Goal: Feedback & Contribution: Contribute content

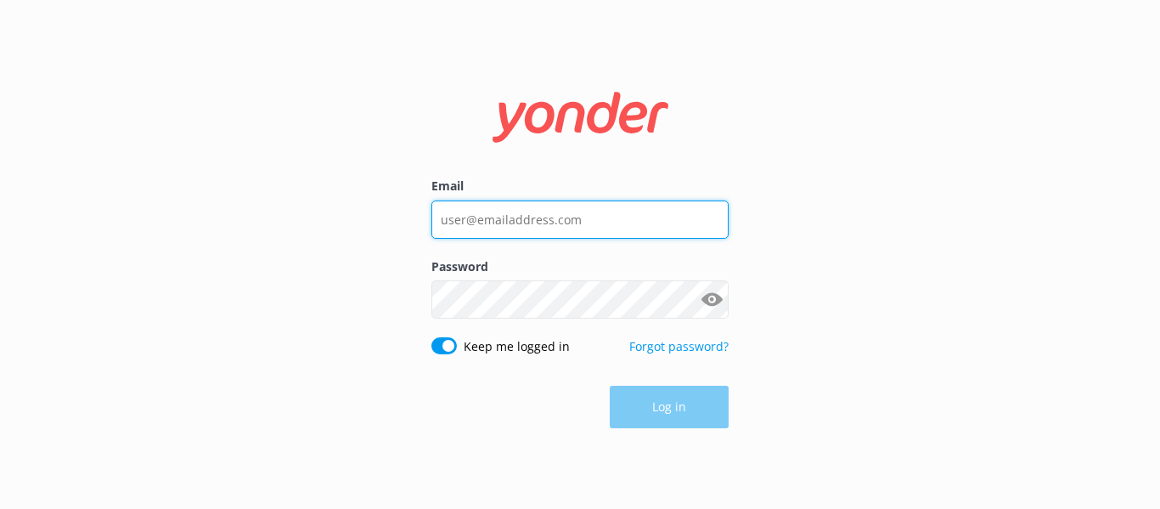
type input "[PERSON_NAME][EMAIL_ADDRESS][DOMAIN_NAME]"
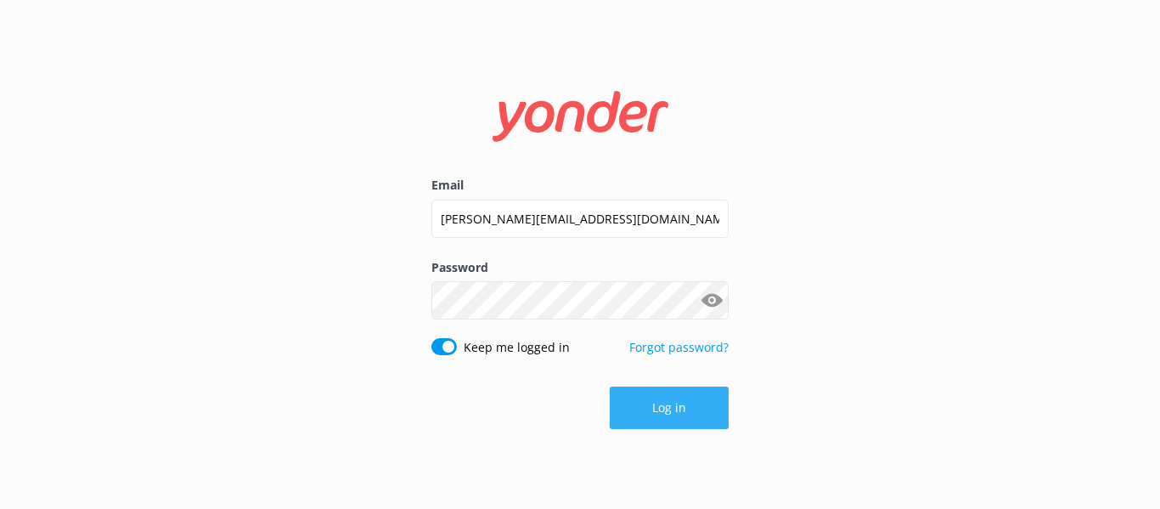
click at [717, 417] on button "Log in" at bounding box center [669, 407] width 119 height 42
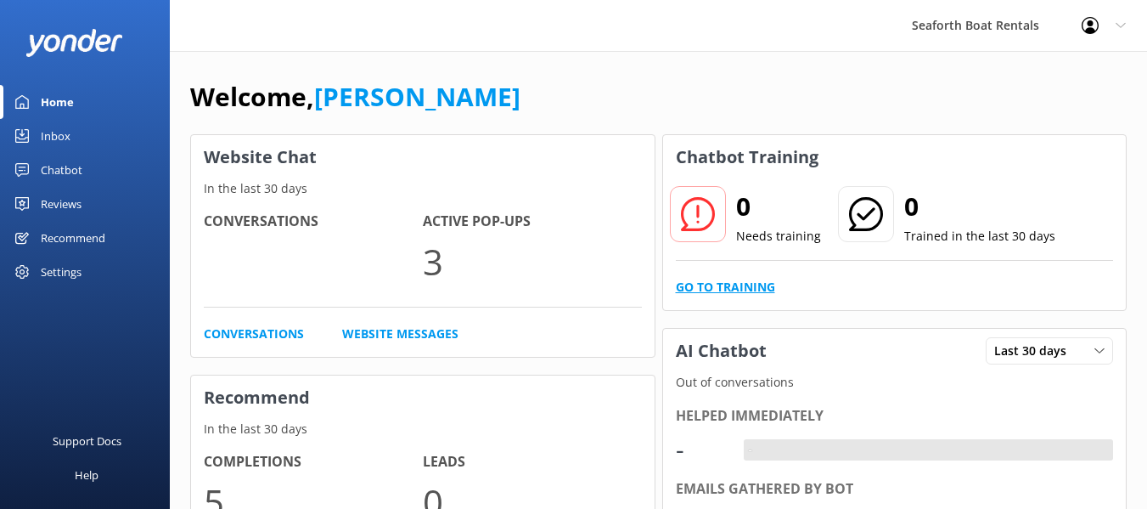
click at [713, 294] on link "Go to Training" at bounding box center [725, 287] width 99 height 19
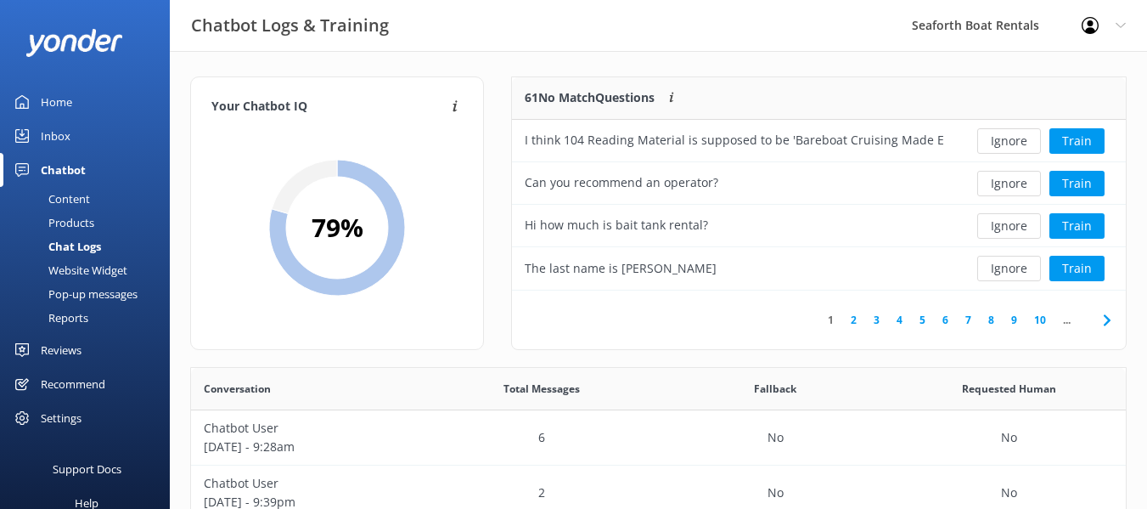
scroll to position [200, 600]
click at [1000, 134] on button "Ignore" at bounding box center [1009, 140] width 64 height 25
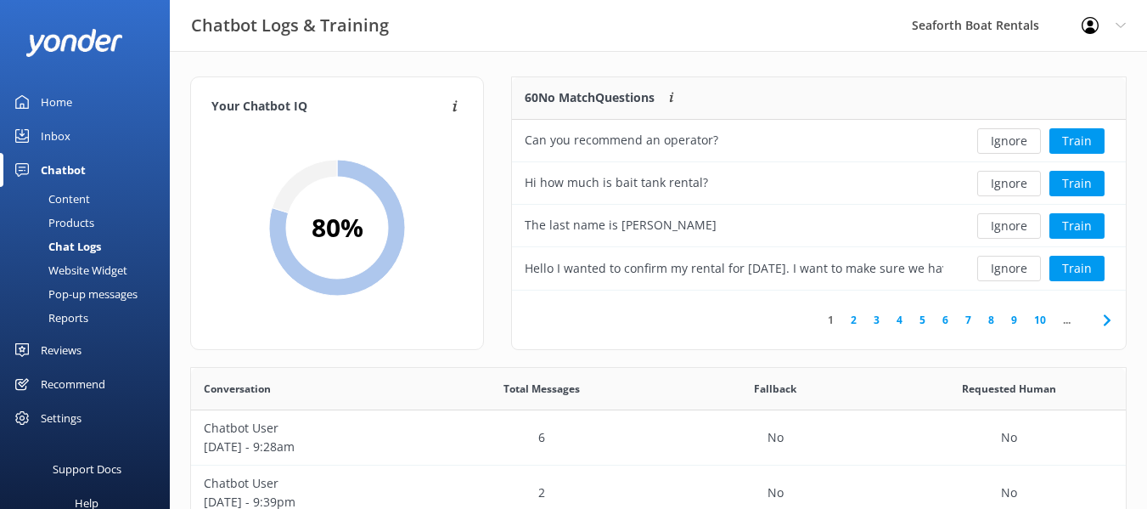
click at [1000, 134] on button "Ignore" at bounding box center [1009, 140] width 64 height 25
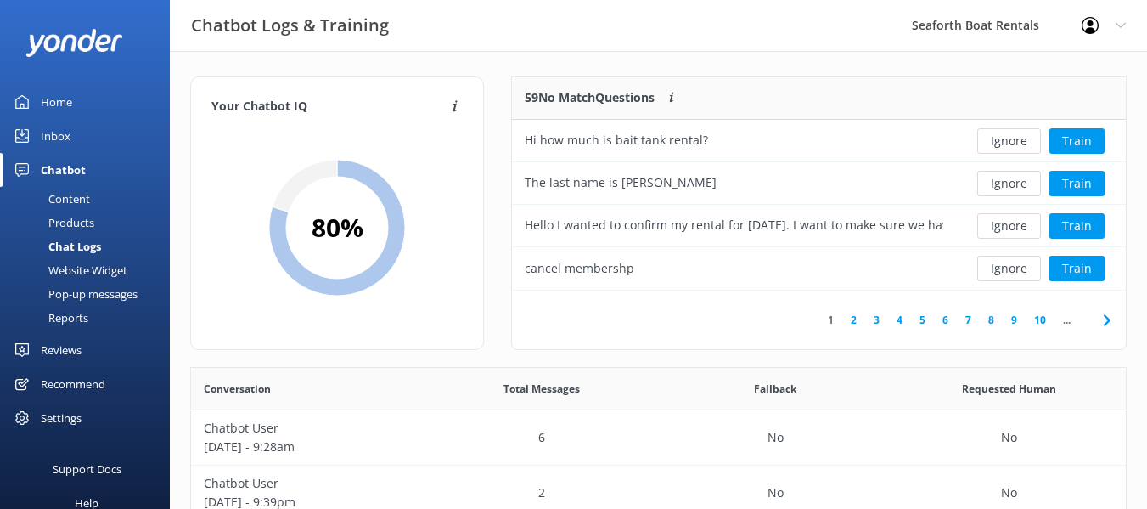
click at [1000, 134] on button "Ignore" at bounding box center [1009, 140] width 64 height 25
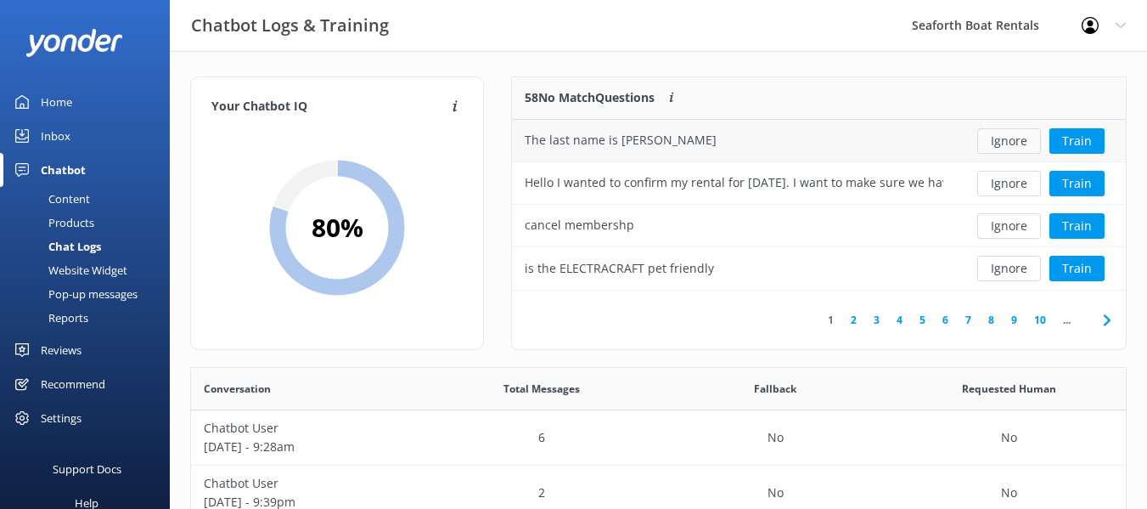
click at [998, 142] on button "Ignore" at bounding box center [1009, 140] width 64 height 25
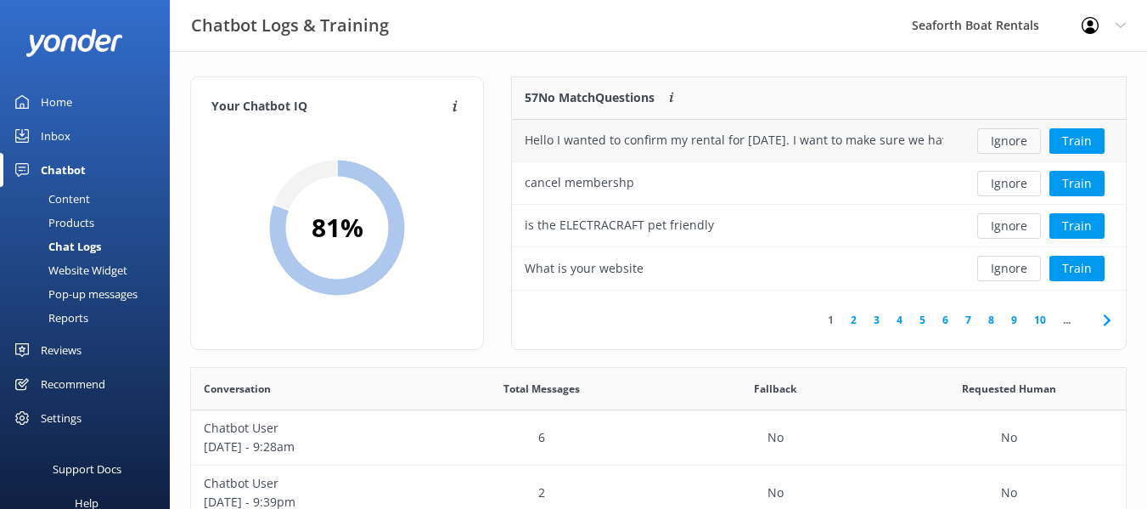
click at [1007, 148] on button "Ignore" at bounding box center [1009, 140] width 64 height 25
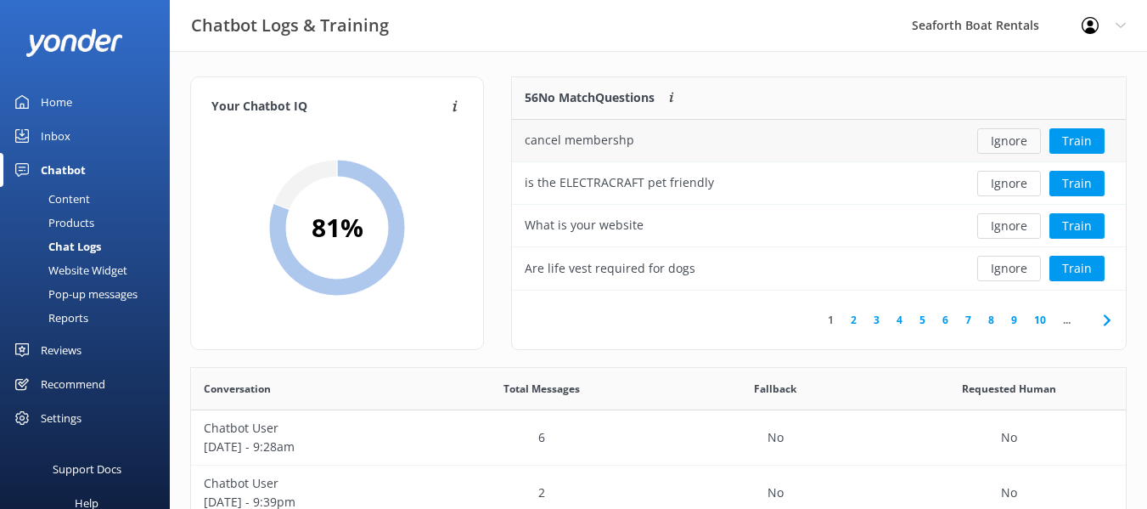
click at [1006, 147] on button "Ignore" at bounding box center [1009, 140] width 64 height 25
click at [993, 131] on button "Ignore" at bounding box center [1009, 140] width 64 height 25
click at [998, 134] on button "Ignore" at bounding box center [1009, 140] width 64 height 25
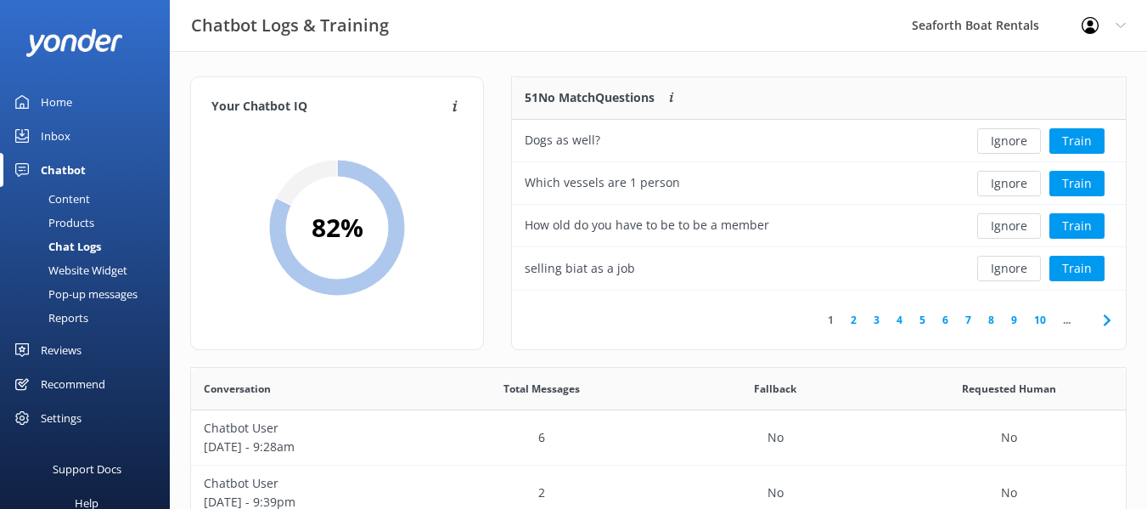
click at [998, 134] on button "Ignore" at bounding box center [1009, 140] width 64 height 25
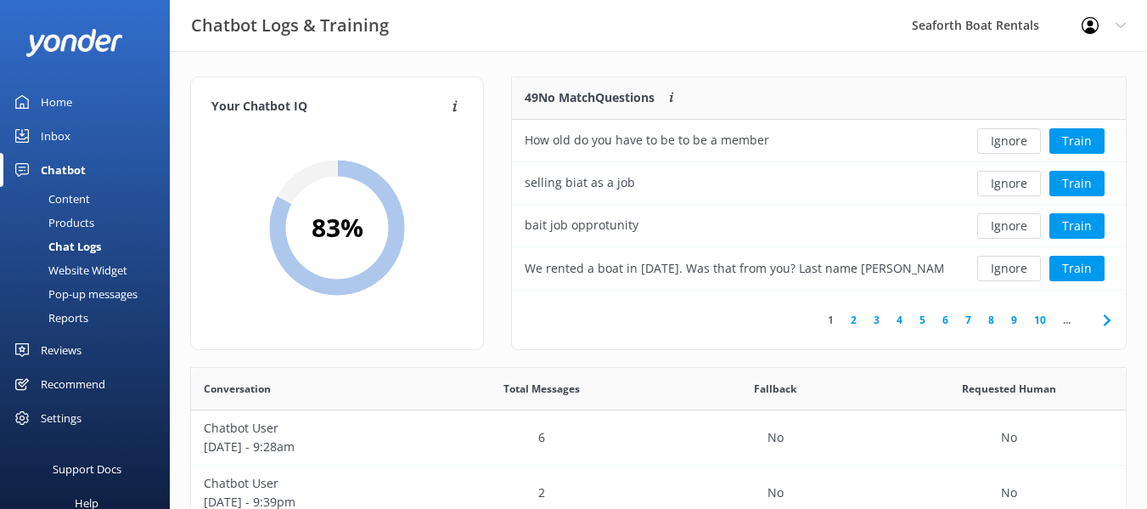
click at [998, 134] on button "Ignore" at bounding box center [1009, 140] width 64 height 25
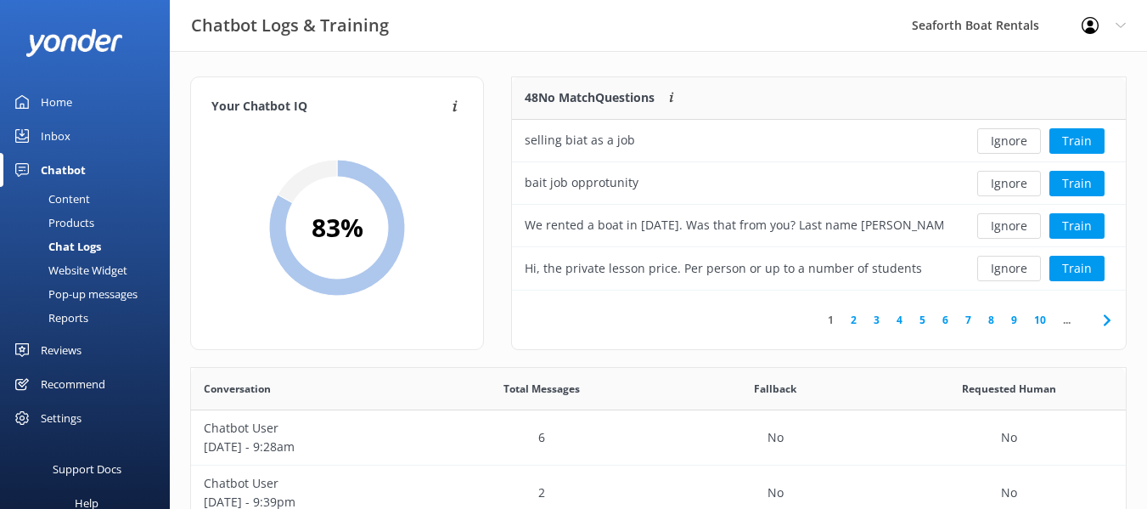
click at [998, 134] on button "Ignore" at bounding box center [1009, 140] width 64 height 25
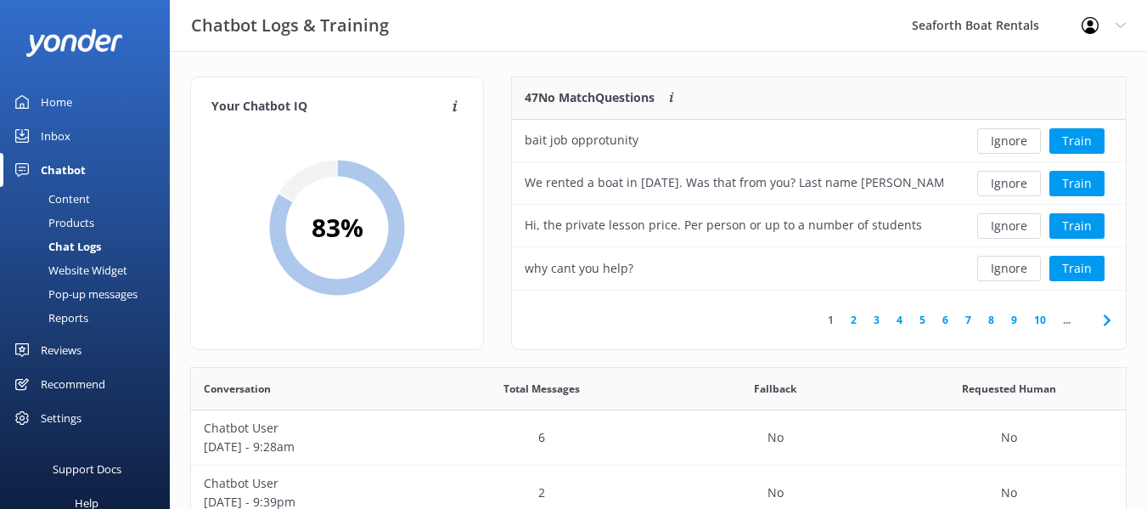
click at [998, 134] on button "Ignore" at bounding box center [1009, 140] width 64 height 25
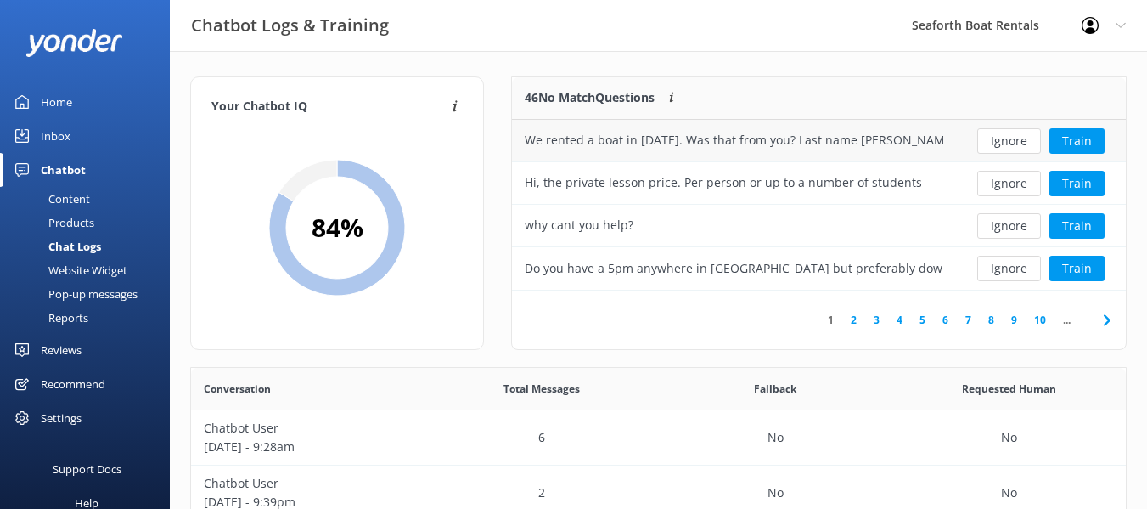
click at [790, 143] on div "We rented a boat in August of 2021. Was that from you? Last name Plastridge." at bounding box center [734, 140] width 419 height 19
click at [1063, 137] on button "Train" at bounding box center [1076, 140] width 55 height 25
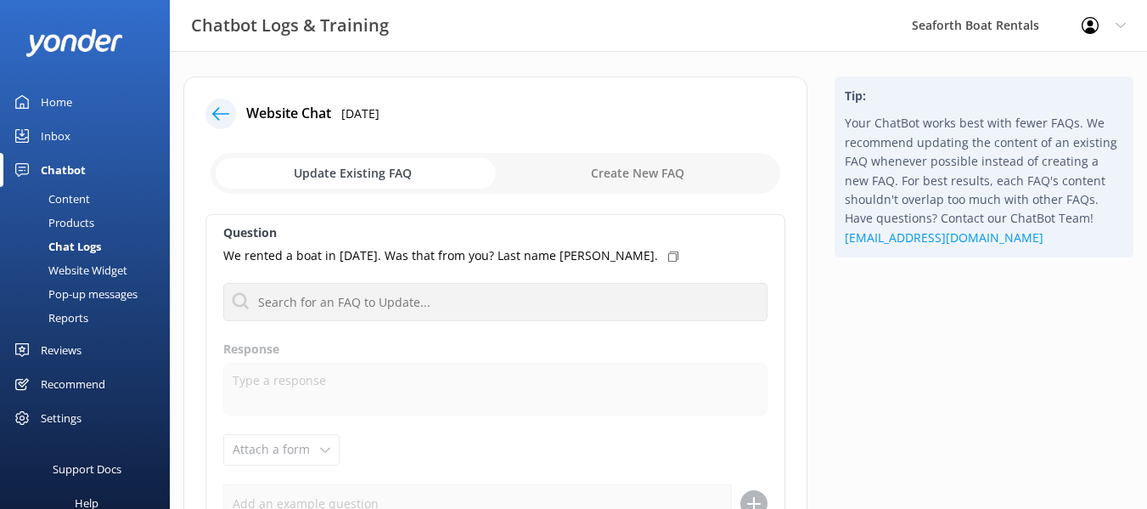
click at [215, 102] on div at bounding box center [220, 113] width 31 height 31
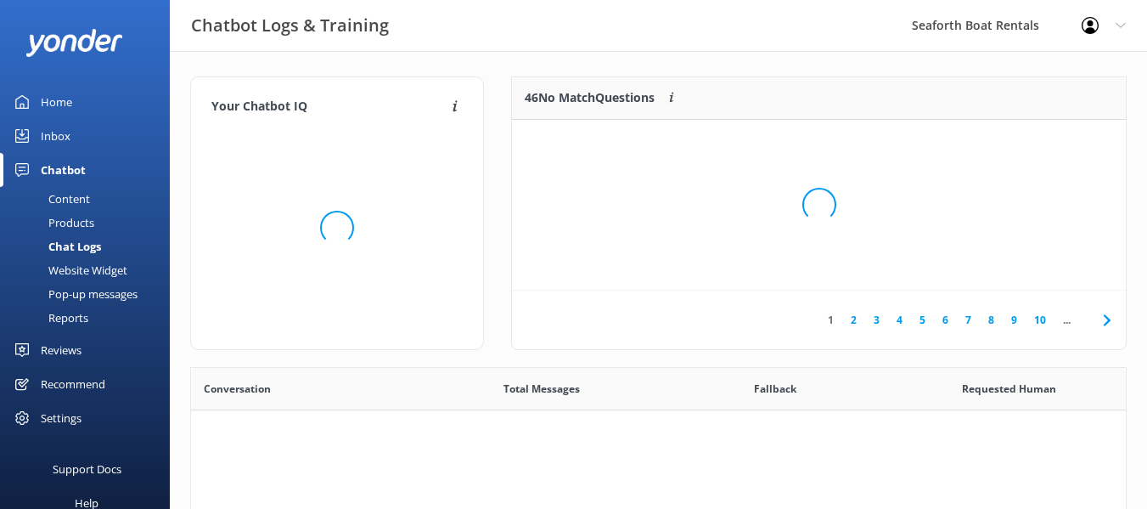
scroll to position [582, 922]
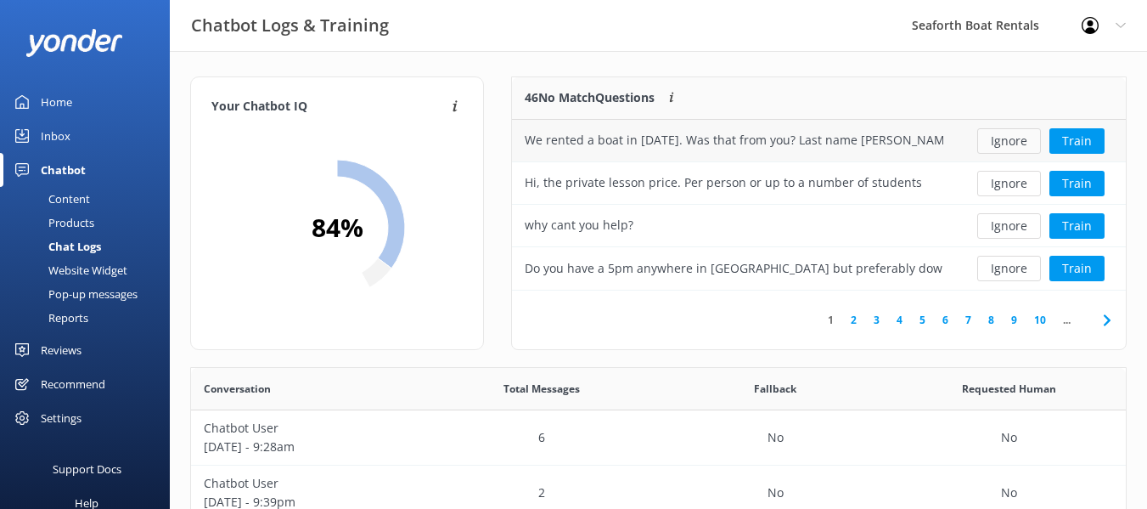
click at [1017, 140] on button "Ignore" at bounding box center [1009, 140] width 64 height 25
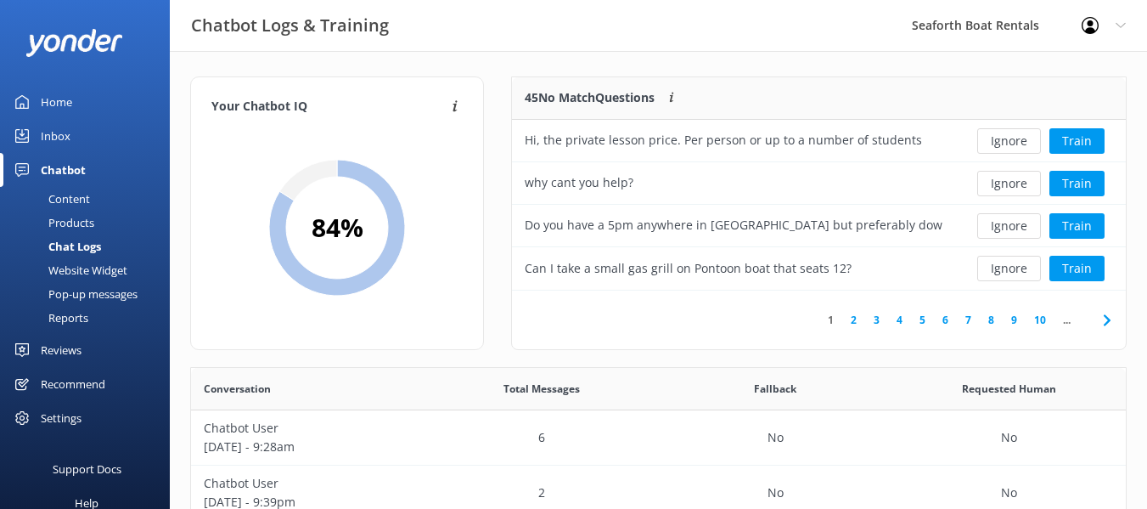
click at [1019, 139] on button "Ignore" at bounding box center [1009, 140] width 64 height 25
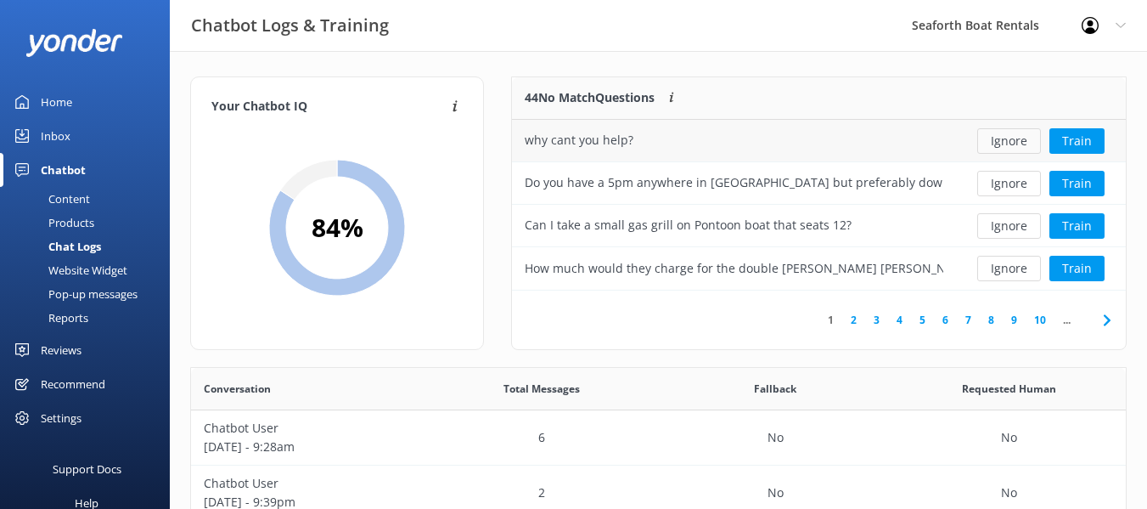
click at [1000, 138] on button "Ignore" at bounding box center [1009, 140] width 64 height 25
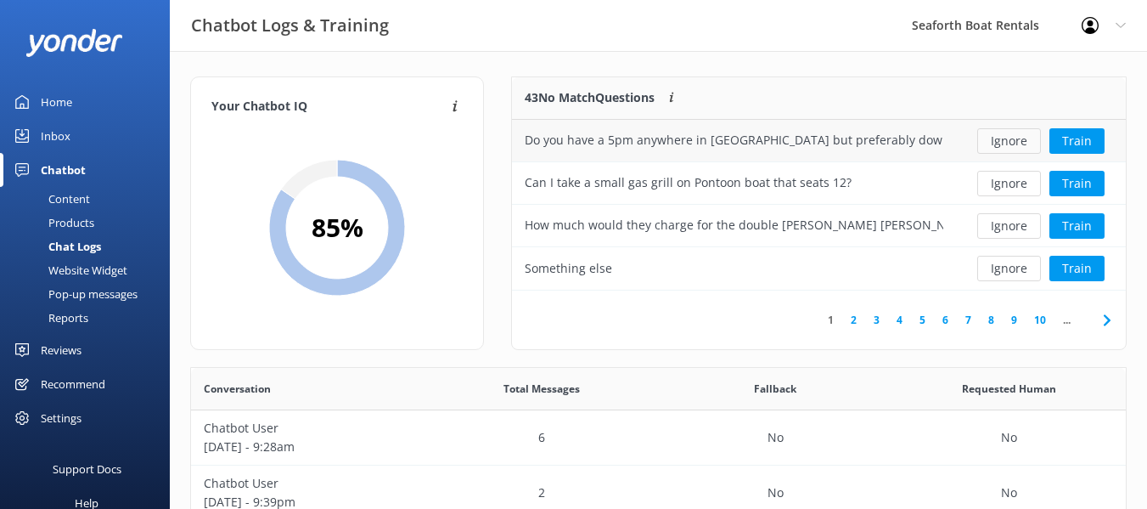
click at [1004, 138] on button "Ignore" at bounding box center [1009, 140] width 64 height 25
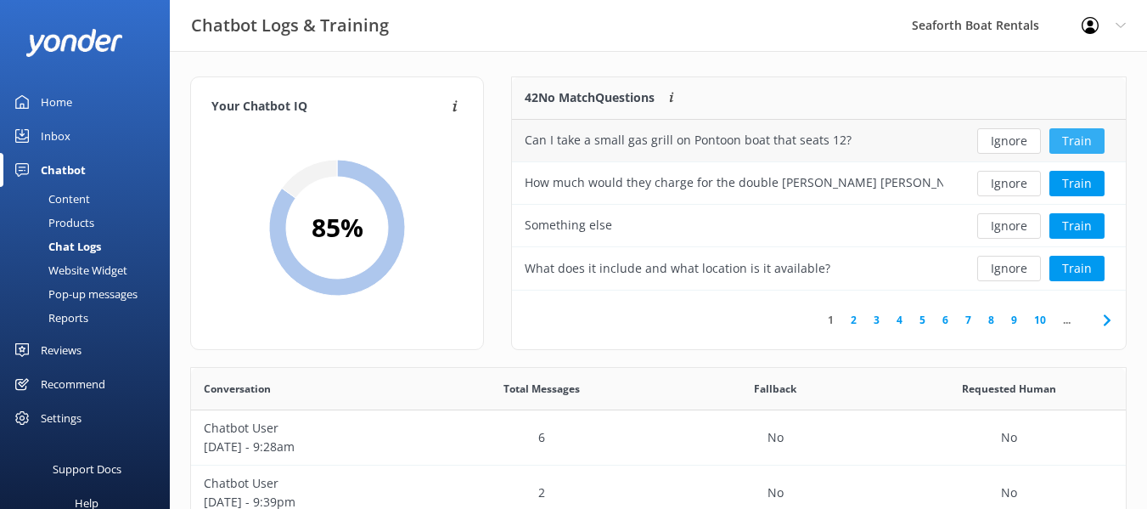
click at [1068, 137] on button "Train" at bounding box center [1076, 140] width 55 height 25
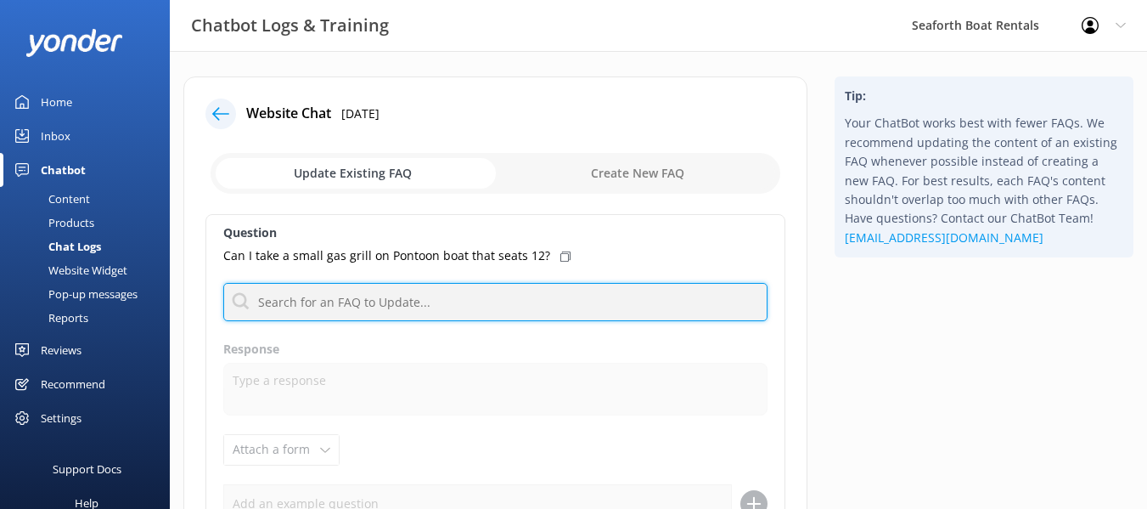
click at [526, 299] on input "text" at bounding box center [495, 302] width 544 height 38
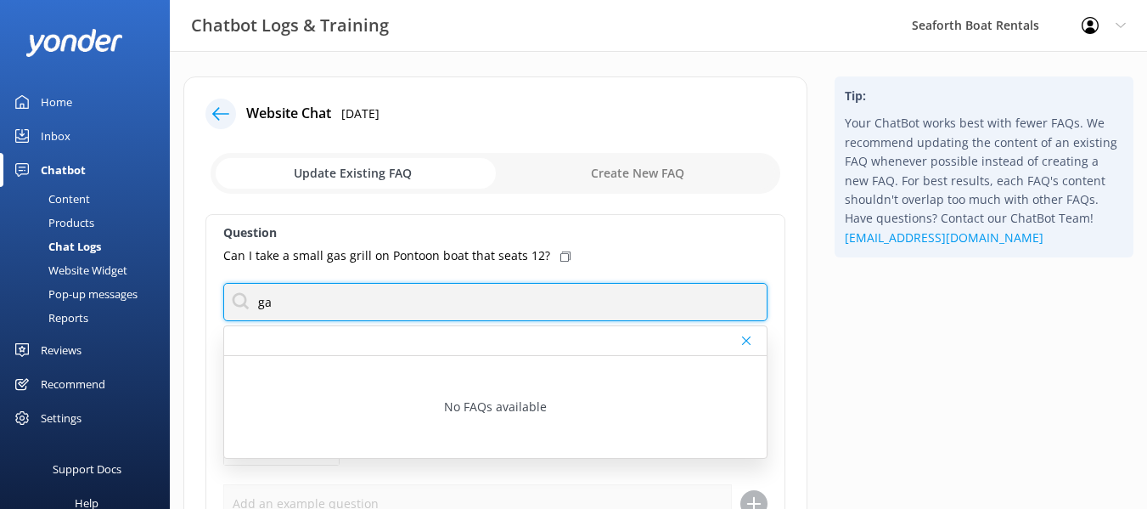
type input "g"
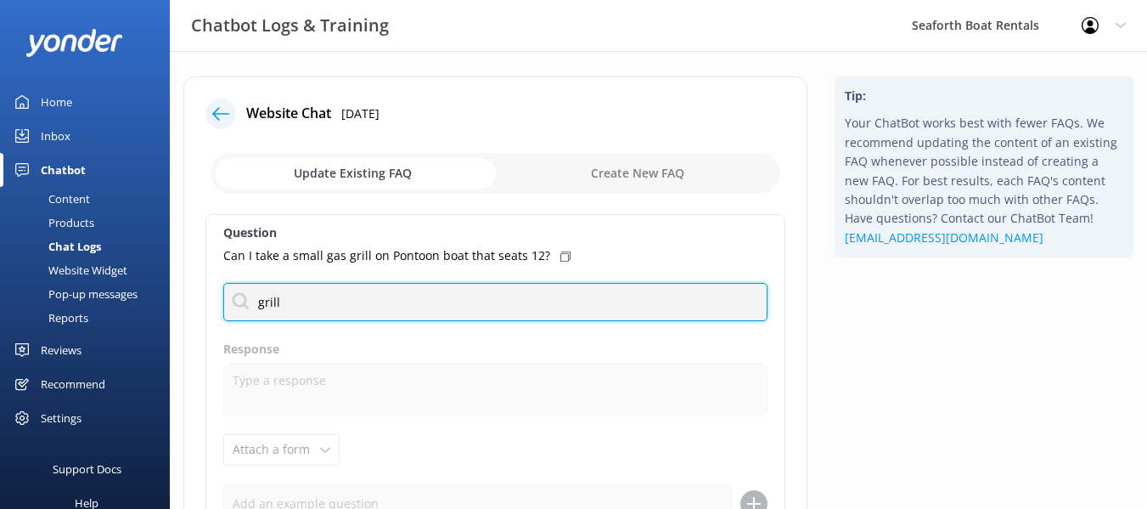
type input "grill"
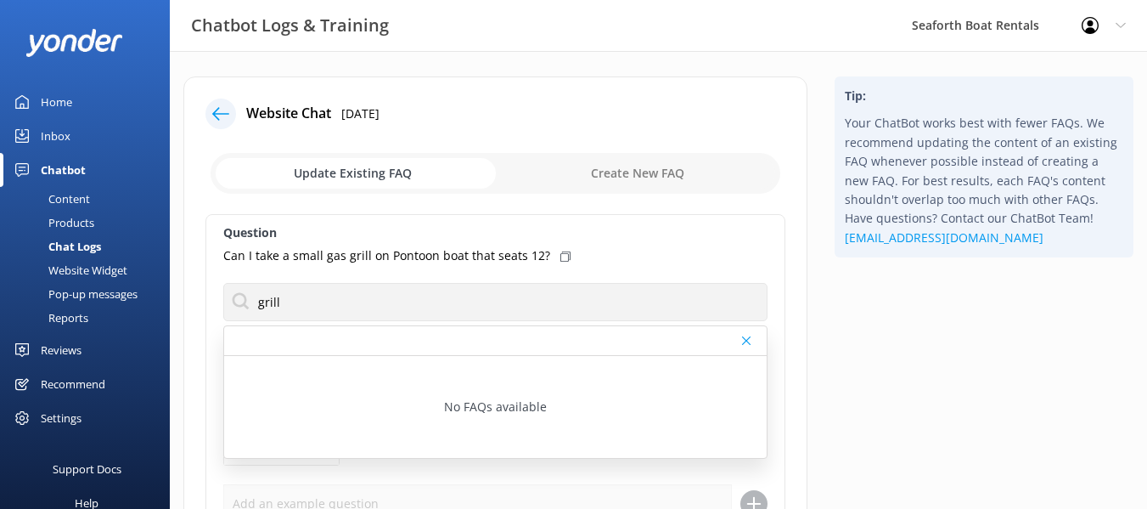
click at [627, 184] on input "checkbox" at bounding box center [496, 173] width 570 height 41
checkbox input "true"
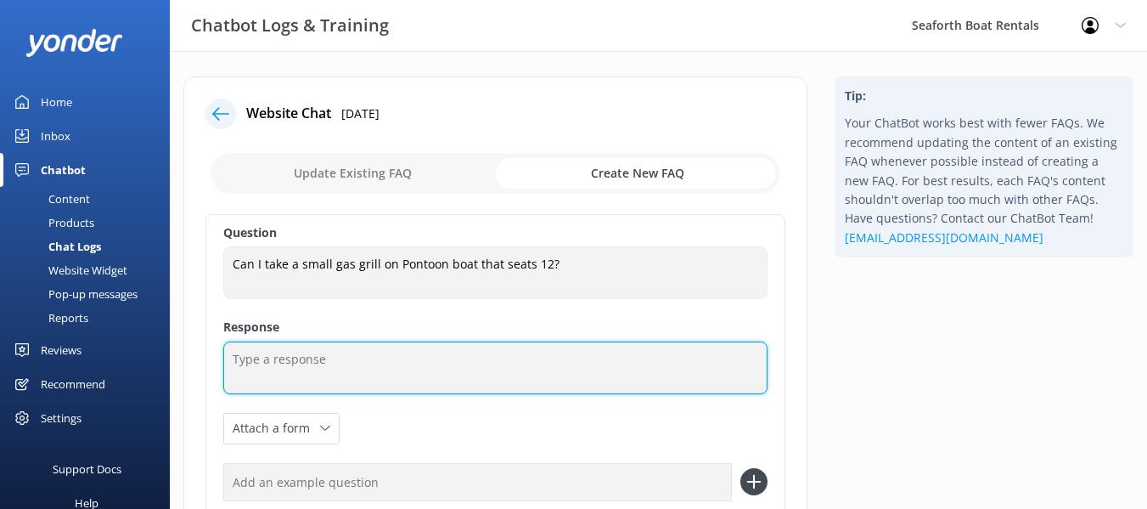
click at [494, 367] on textarea at bounding box center [495, 367] width 544 height 53
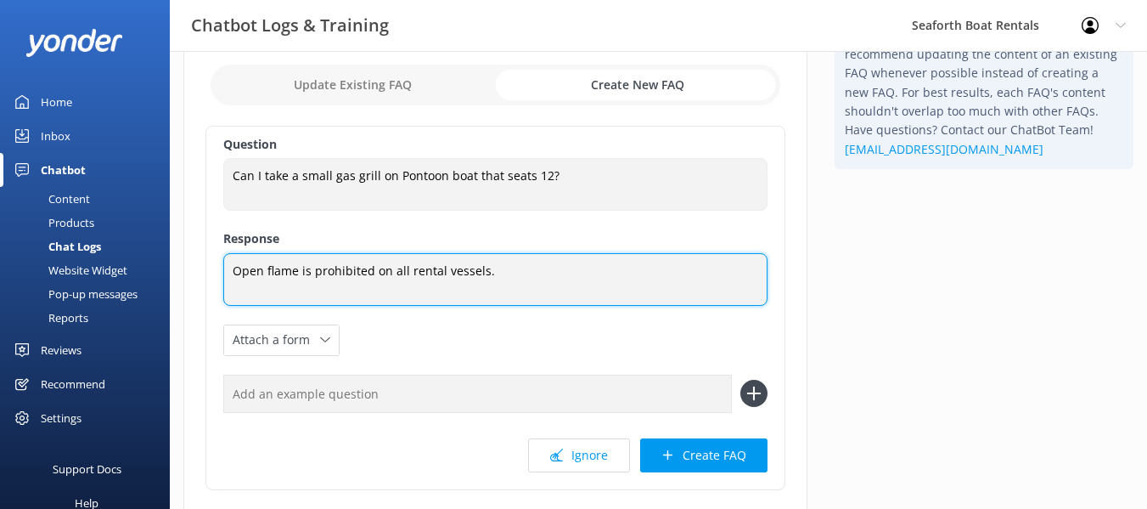
scroll to position [206, 0]
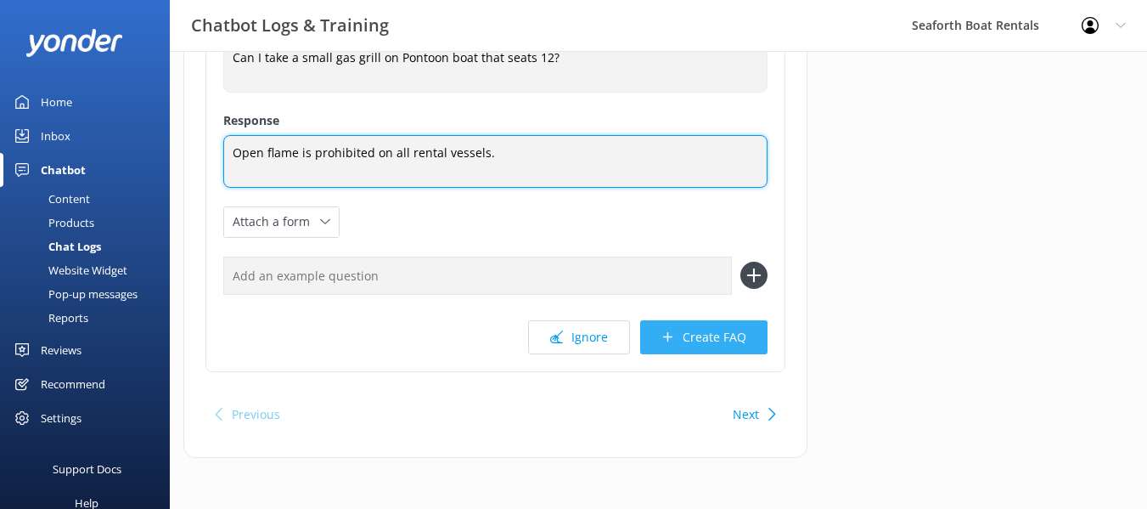
type textarea "Open flame is prohibited on all rental vessels."
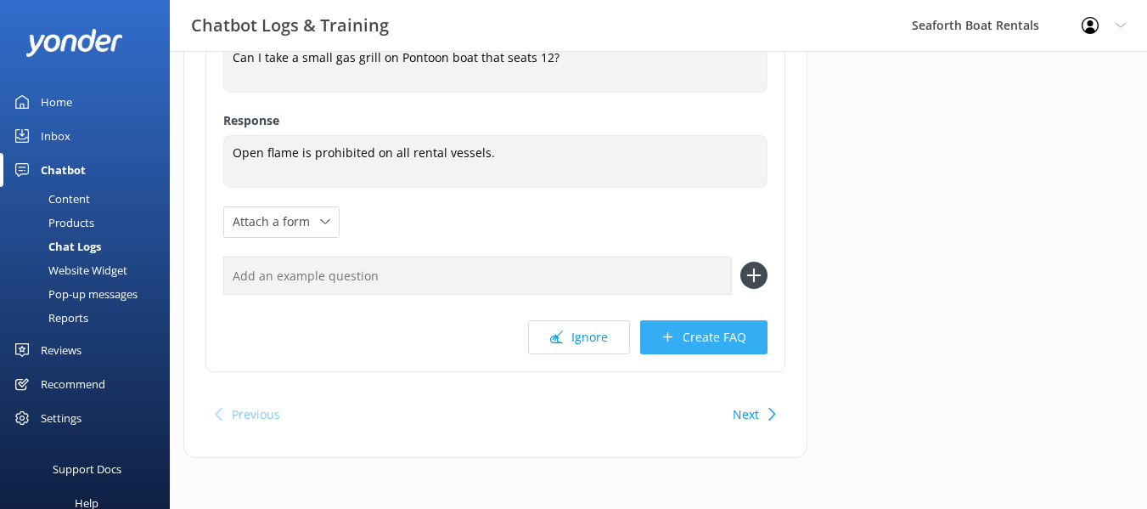
click at [668, 337] on use at bounding box center [667, 336] width 9 height 9
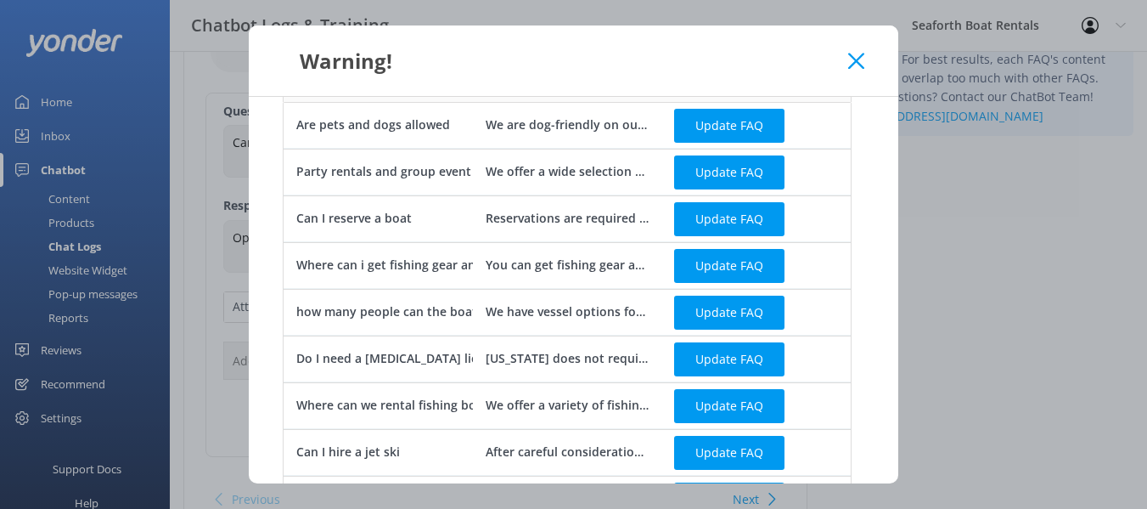
scroll to position [270, 0]
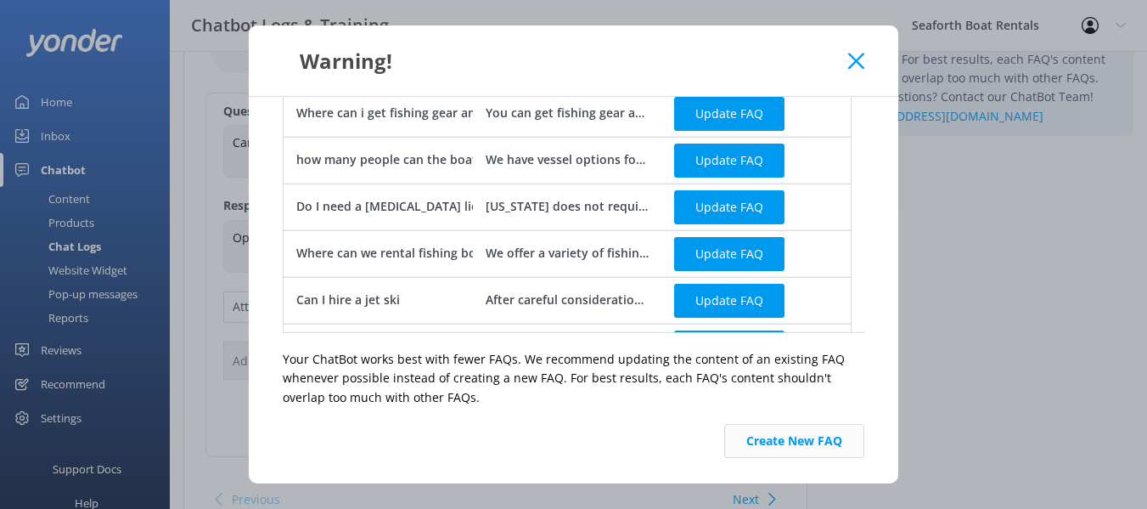
click at [775, 441] on button "Create New FAQ" at bounding box center [794, 441] width 140 height 34
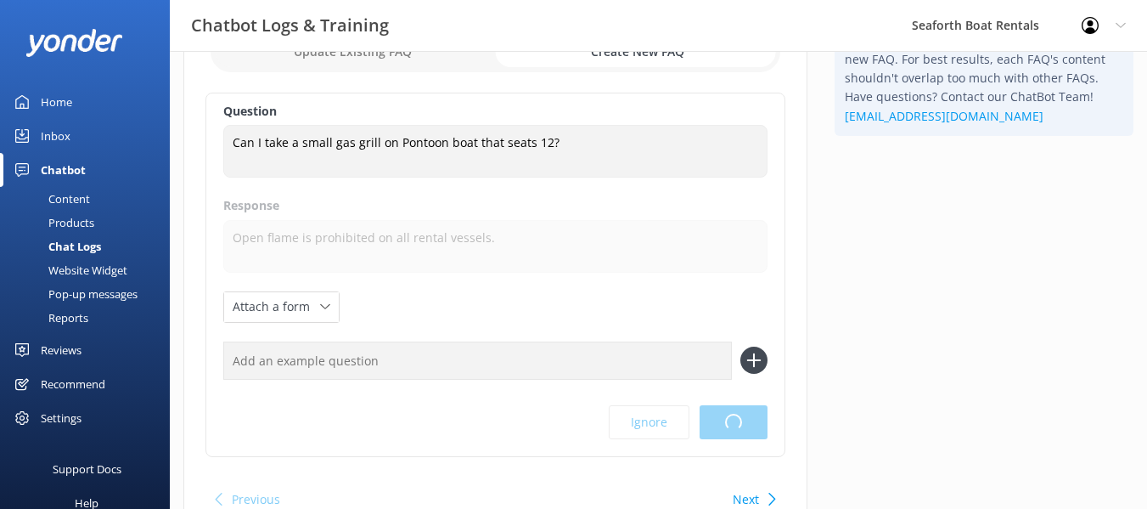
scroll to position [0, 0]
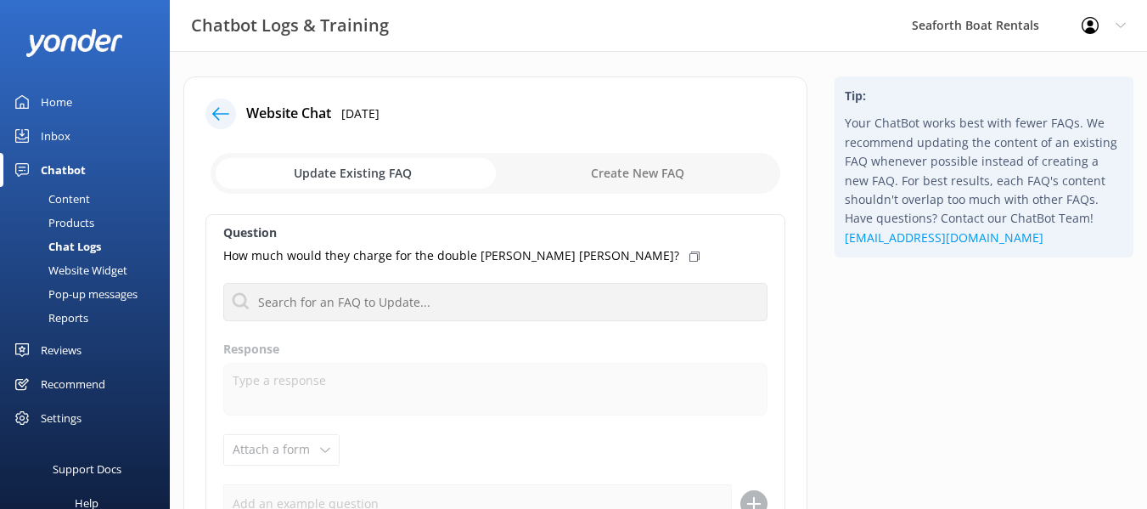
click at [208, 115] on div "Website Chat 10th Jun 2025 Update Existing FAQ Create New FAQ Question How much…" at bounding box center [495, 380] width 624 height 609
click at [216, 115] on icon at bounding box center [220, 113] width 17 height 17
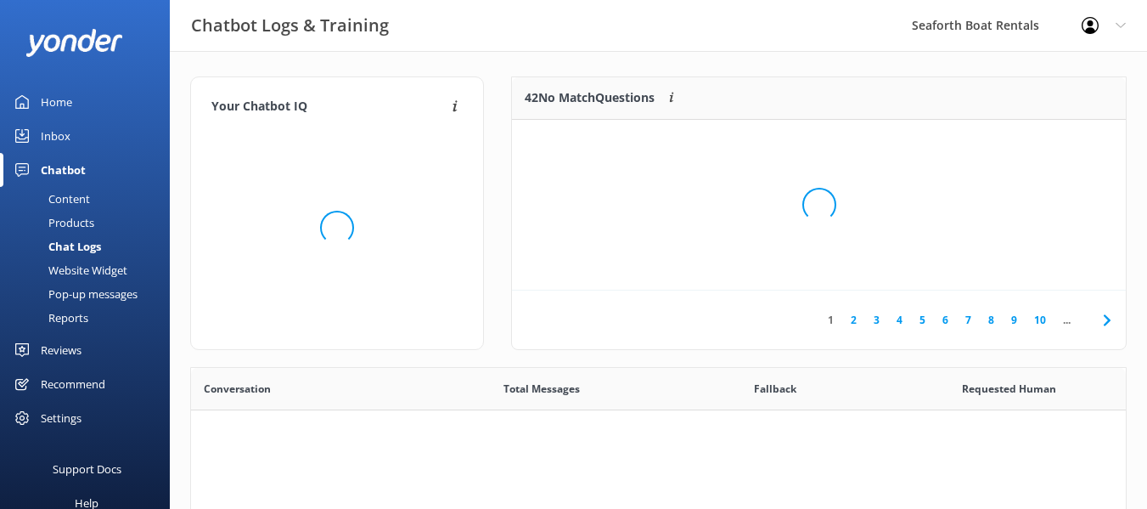
scroll to position [582, 922]
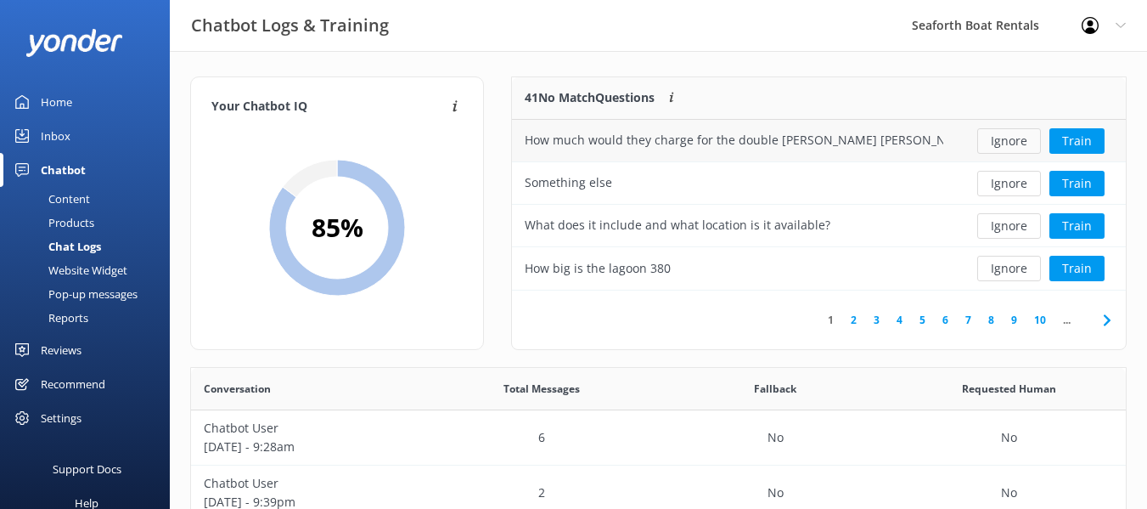
click at [995, 148] on button "Ignore" at bounding box center [1009, 140] width 64 height 25
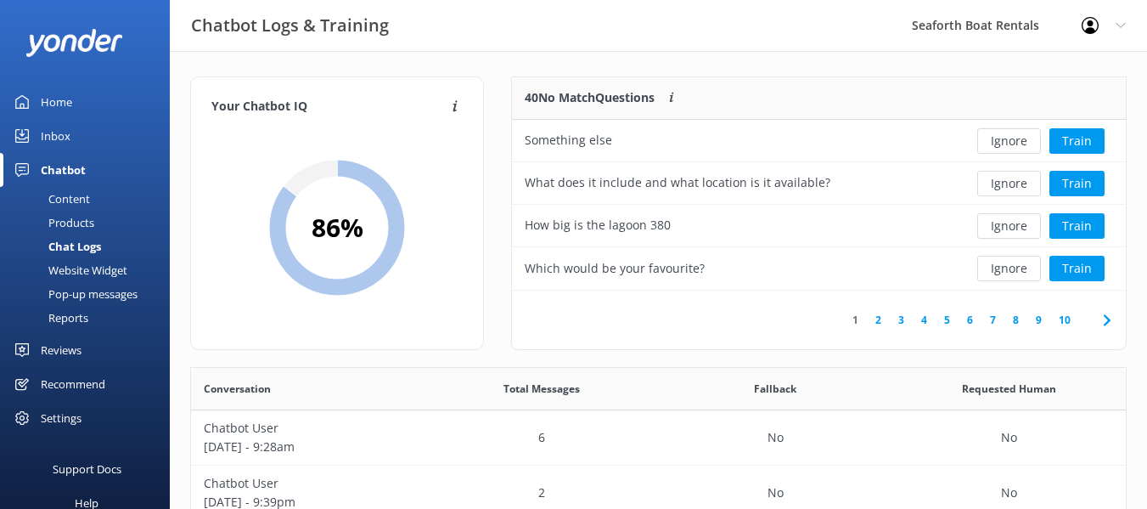
click at [995, 148] on button "Ignore" at bounding box center [1009, 140] width 64 height 25
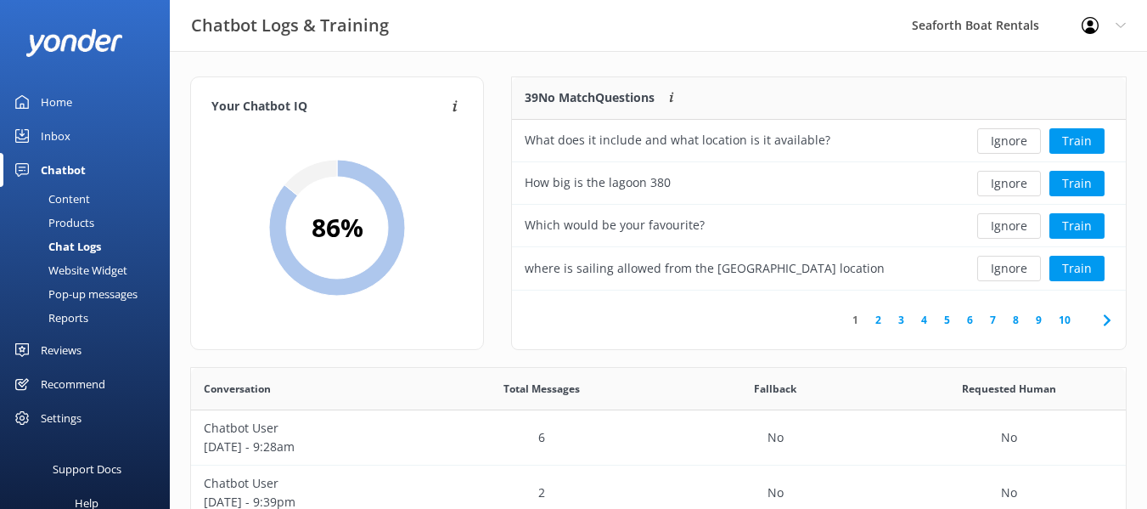
click at [995, 148] on button "Ignore" at bounding box center [1009, 140] width 64 height 25
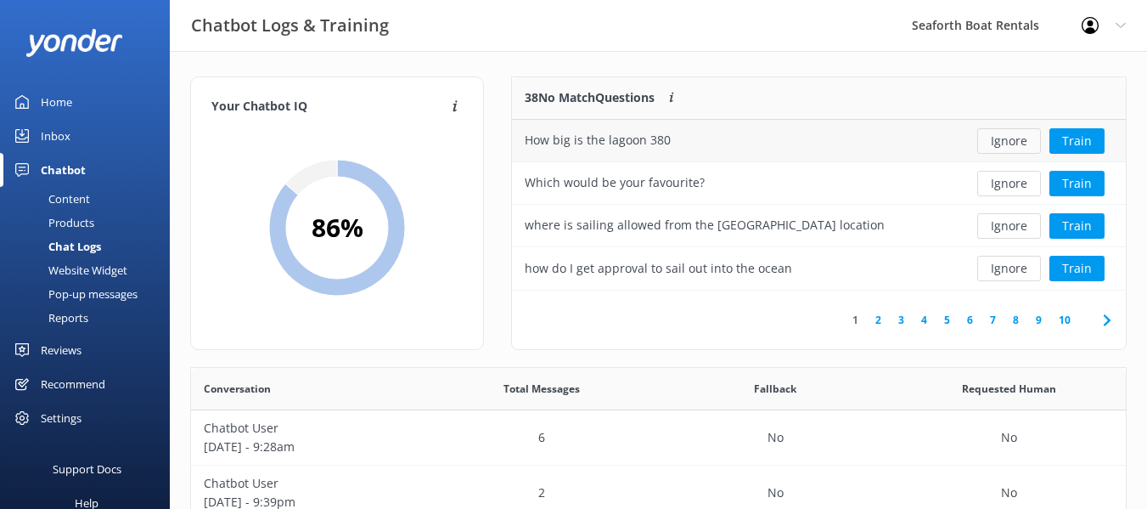
click at [1001, 146] on button "Ignore" at bounding box center [1009, 140] width 64 height 25
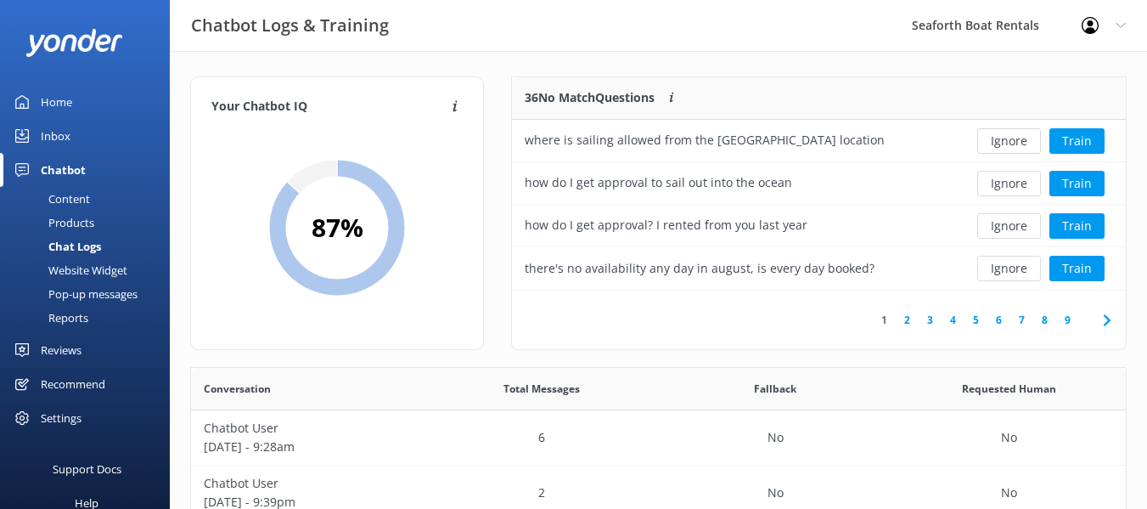
click at [1001, 146] on button "Ignore" at bounding box center [1009, 140] width 64 height 25
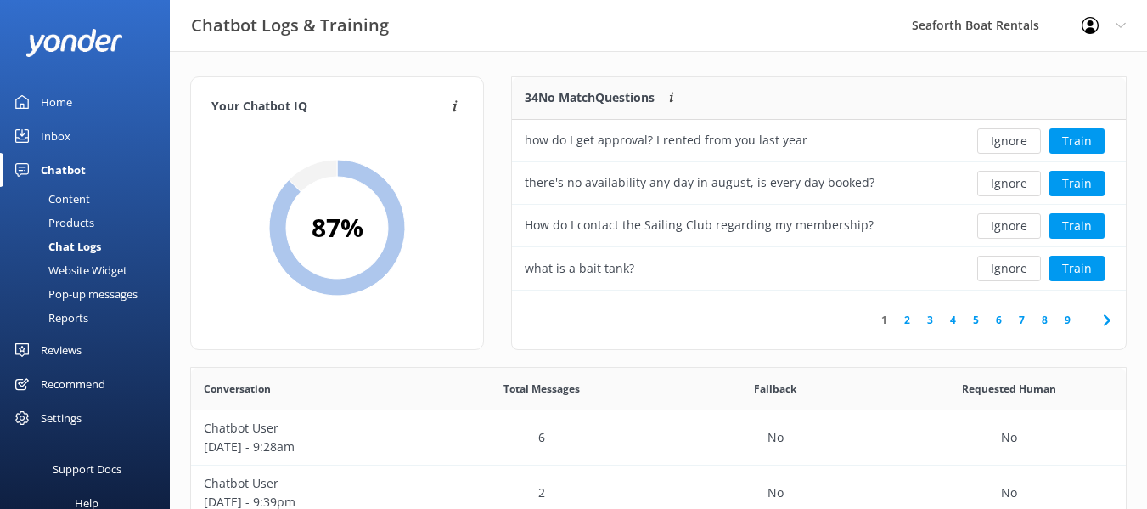
click at [1001, 146] on button "Ignore" at bounding box center [1009, 140] width 64 height 25
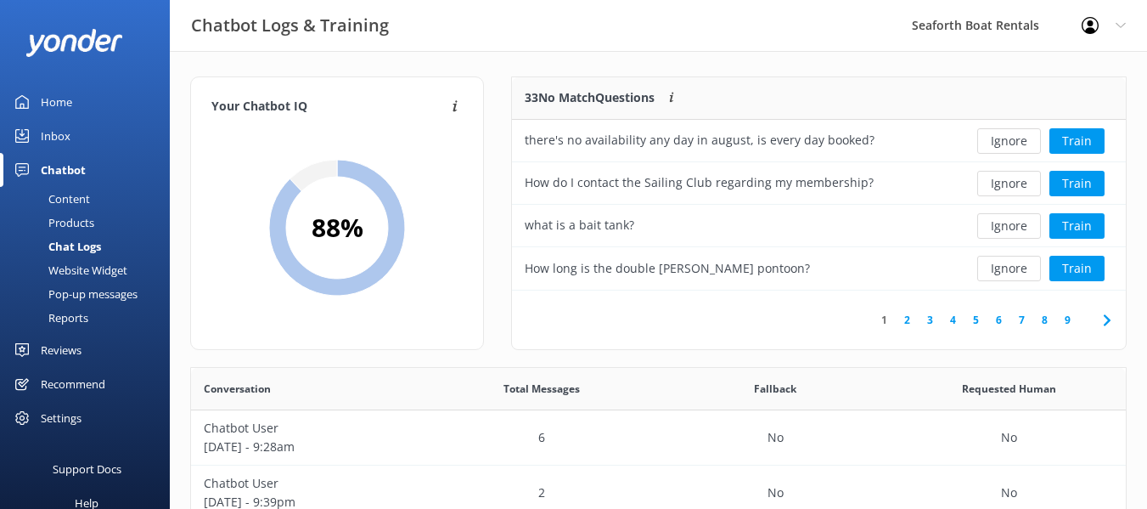
click at [1001, 146] on button "Ignore" at bounding box center [1009, 140] width 64 height 25
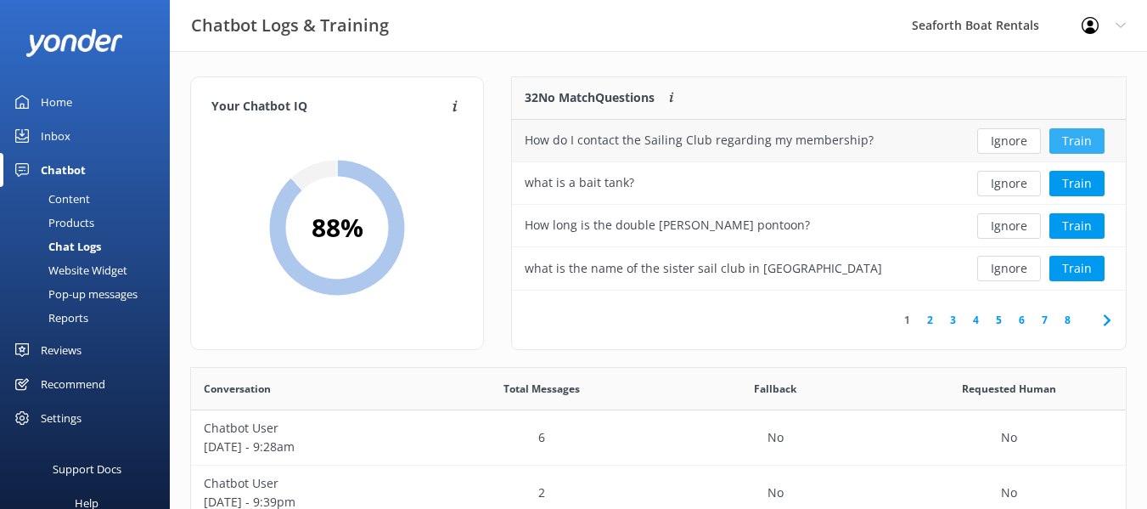
click at [1077, 139] on button "Train" at bounding box center [1076, 140] width 55 height 25
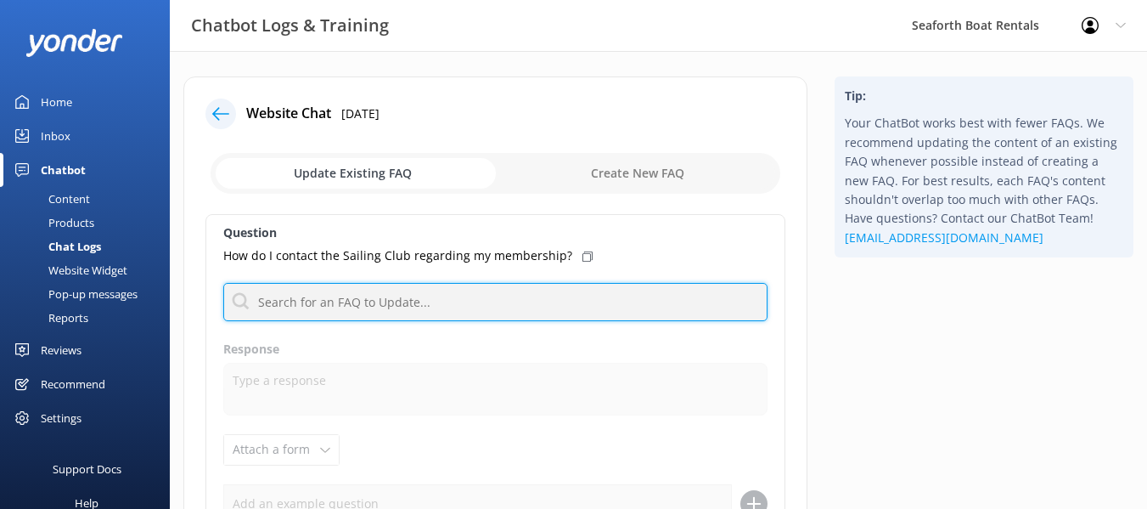
click at [516, 314] on input "text" at bounding box center [495, 302] width 544 height 38
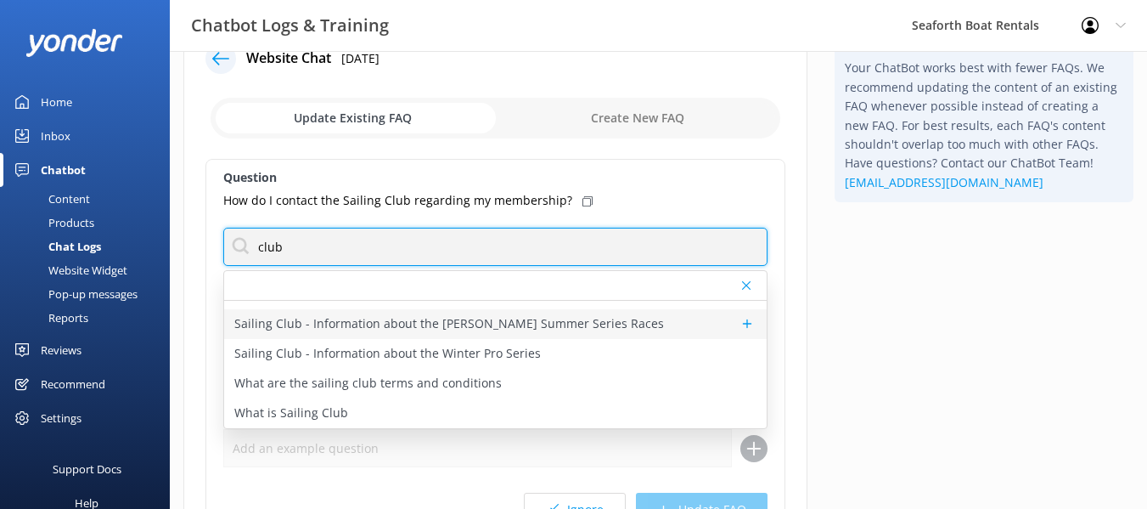
scroll to position [85, 0]
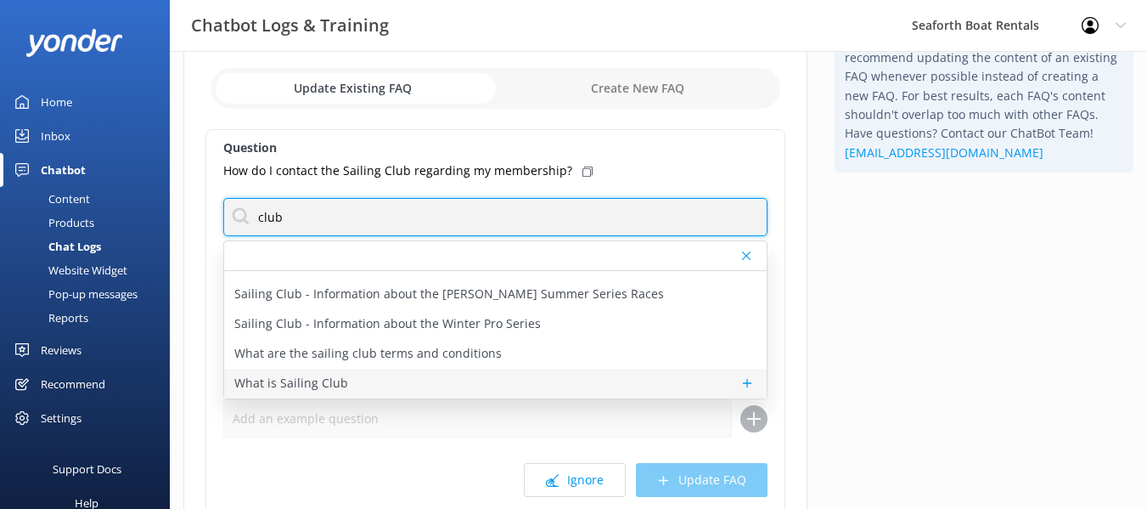
type input "club"
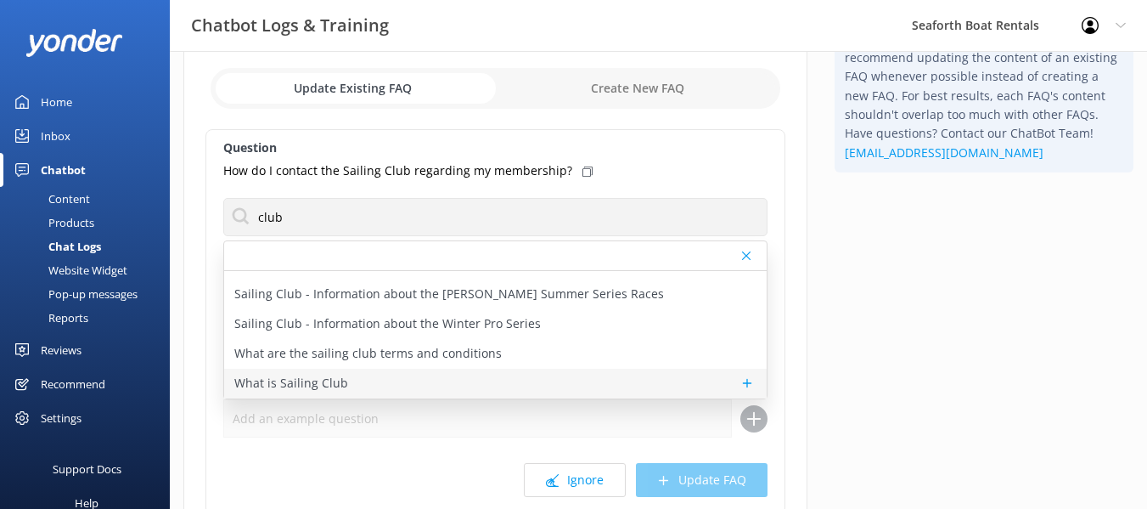
click at [458, 371] on div "What is Sailing Club" at bounding box center [495, 383] width 542 height 30
type textarea "We have over 200 boats covering all of Mission and San Diego Bays- including po…"
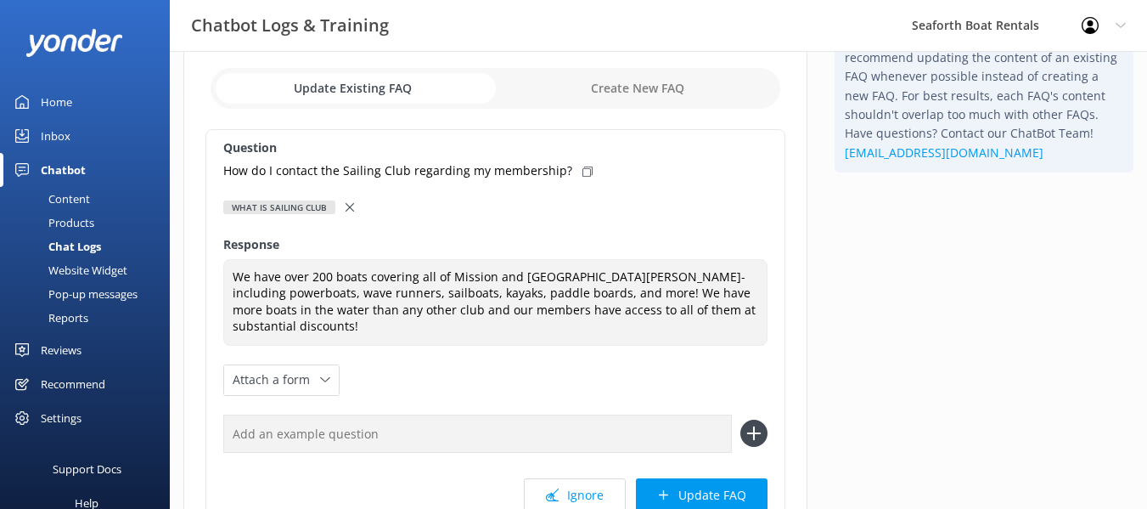
click at [350, 208] on use at bounding box center [350, 207] width 8 height 8
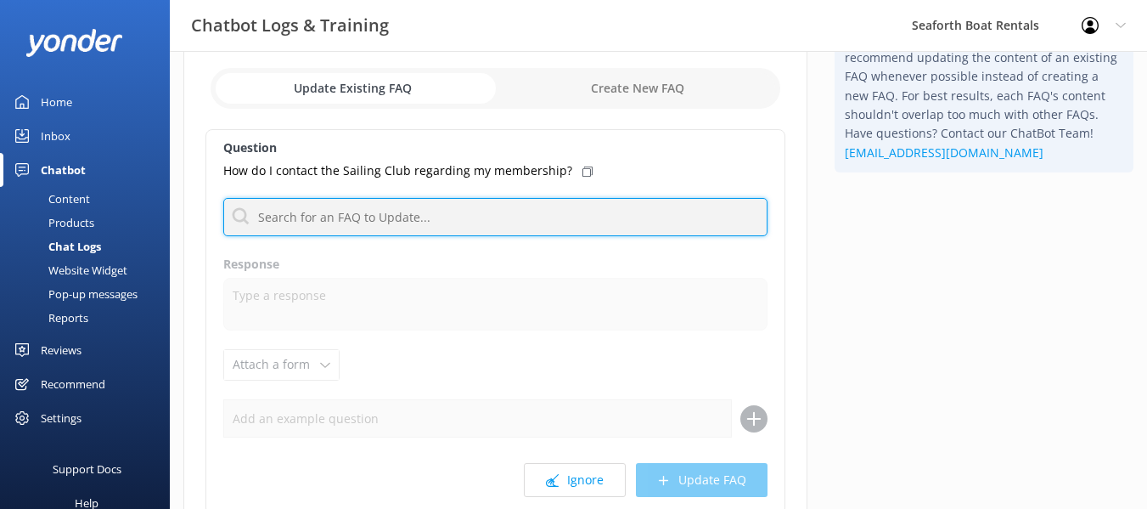
click at [363, 223] on input "text" at bounding box center [495, 217] width 544 height 38
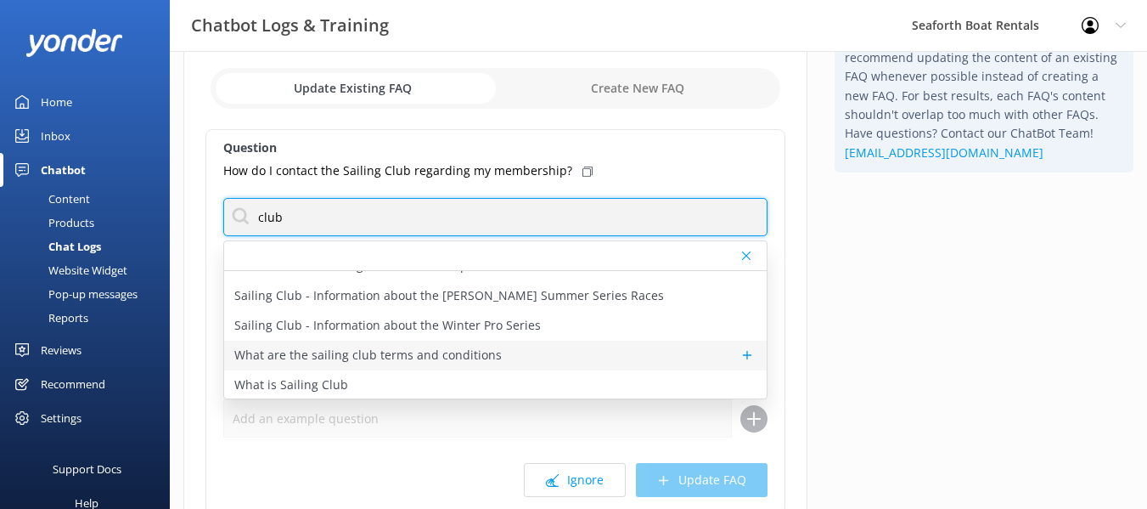
scroll to position [110, 0]
type input "club"
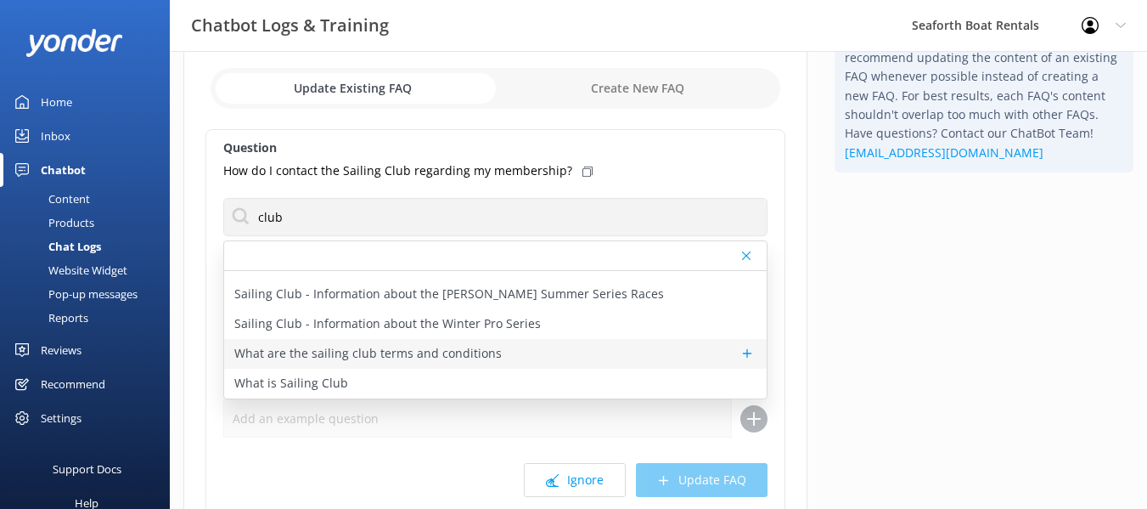
click at [325, 355] on p "What are the sailing club terms and conditions" at bounding box center [367, 353] width 267 height 19
type textarea "Sailing Club Memberships have a 1 year minimum commitment. After 1 year, your m…"
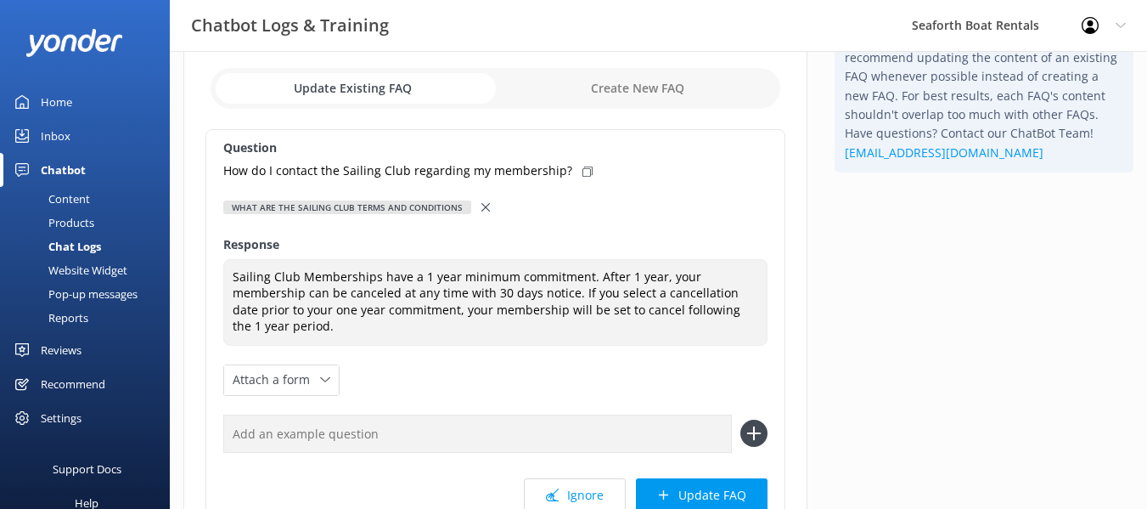
click at [481, 206] on icon at bounding box center [485, 207] width 8 height 8
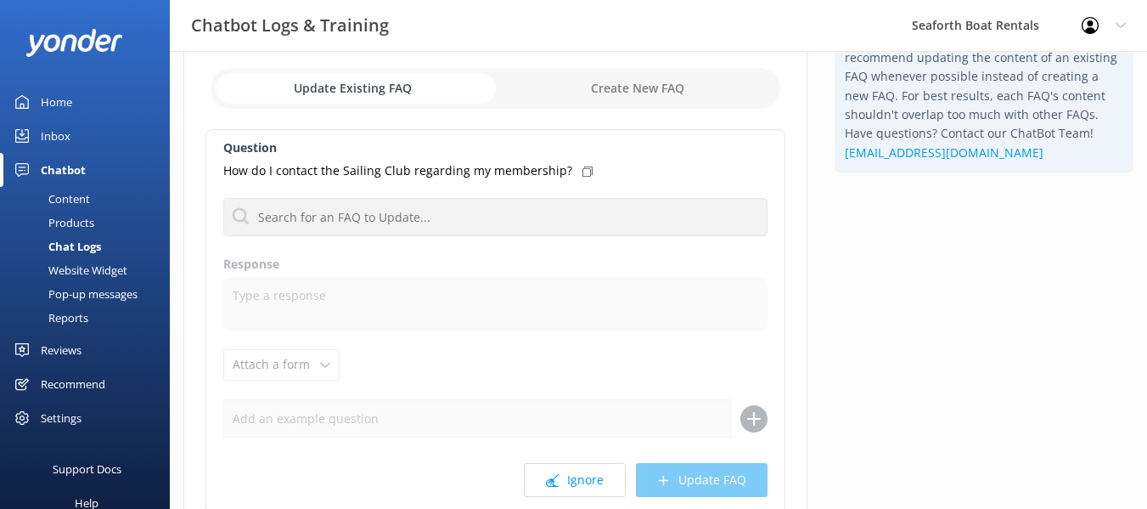
click at [654, 74] on input "checkbox" at bounding box center [496, 88] width 570 height 41
checkbox input "true"
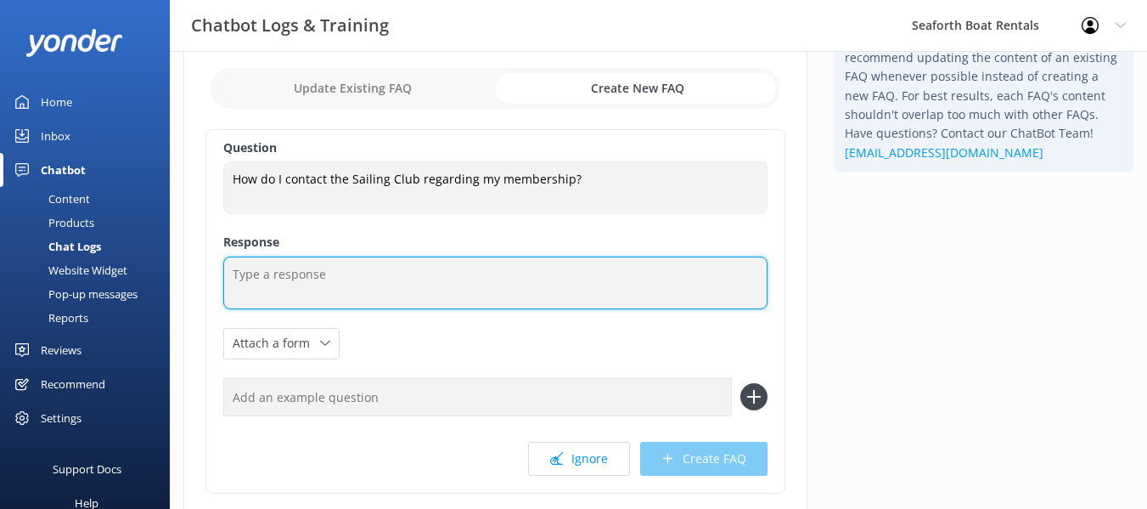
click at [450, 278] on textarea at bounding box center [495, 282] width 544 height 53
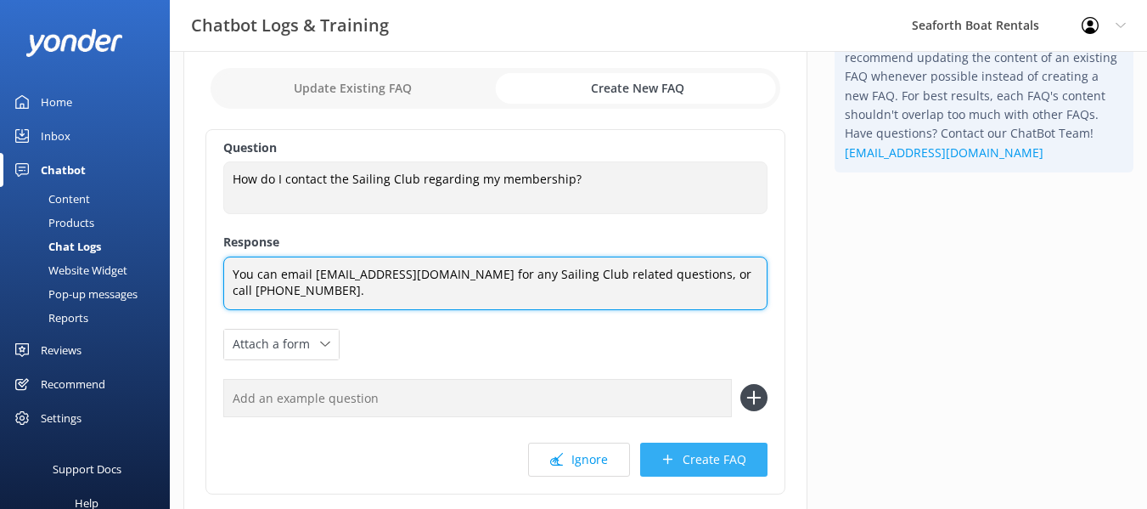
type textarea "You can email club@seaforthboatrental.com for any Sailing Club related question…"
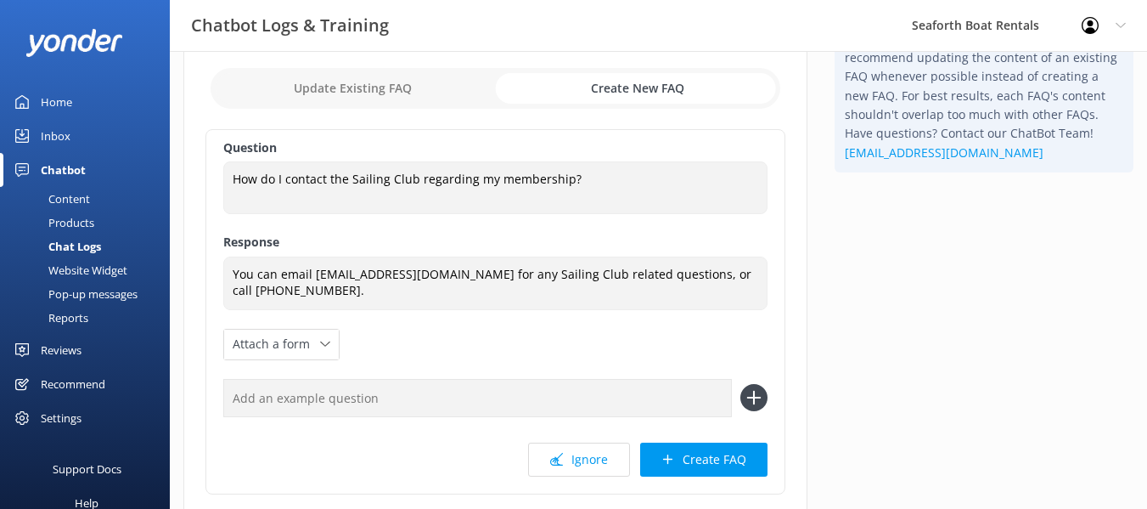
click at [732, 443] on button "Create FAQ" at bounding box center [703, 459] width 127 height 34
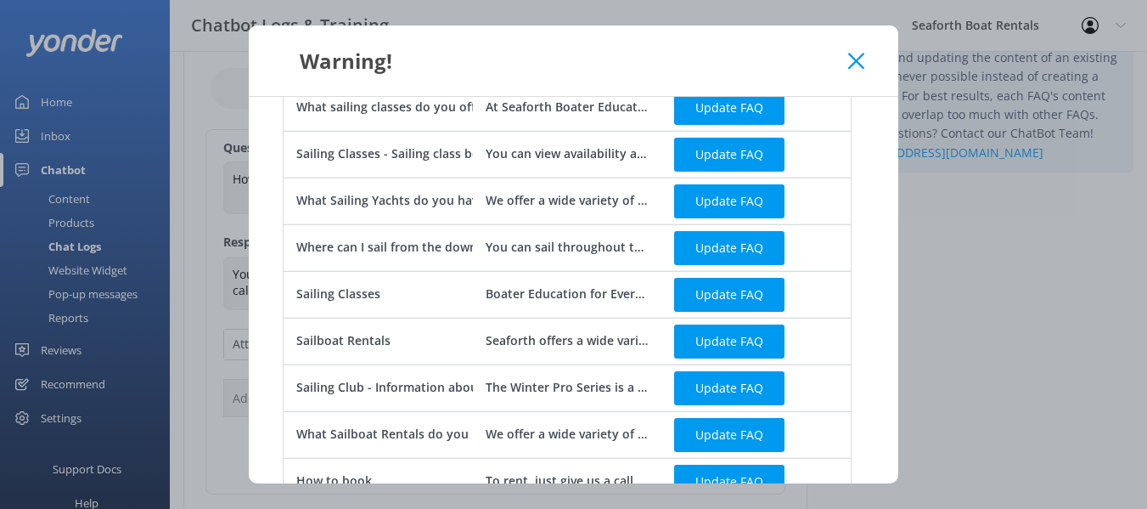
scroll to position [822, 0]
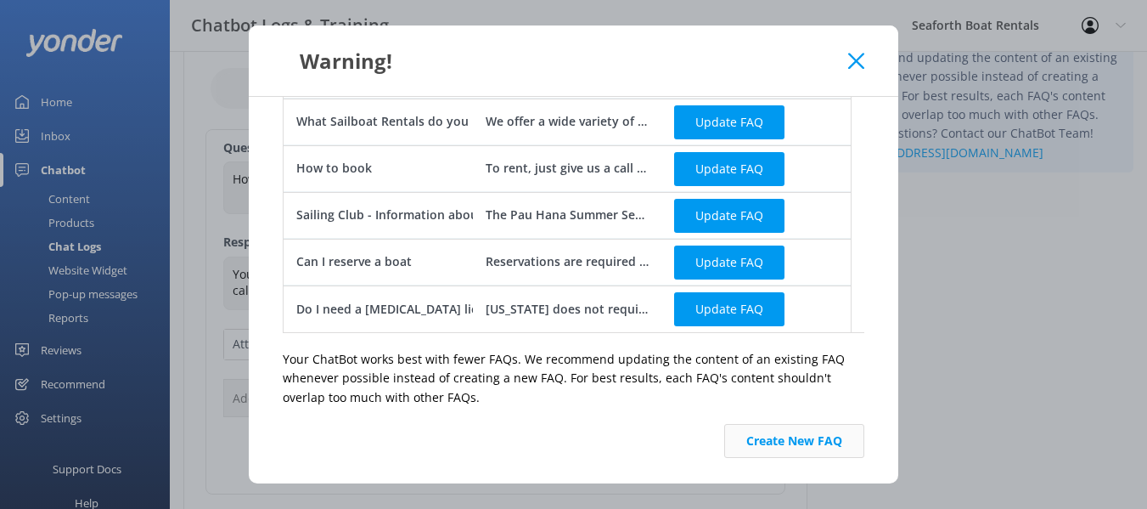
click at [761, 444] on button "Create New FAQ" at bounding box center [794, 441] width 140 height 34
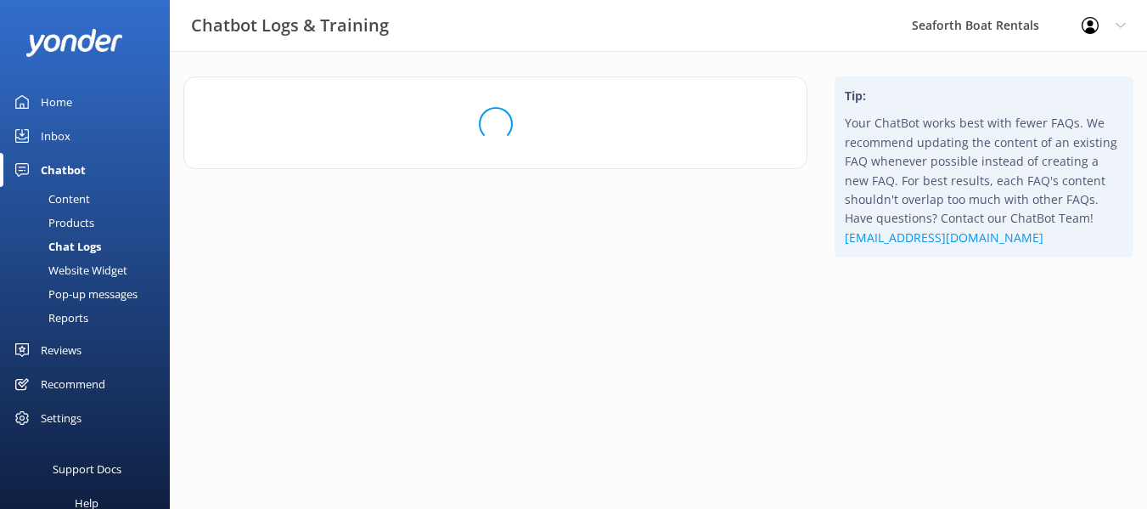
scroll to position [0, 0]
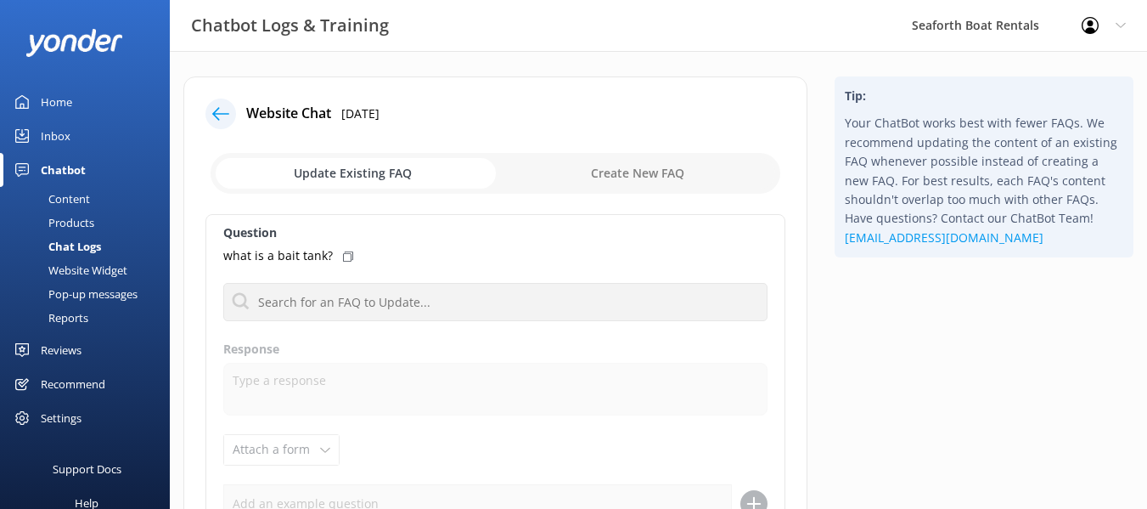
click at [218, 107] on icon at bounding box center [220, 113] width 17 height 17
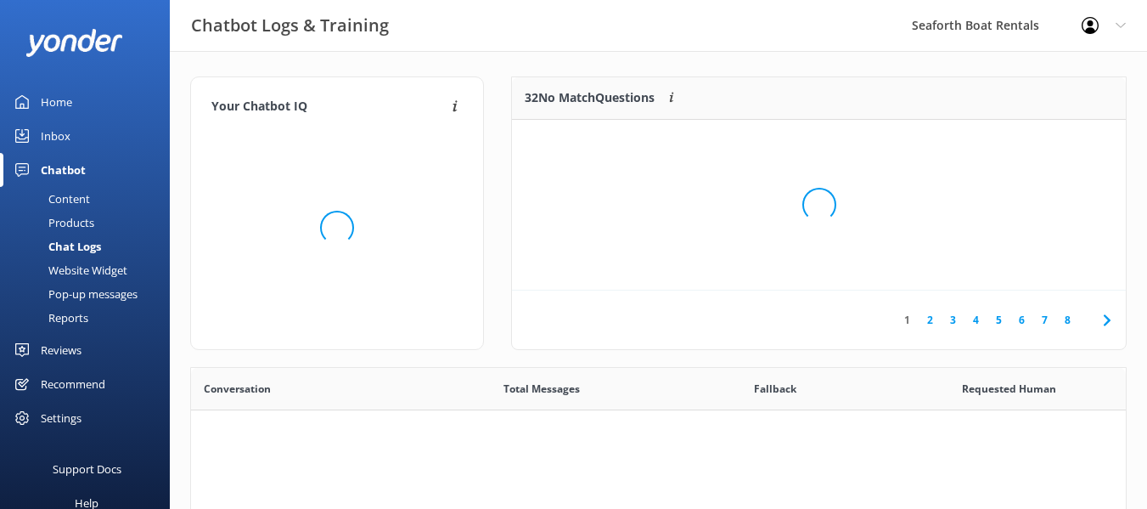
scroll to position [582, 922]
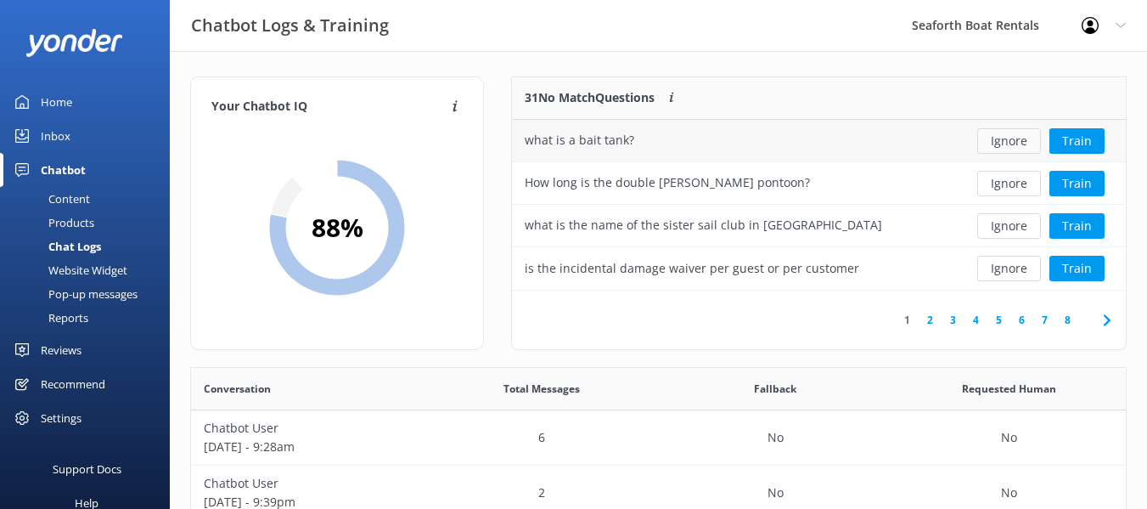
click at [1009, 143] on button "Ignore" at bounding box center [1009, 140] width 64 height 25
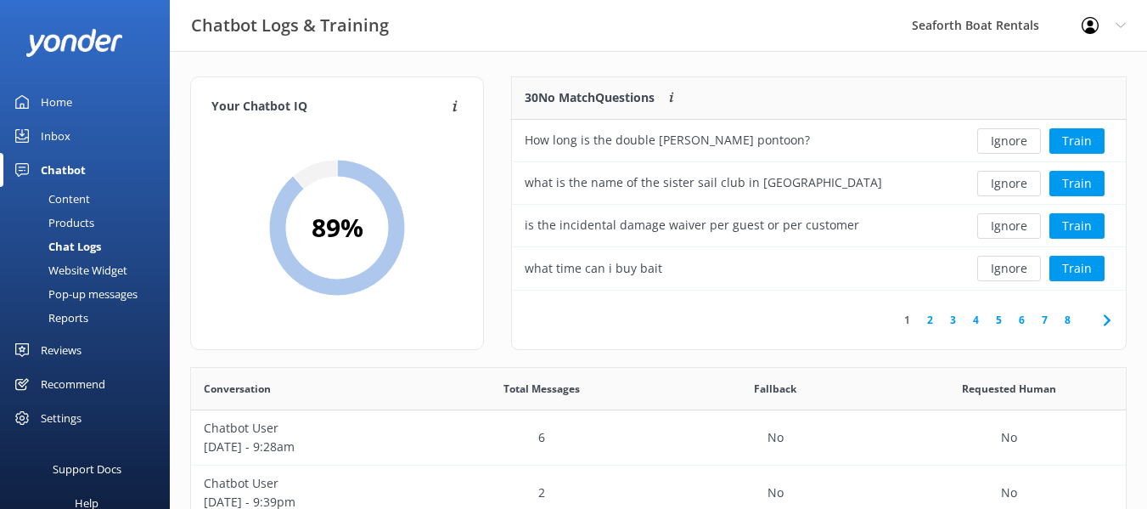
click at [1009, 143] on button "Ignore" at bounding box center [1009, 140] width 64 height 25
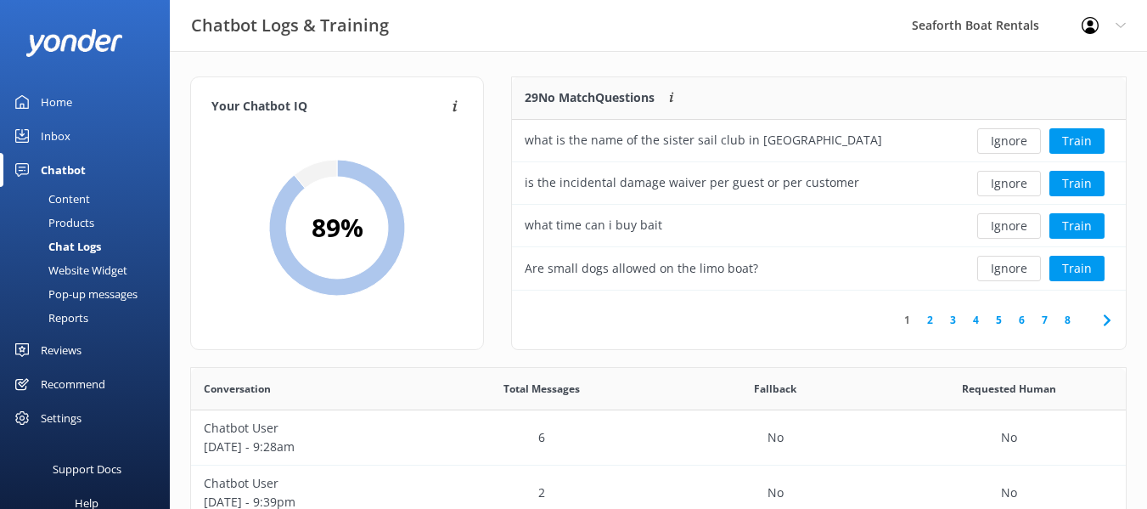
click at [1009, 143] on button "Ignore" at bounding box center [1009, 140] width 64 height 25
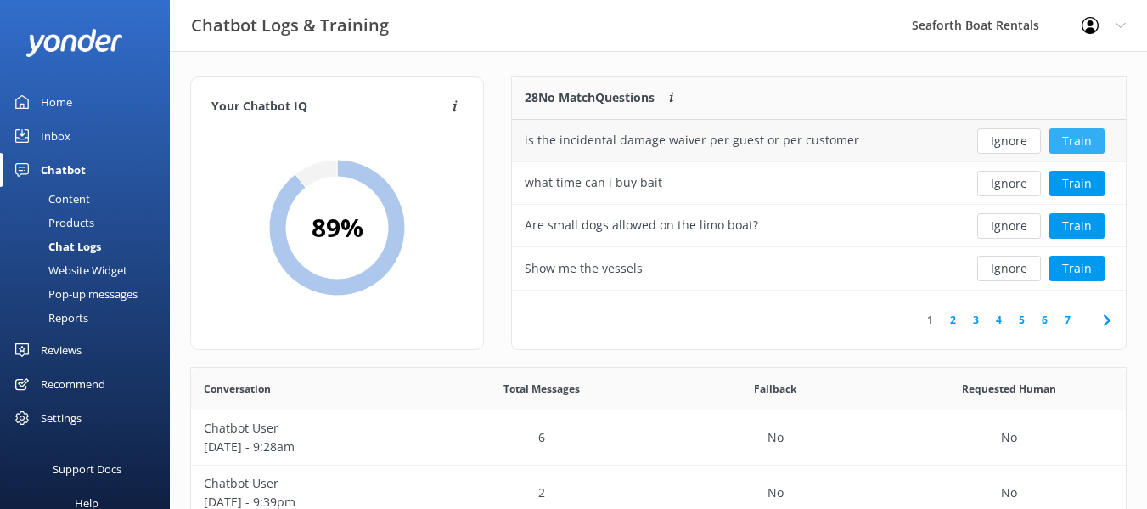
click at [1082, 144] on button "Train" at bounding box center [1076, 140] width 55 height 25
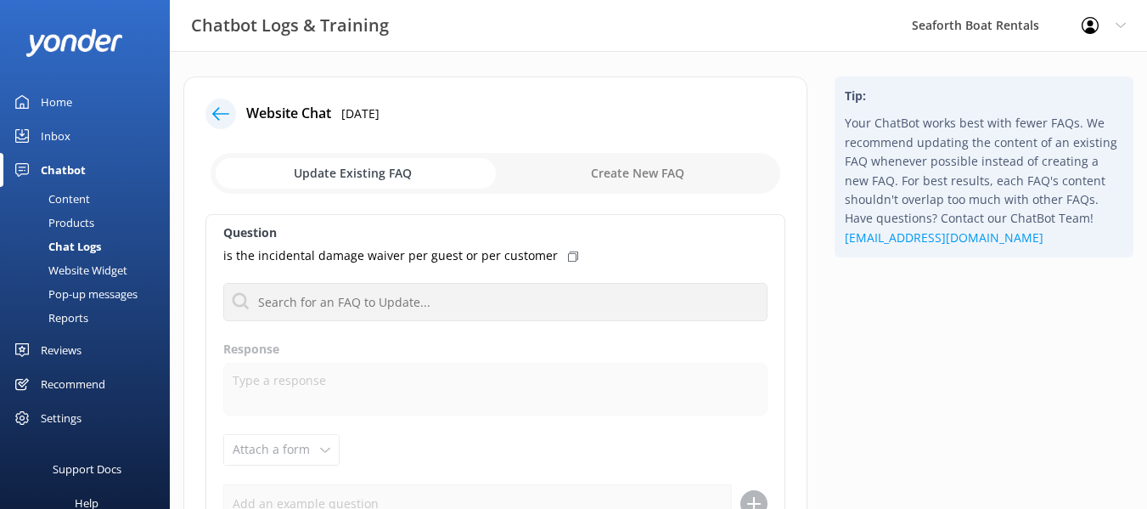
click at [628, 165] on input "checkbox" at bounding box center [496, 173] width 570 height 41
checkbox input "true"
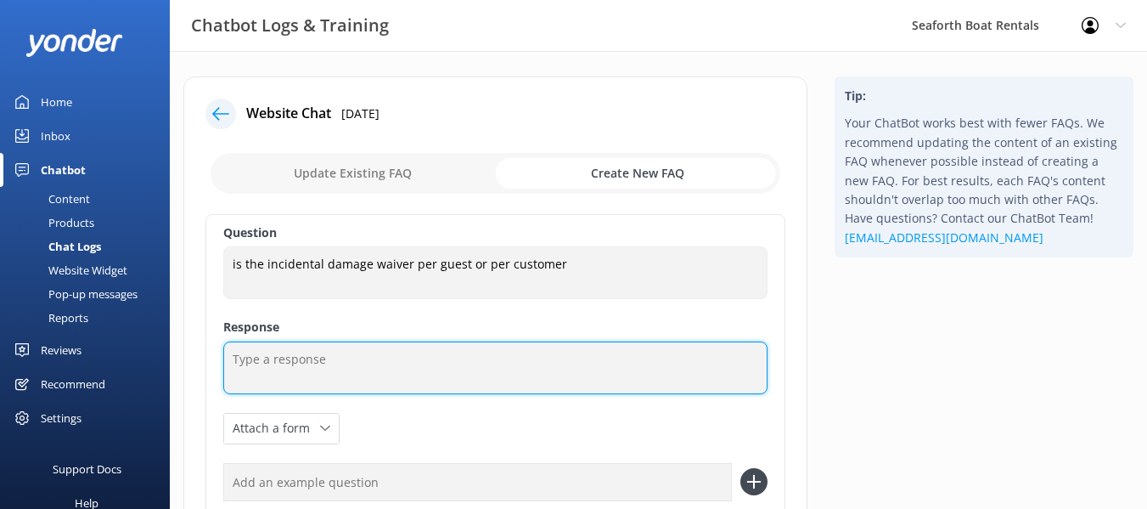
click at [488, 347] on textarea at bounding box center [495, 367] width 544 height 53
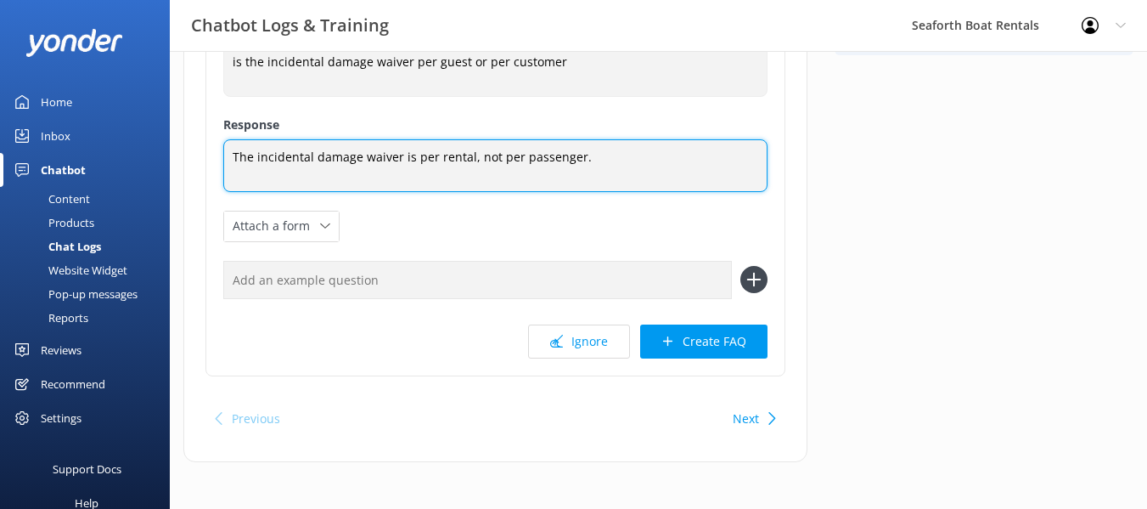
scroll to position [206, 0]
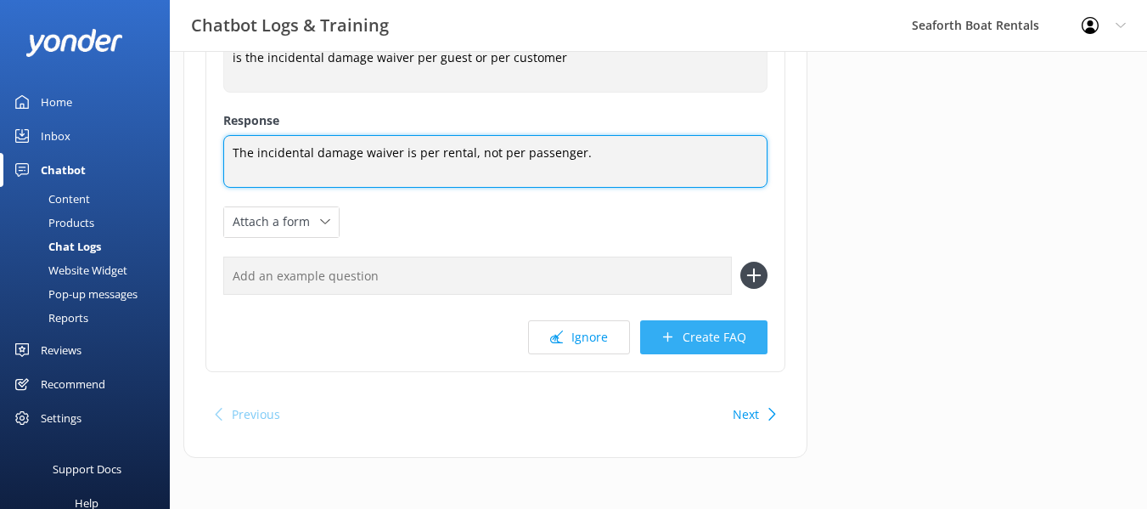
type textarea "The incidental damage waiver is per rental, not per passenger."
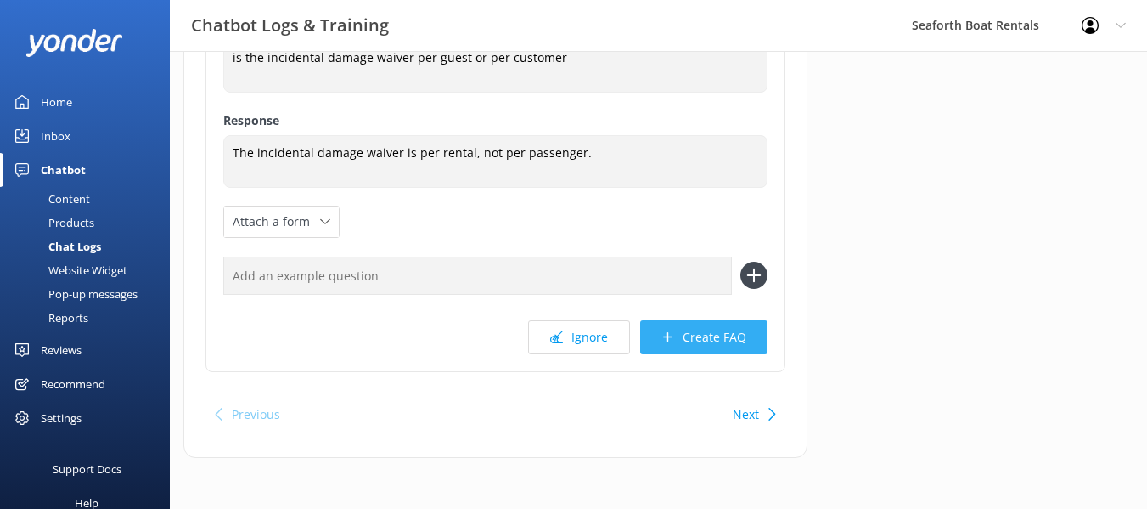
click at [667, 323] on button "Create FAQ" at bounding box center [703, 337] width 127 height 34
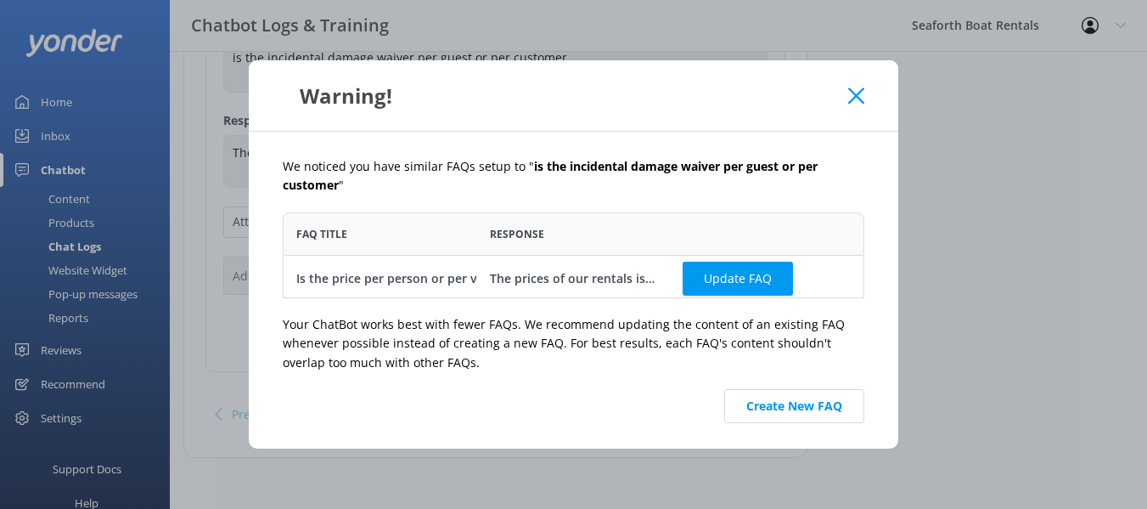
scroll to position [73, 569]
click at [814, 404] on button "Create New FAQ" at bounding box center [794, 406] width 140 height 34
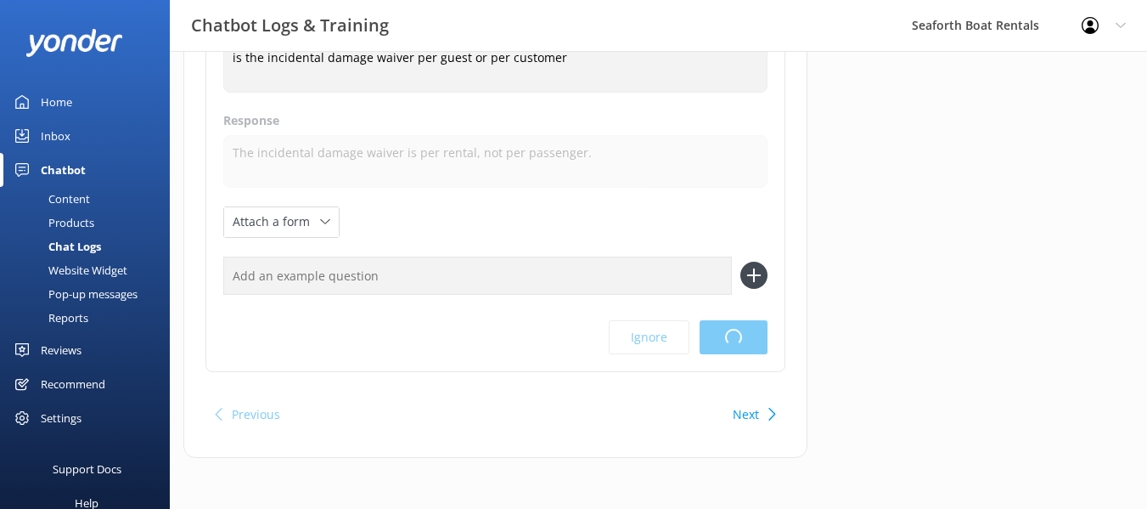
scroll to position [0, 0]
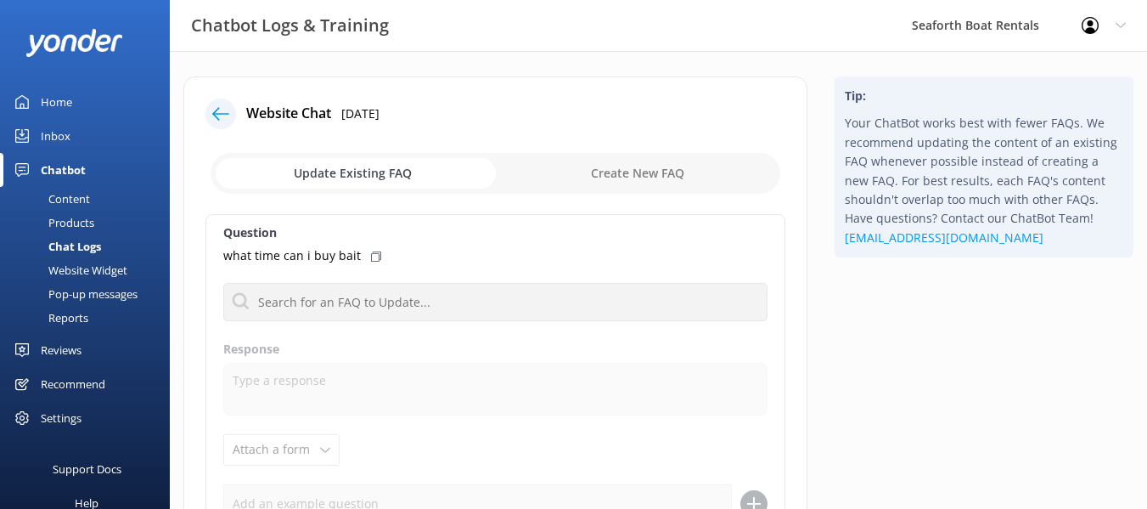
click at [228, 114] on use at bounding box center [220, 113] width 17 height 13
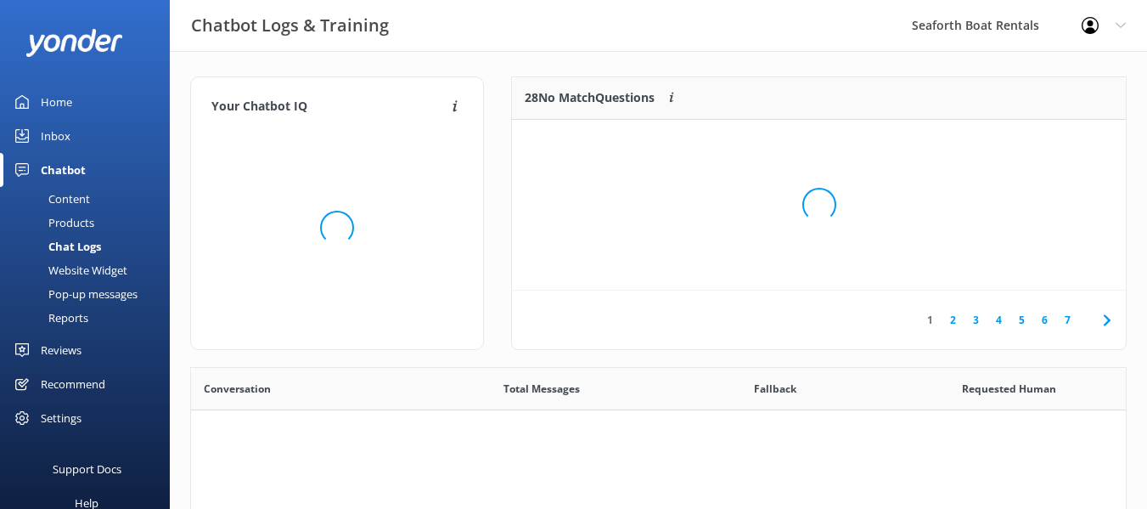
scroll to position [582, 922]
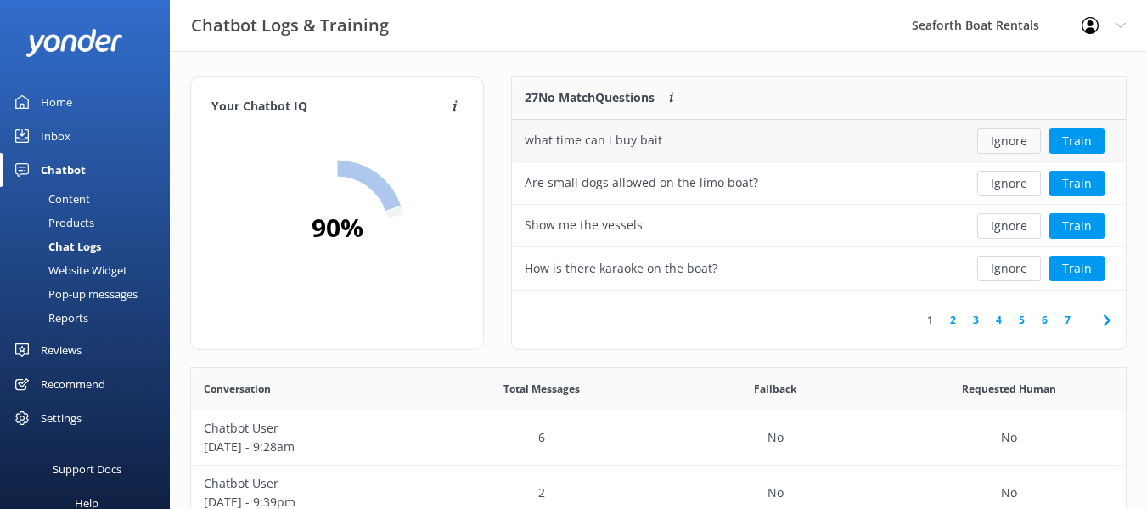
click at [996, 148] on button "Ignore" at bounding box center [1009, 140] width 64 height 25
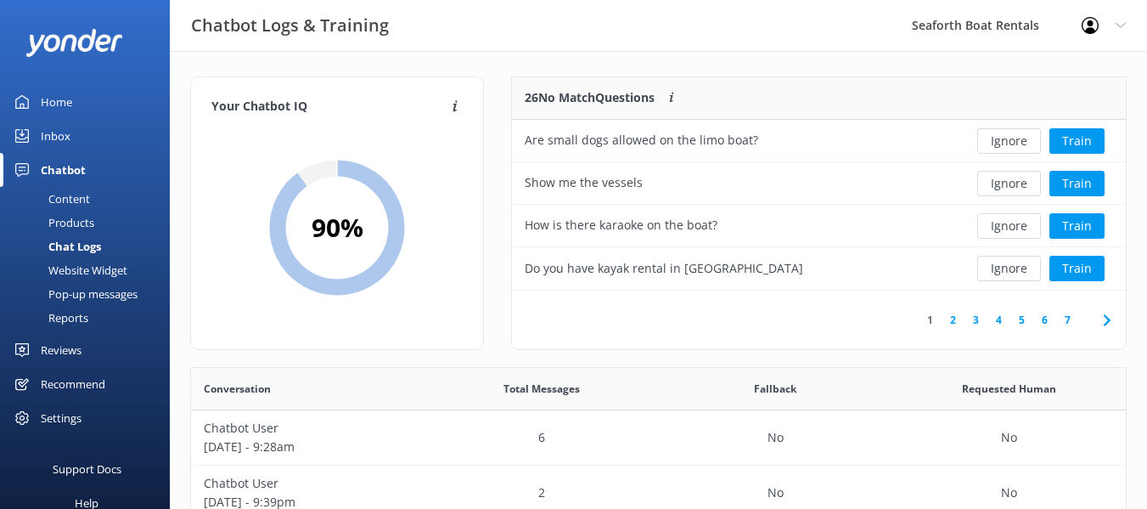
click at [996, 148] on button "Ignore" at bounding box center [1009, 140] width 64 height 25
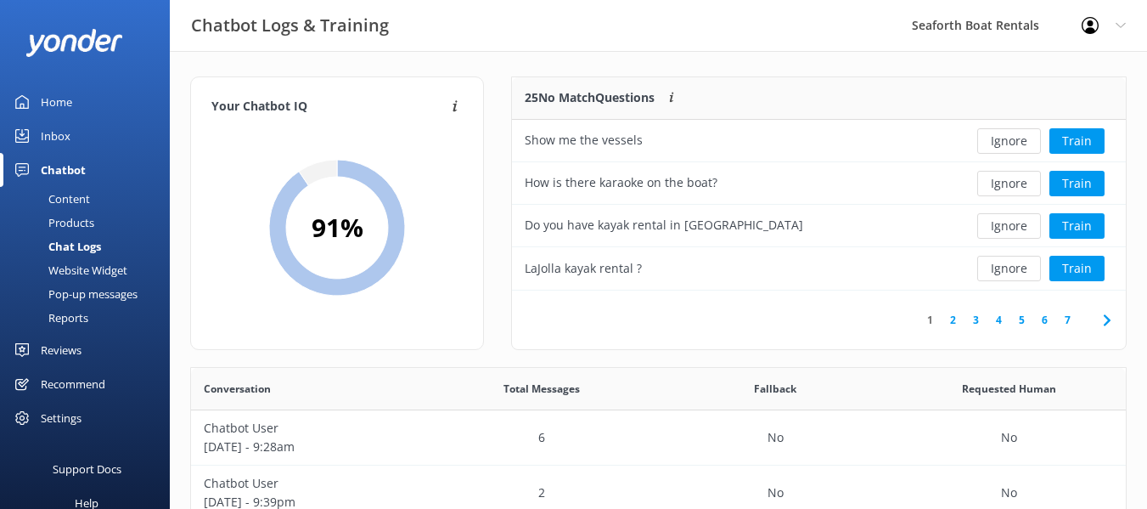
click at [996, 148] on button "Ignore" at bounding box center [1009, 140] width 64 height 25
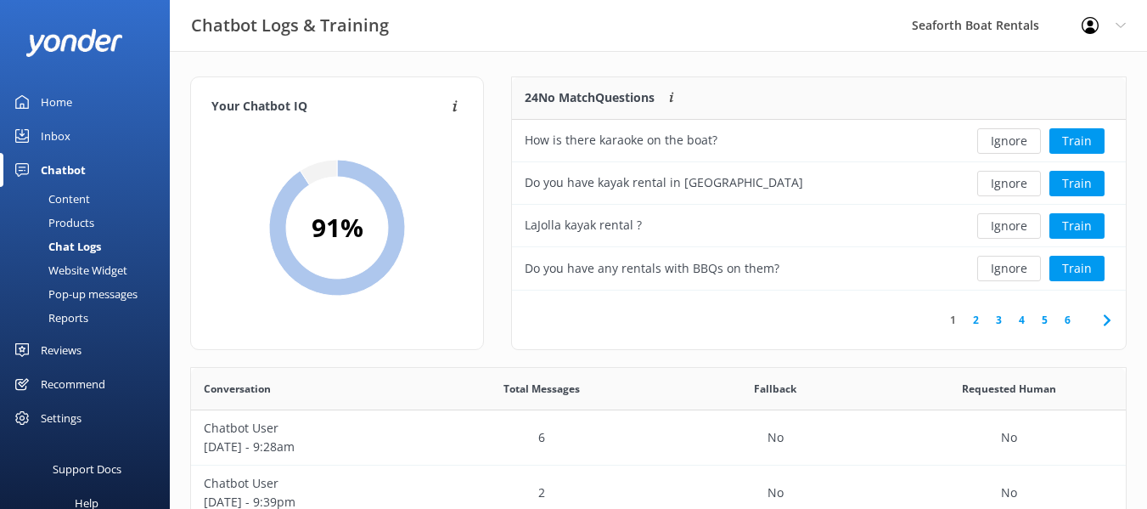
click at [996, 148] on button "Ignore" at bounding box center [1009, 140] width 64 height 25
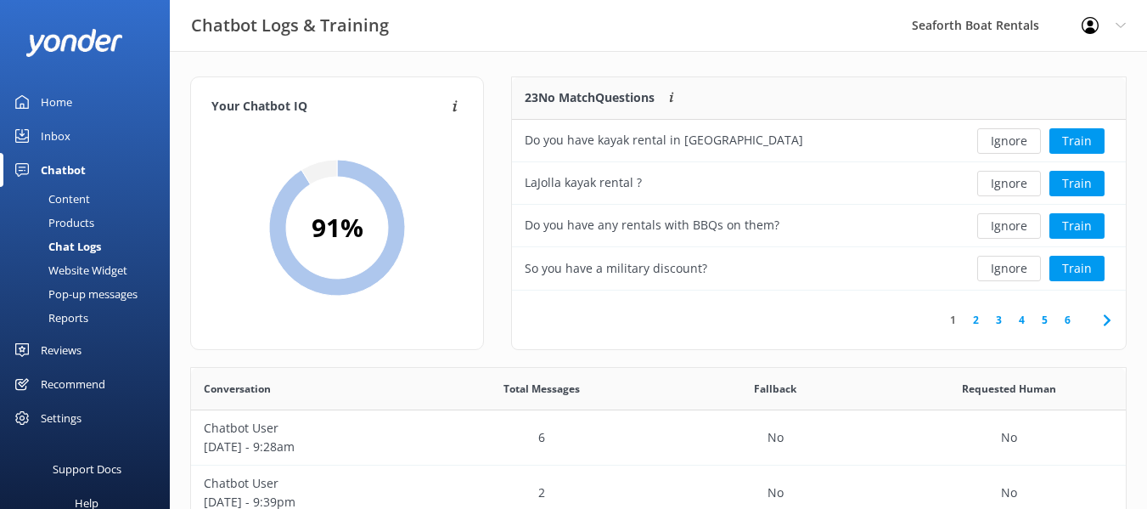
click at [996, 148] on button "Ignore" at bounding box center [1009, 140] width 64 height 25
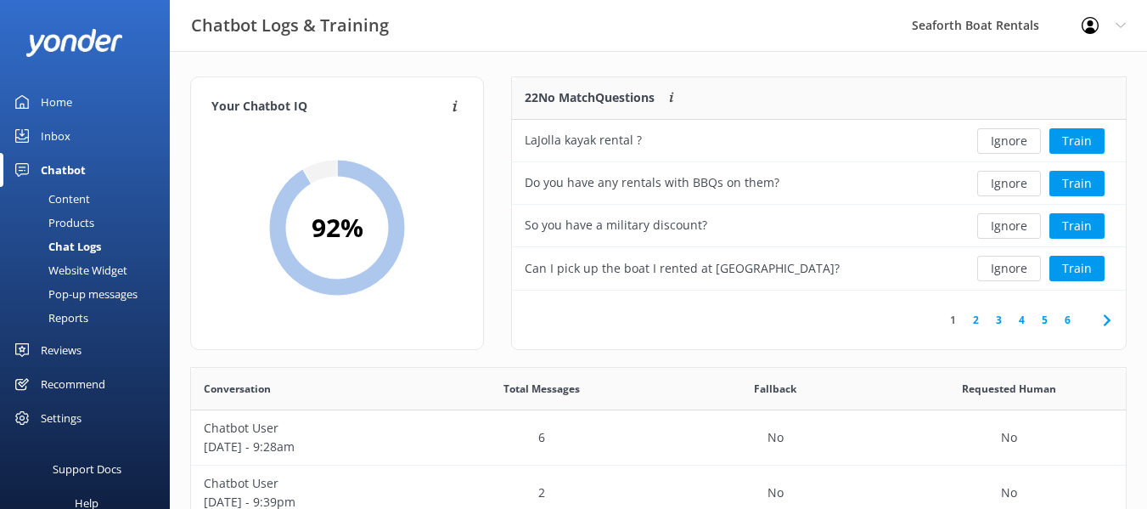
click at [996, 148] on button "Ignore" at bounding box center [1009, 140] width 64 height 25
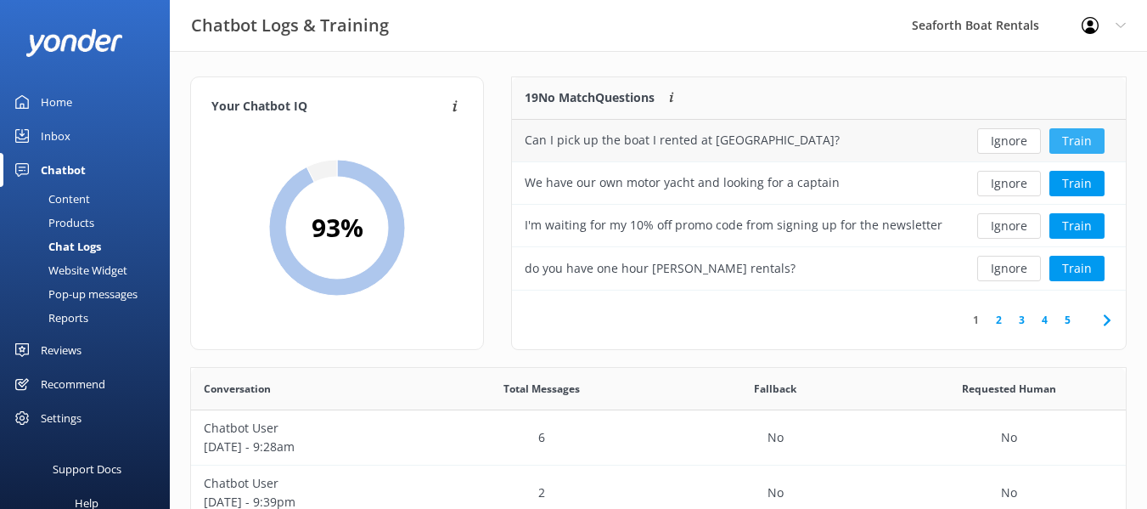
click at [1092, 136] on button "Train" at bounding box center [1076, 140] width 55 height 25
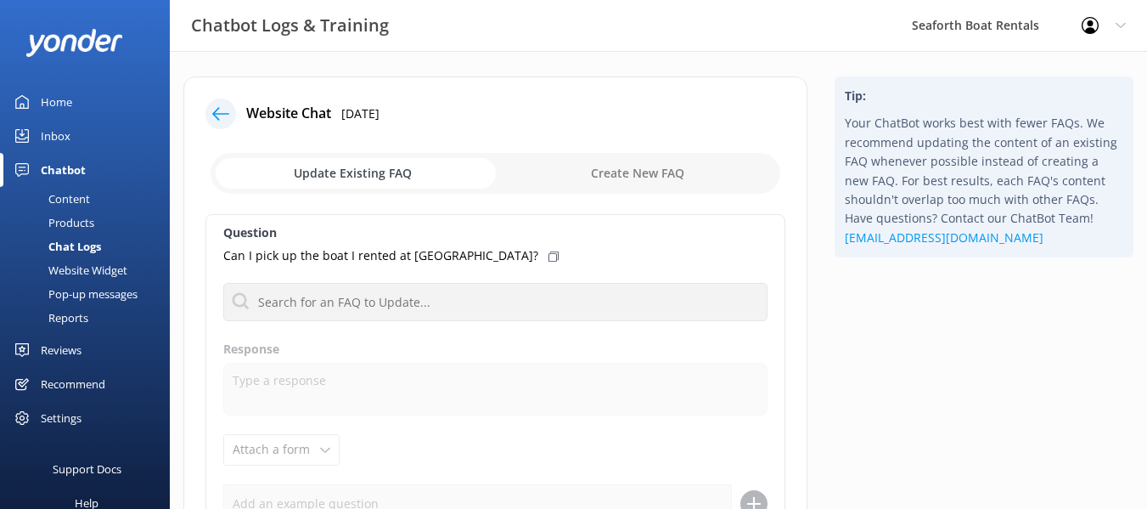
click at [663, 164] on input "checkbox" at bounding box center [496, 173] width 570 height 41
checkbox input "true"
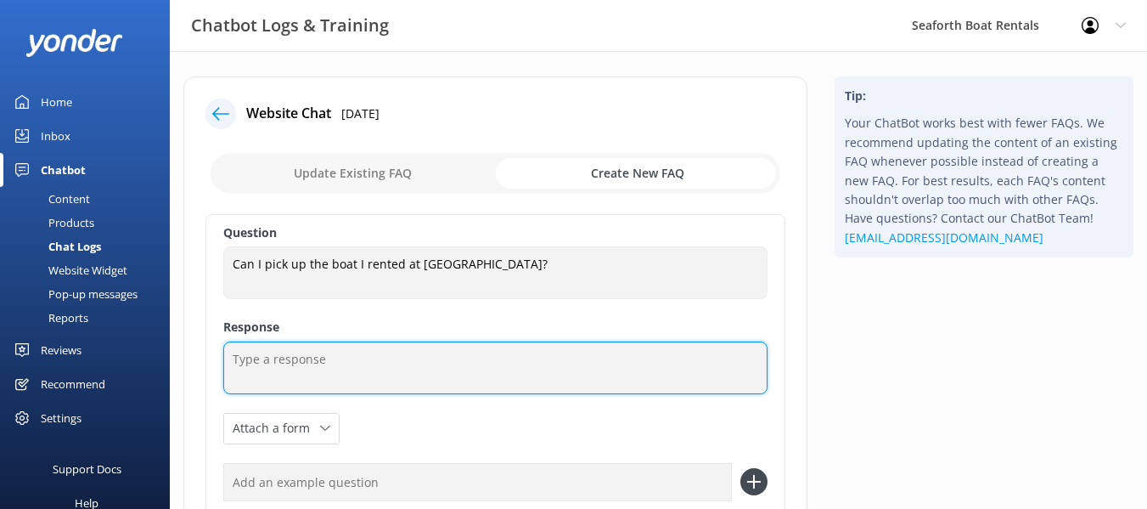
click at [489, 374] on textarea at bounding box center [495, 367] width 544 height 53
type textarea "A"
click at [610, 362] on textarea "The renter and all passengers must be present for their rental at our designate…" at bounding box center [495, 367] width 544 height 53
click at [600, 379] on textarea "The renter and all passengers must be present for their rental at our on site, …" at bounding box center [495, 367] width 544 height 53
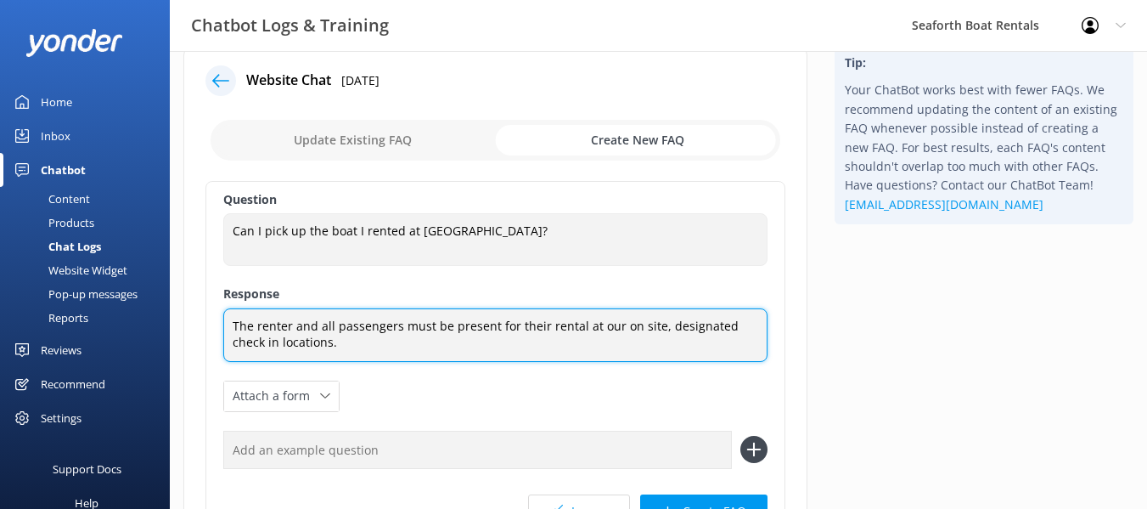
scroll to position [207, 0]
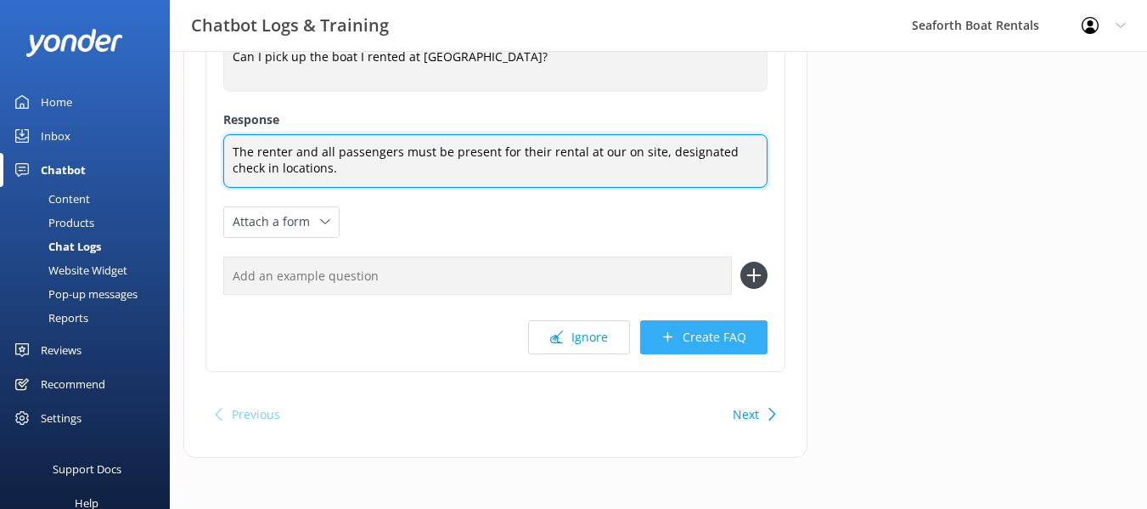
type textarea "The renter and all passengers must be present for their rental at our on site, …"
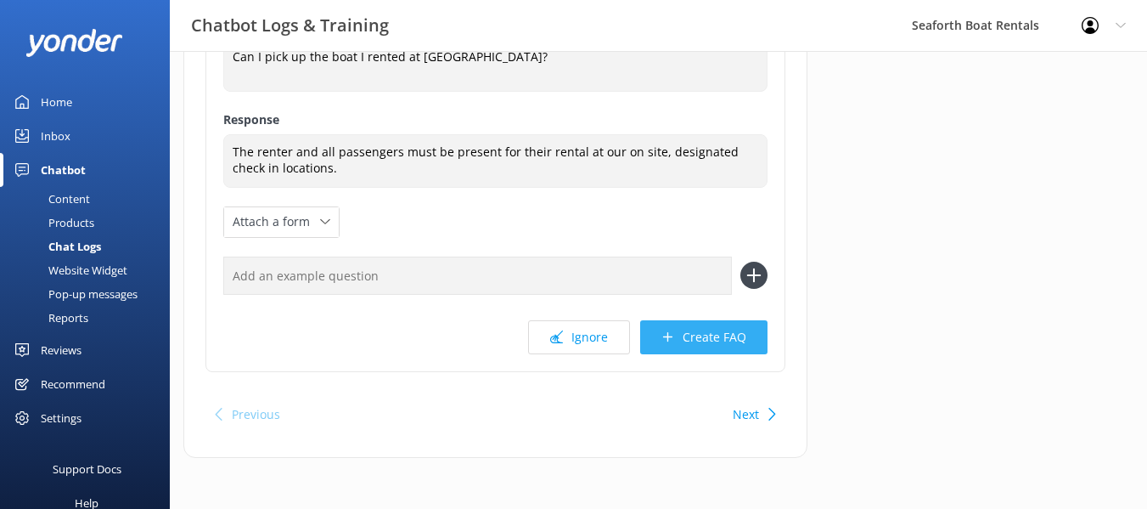
click at [679, 350] on div "Question Can I pick up the boat I rented at Mission Bay Resort? Can I pick up t…" at bounding box center [495, 189] width 580 height 365
click at [676, 342] on button "Create FAQ" at bounding box center [703, 337] width 127 height 34
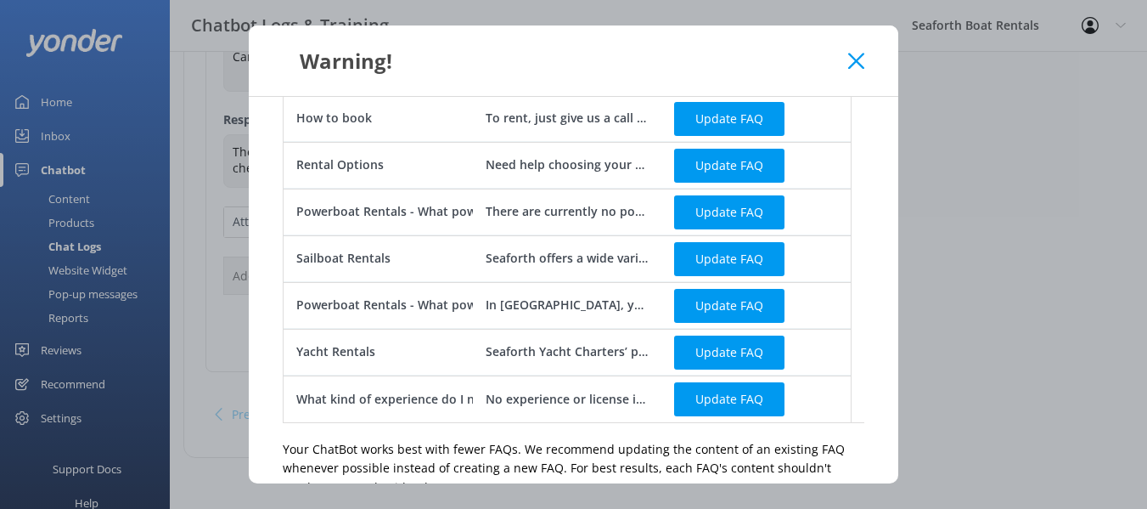
scroll to position [676, 0]
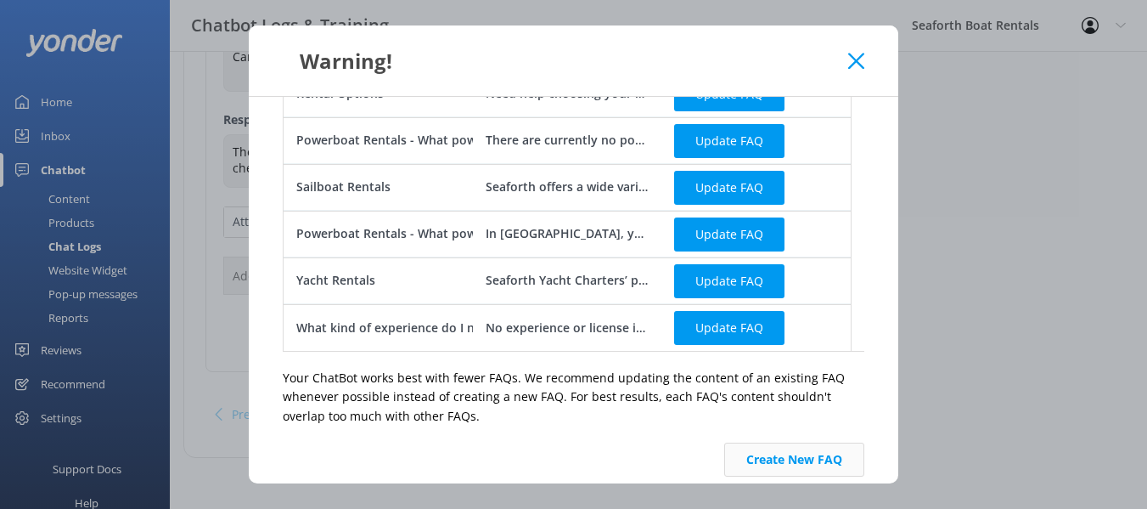
click at [752, 442] on button "Create New FAQ" at bounding box center [794, 459] width 140 height 34
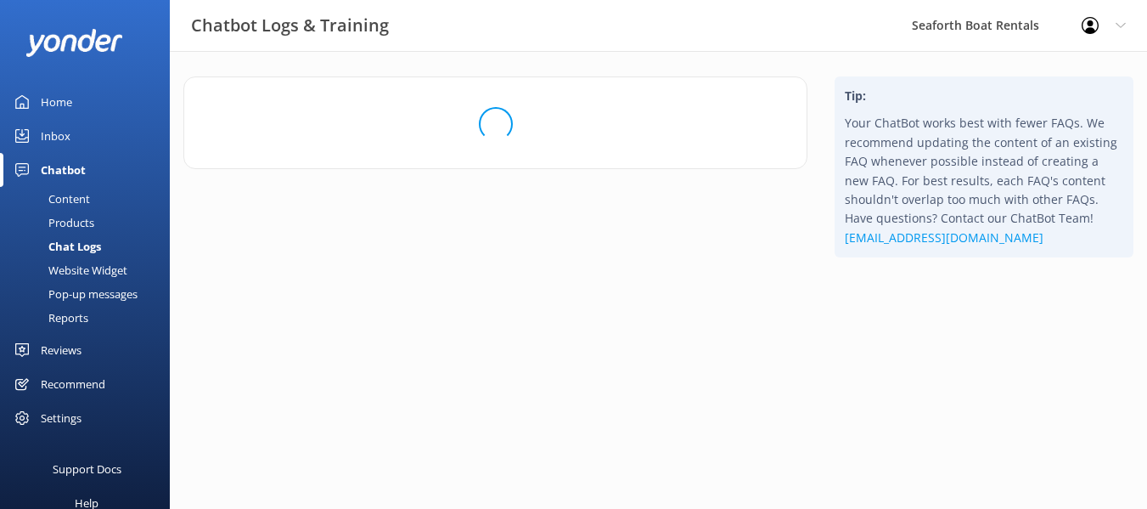
scroll to position [0, 0]
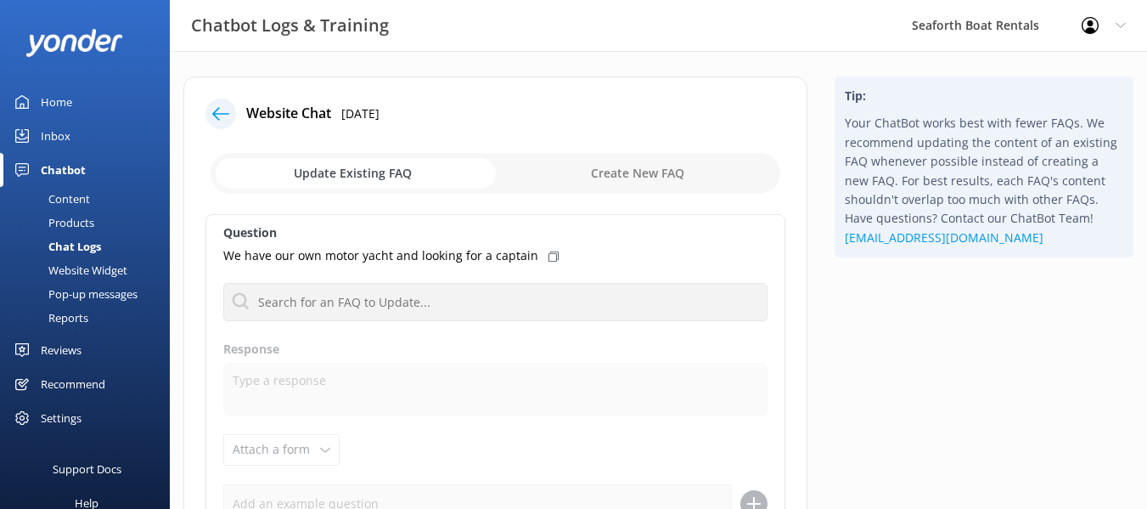
click at [225, 97] on div "Website Chat 28th May 2025 Update Existing FAQ Create New FAQ Question We have …" at bounding box center [495, 380] width 624 height 609
click at [222, 104] on div at bounding box center [220, 113] width 31 height 31
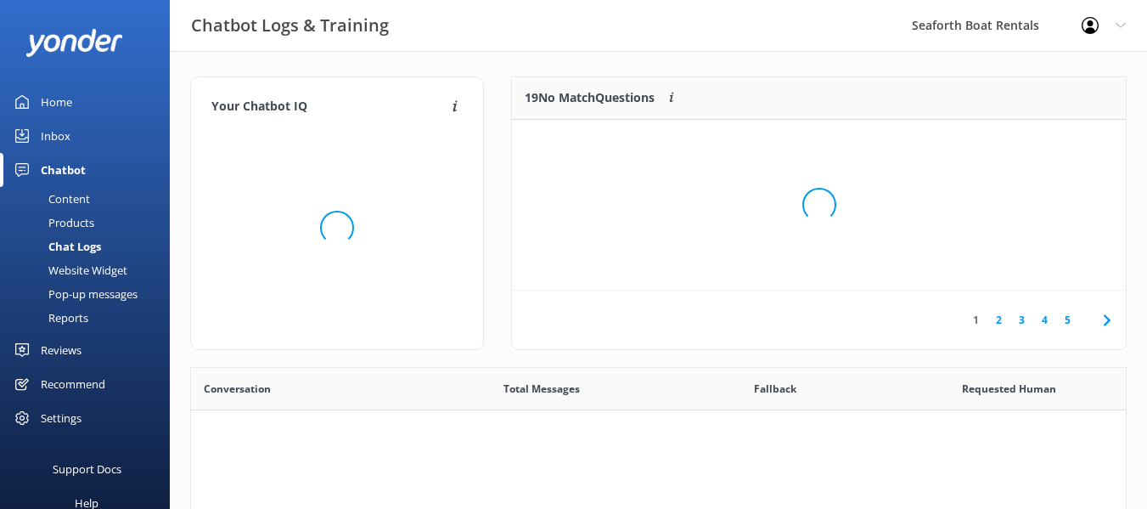
scroll to position [582, 922]
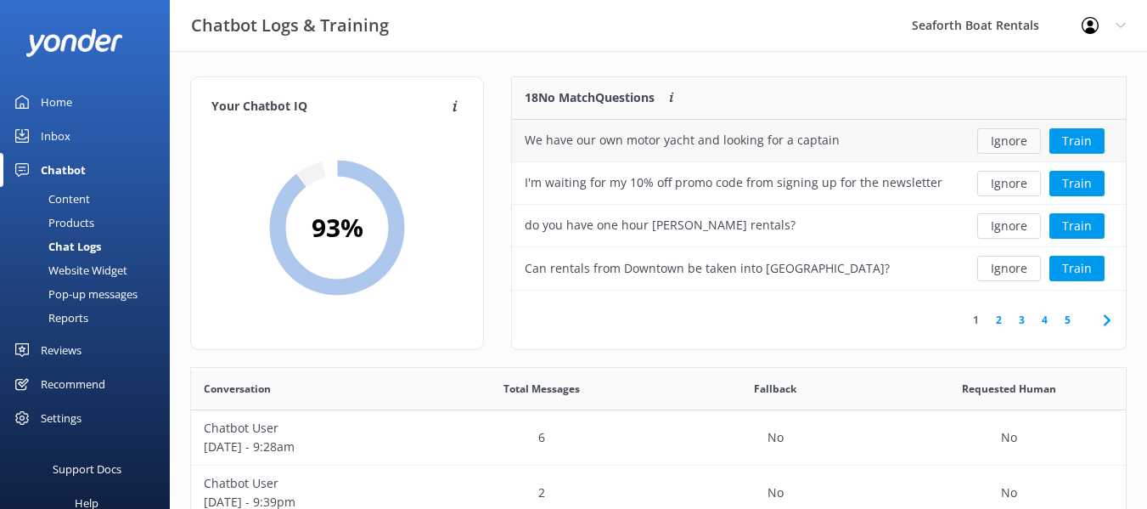
click at [1003, 141] on button "Ignore" at bounding box center [1009, 140] width 64 height 25
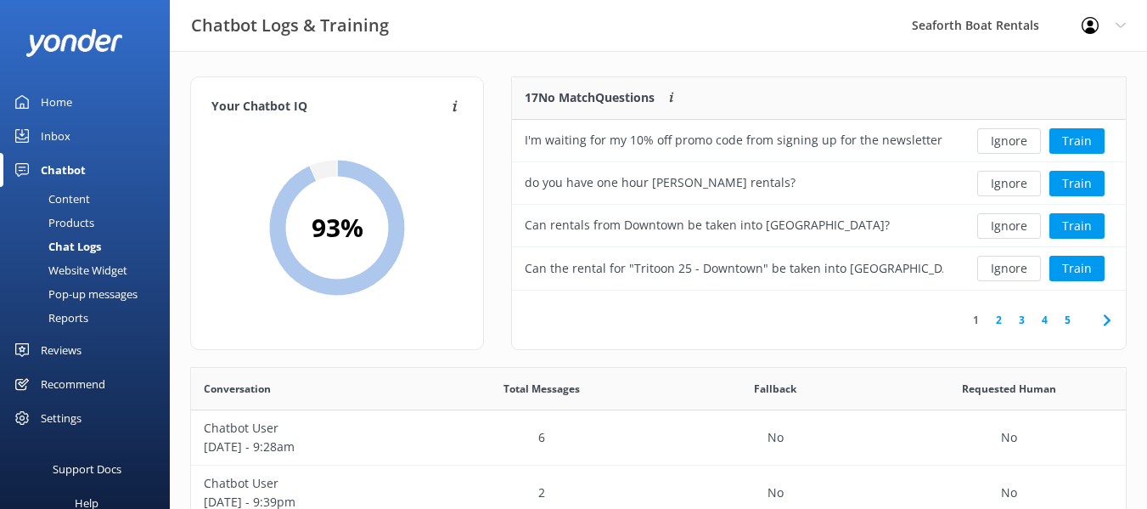
click at [1003, 141] on button "Ignore" at bounding box center [1009, 140] width 64 height 25
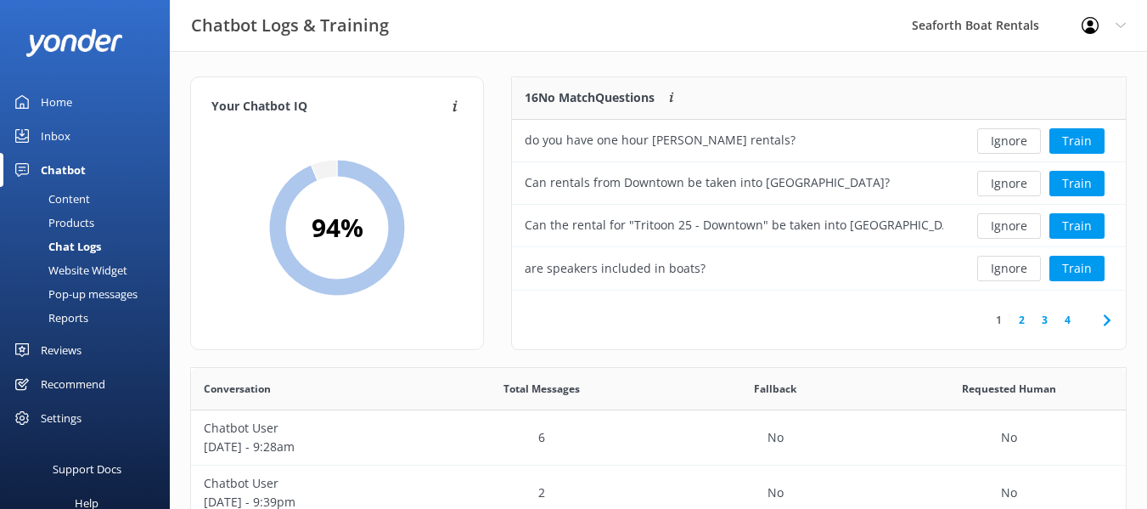
click at [1003, 141] on button "Ignore" at bounding box center [1009, 140] width 64 height 25
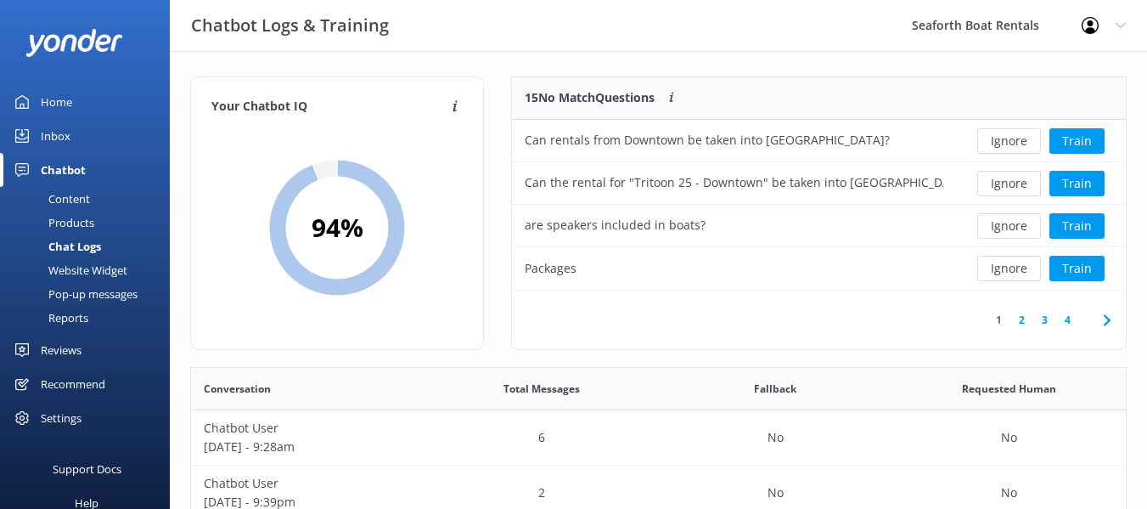
click at [1003, 141] on button "Ignore" at bounding box center [1009, 140] width 64 height 25
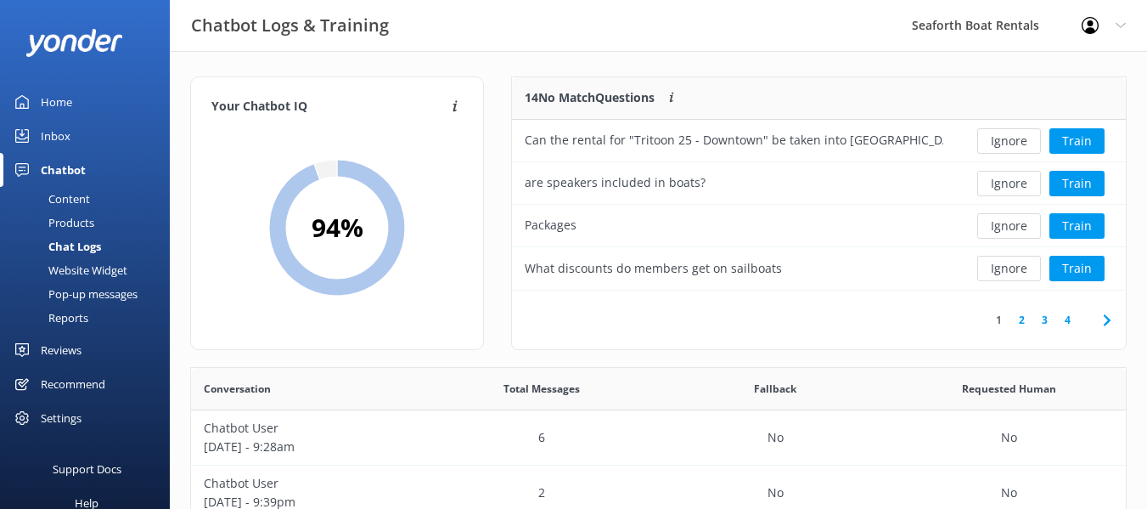
click at [1003, 141] on button "Ignore" at bounding box center [1009, 140] width 64 height 25
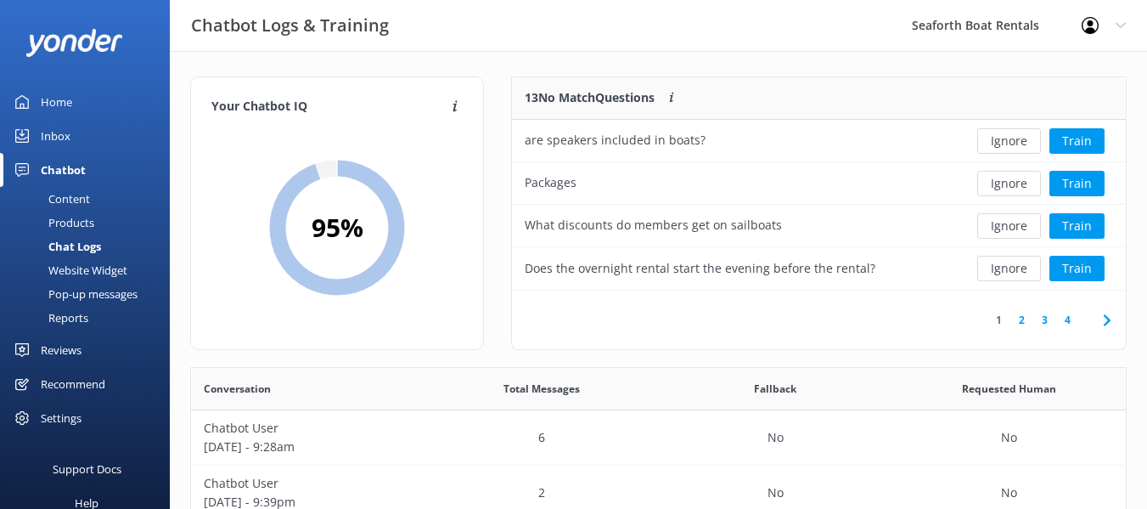
click at [1003, 141] on button "Ignore" at bounding box center [1009, 140] width 64 height 25
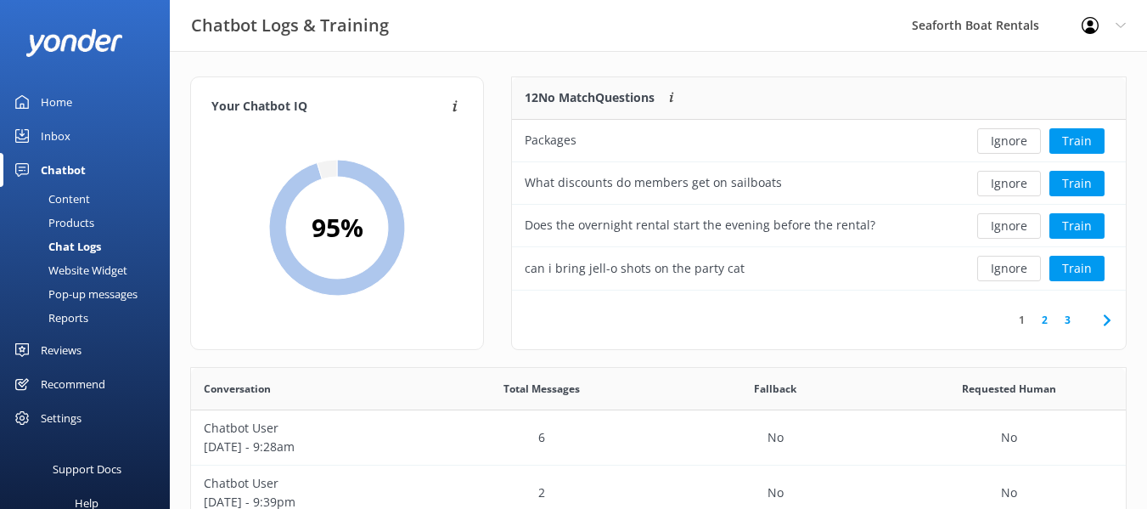
click at [1003, 141] on button "Ignore" at bounding box center [1009, 140] width 64 height 25
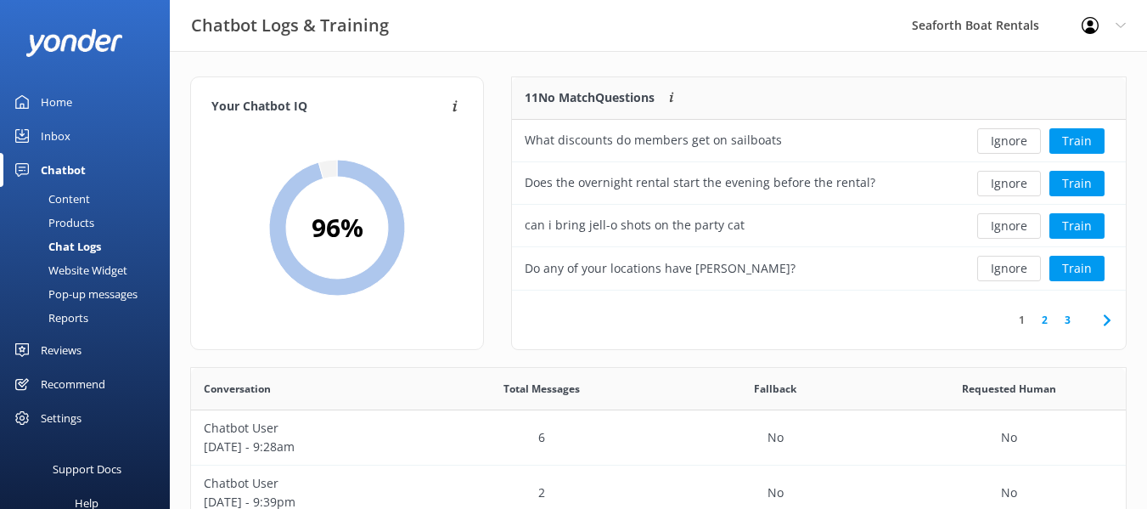
click at [1003, 141] on button "Ignore" at bounding box center [1009, 140] width 64 height 25
click at [1011, 135] on button "Ignore" at bounding box center [1009, 140] width 64 height 25
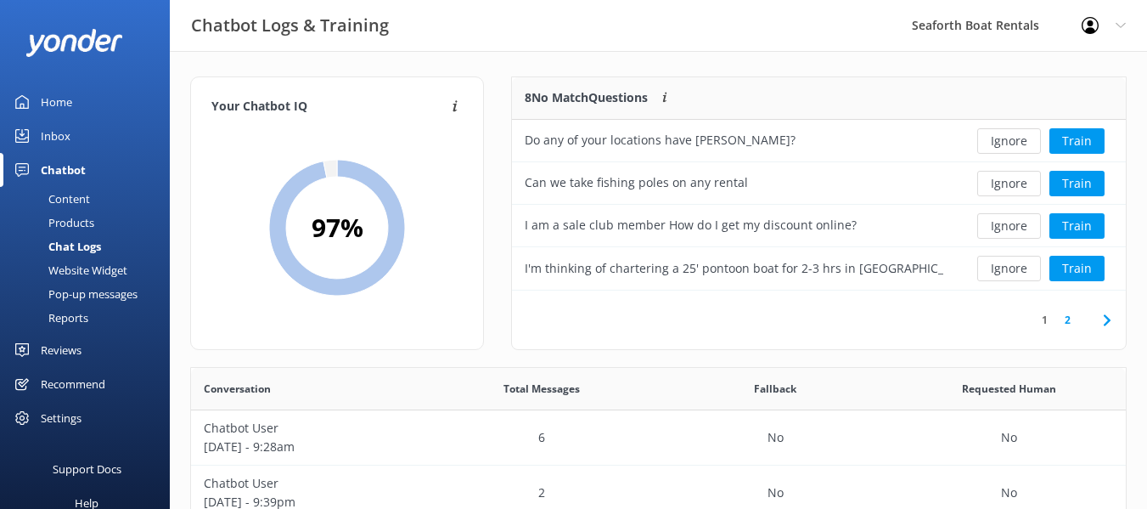
click at [1011, 135] on button "Ignore" at bounding box center [1009, 140] width 64 height 25
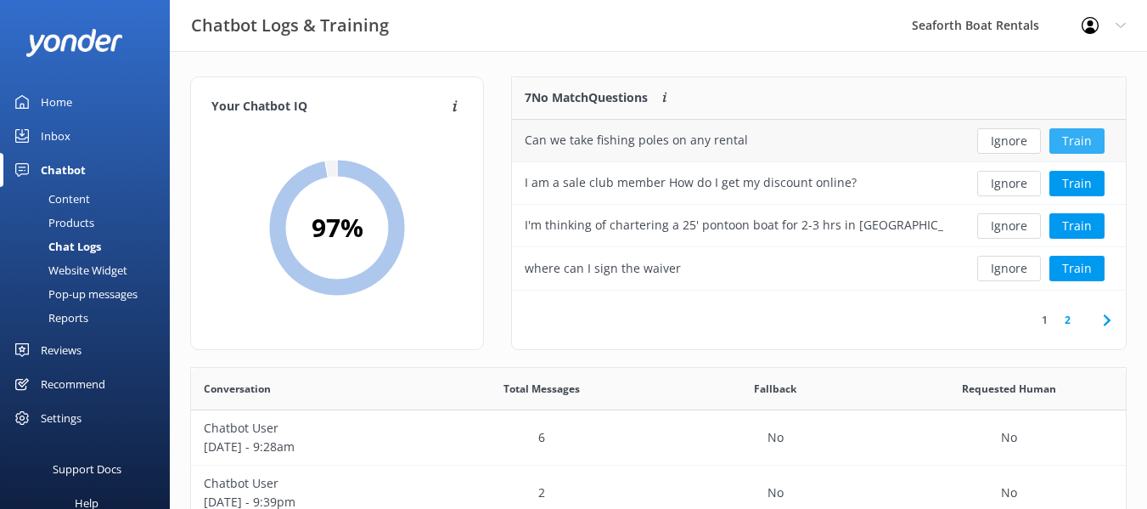
click at [1075, 132] on button "Train" at bounding box center [1076, 140] width 55 height 25
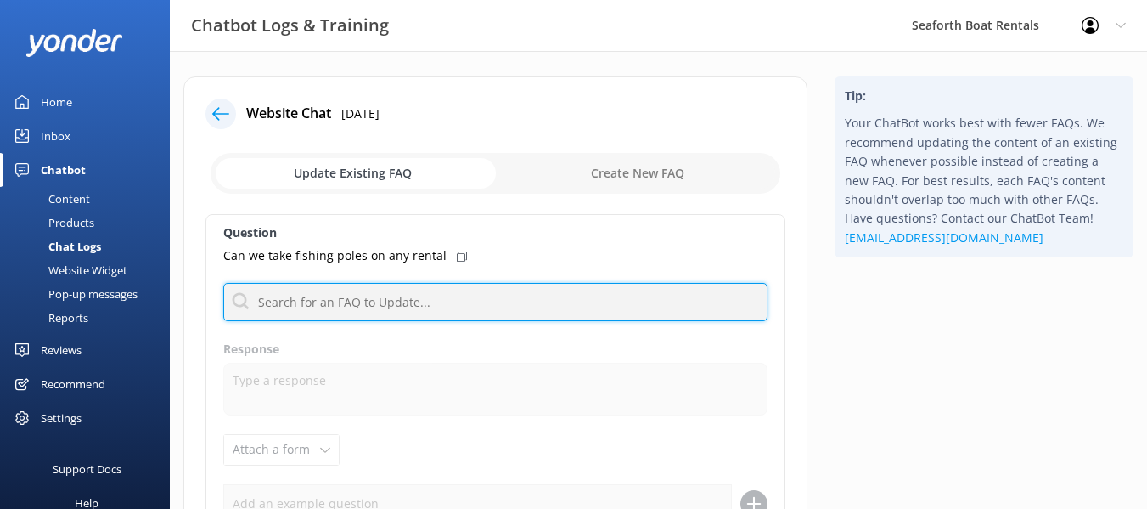
click at [410, 298] on input "text" at bounding box center [495, 302] width 544 height 38
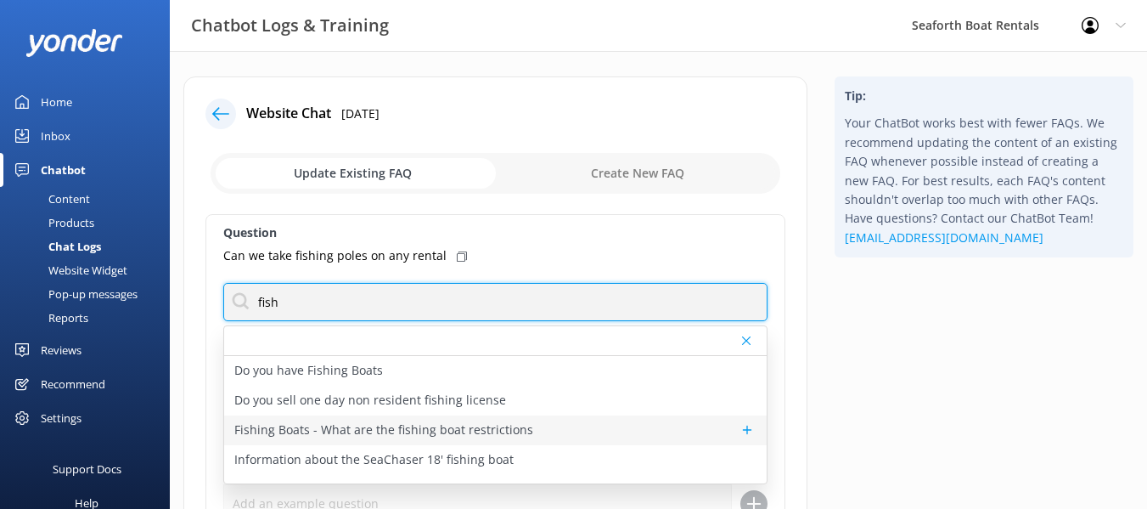
type input "fish"
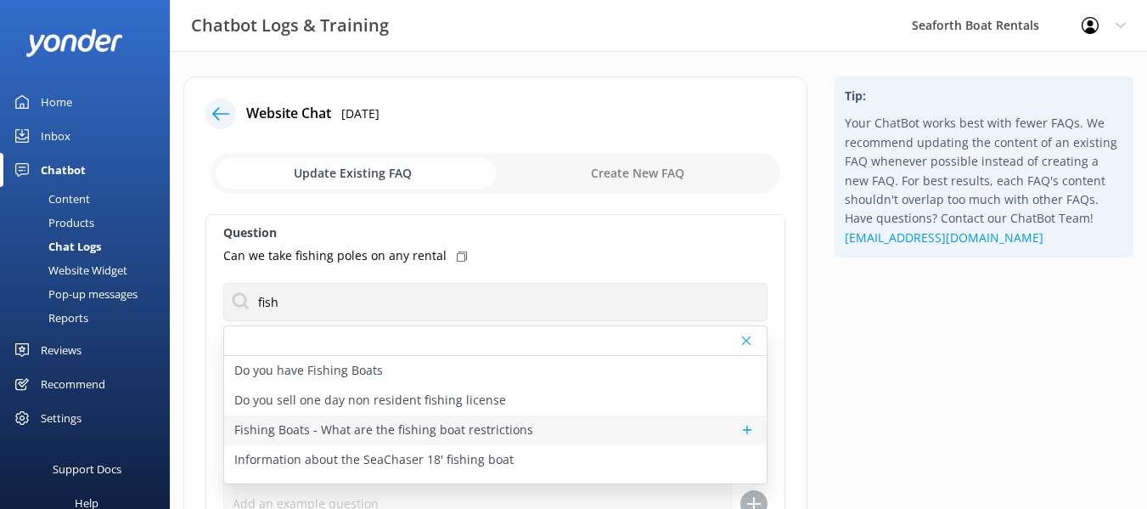
click at [487, 424] on p "Fishing Boats - What are the fishing boat restrictions" at bounding box center [383, 429] width 299 height 19
type textarea "To rent or charter a fishing boat, drivers must be at least 18 years old and po…"
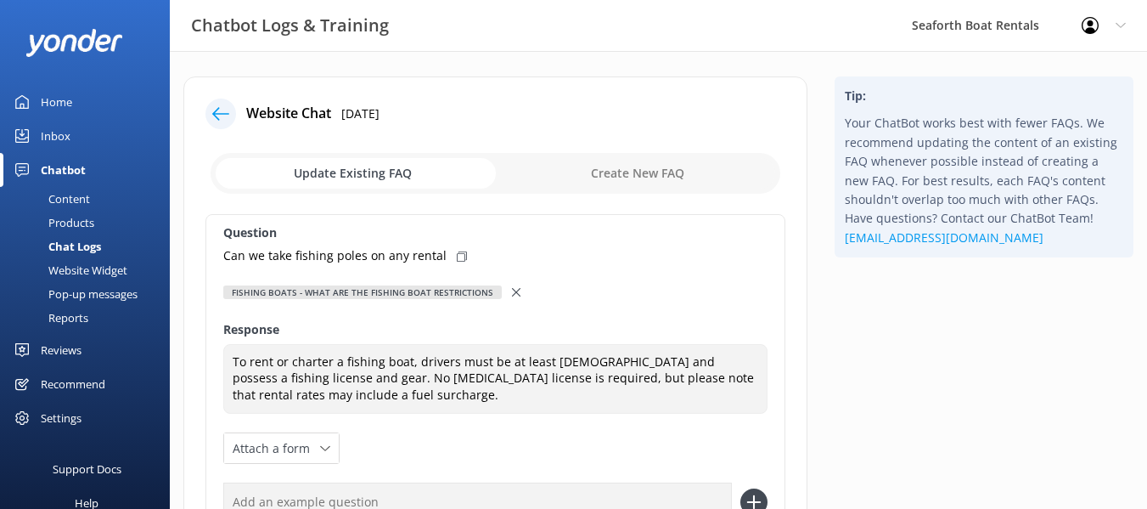
click at [512, 288] on use at bounding box center [516, 292] width 8 height 8
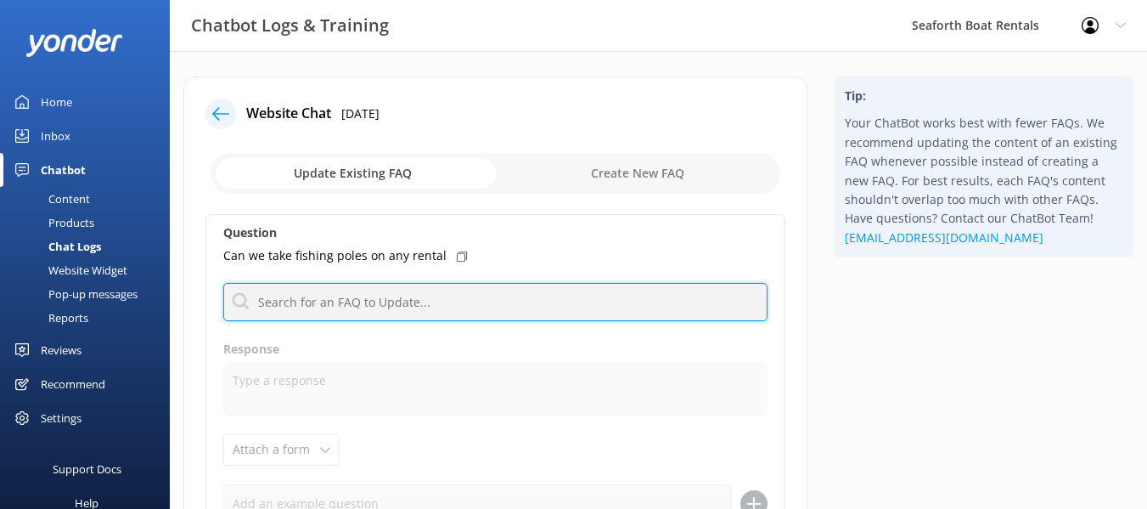
click at [478, 310] on input "text" at bounding box center [495, 302] width 544 height 38
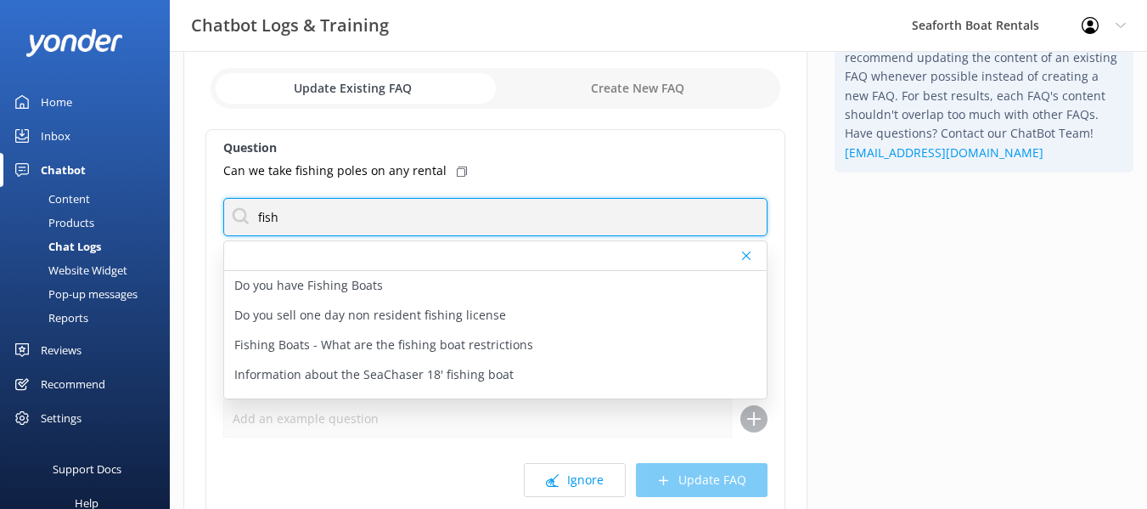
type input "fish"
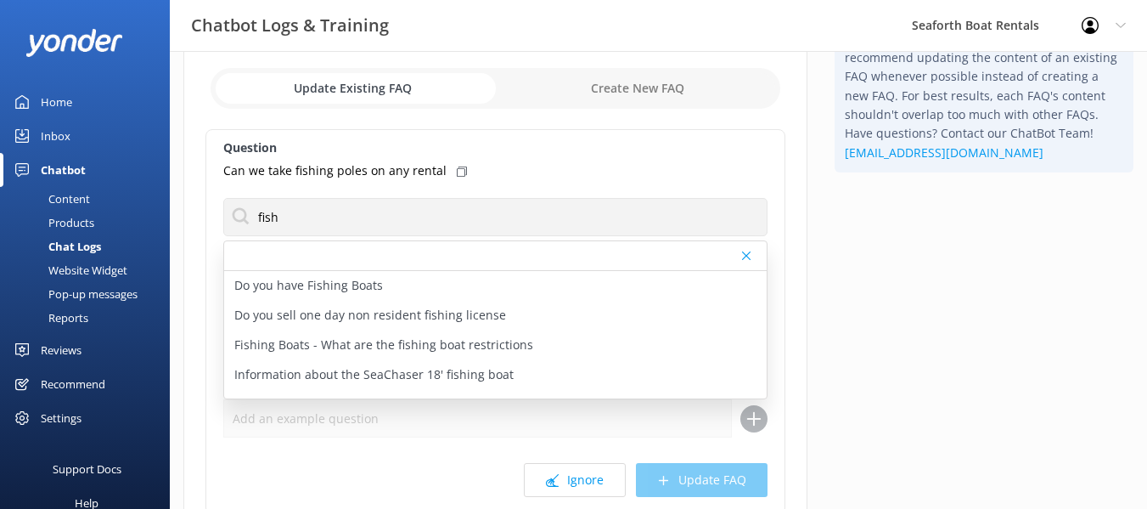
click at [563, 194] on div "Question Can we take fishing poles on any rental fish Do you have Fishing Boats…" at bounding box center [495, 321] width 580 height 385
click at [689, 69] on input "checkbox" at bounding box center [496, 88] width 570 height 41
checkbox input "true"
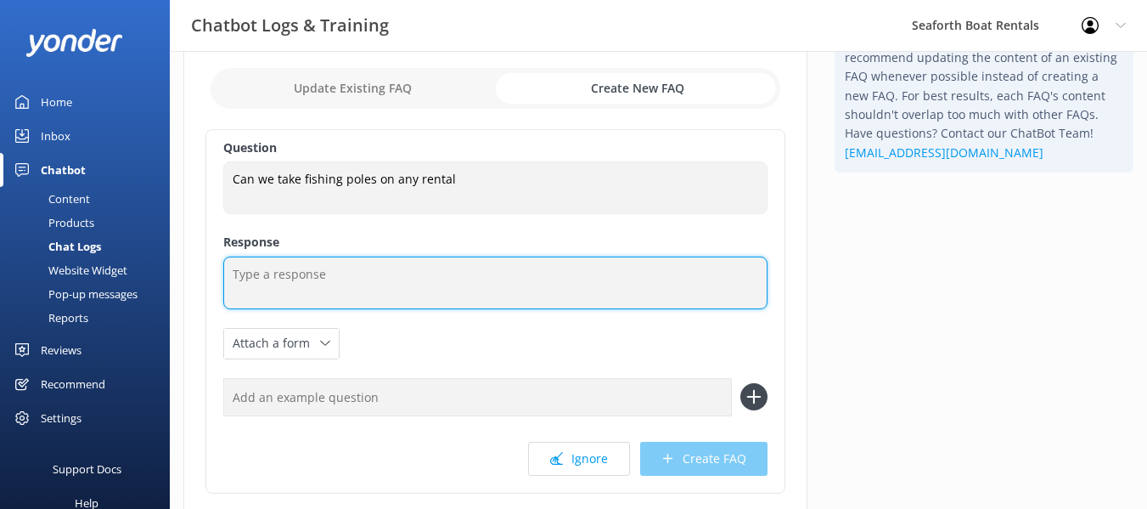
click at [487, 284] on textarea at bounding box center [495, 282] width 544 height 53
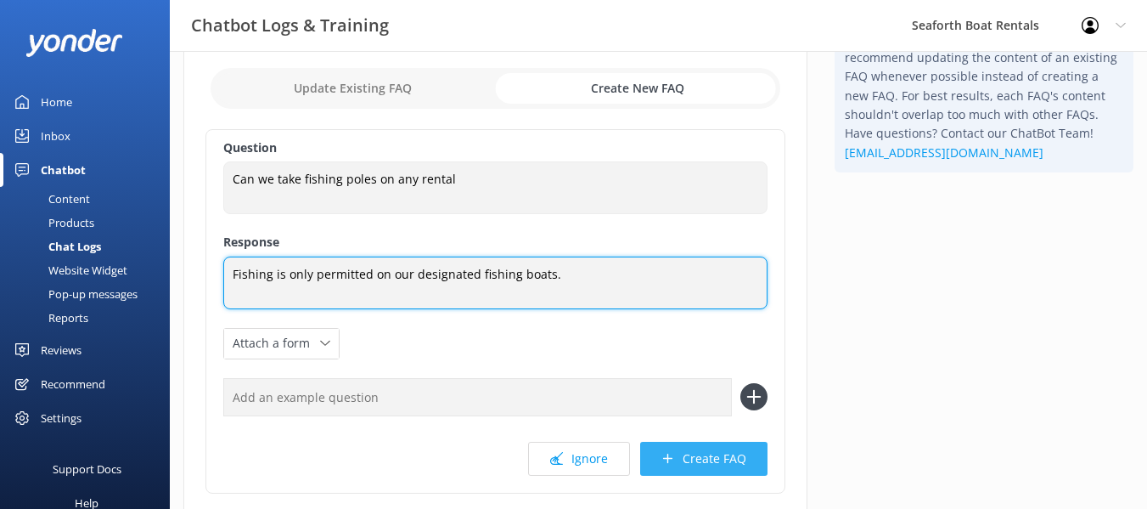
type textarea "Fishing is only permitted on our designated fishing boats."
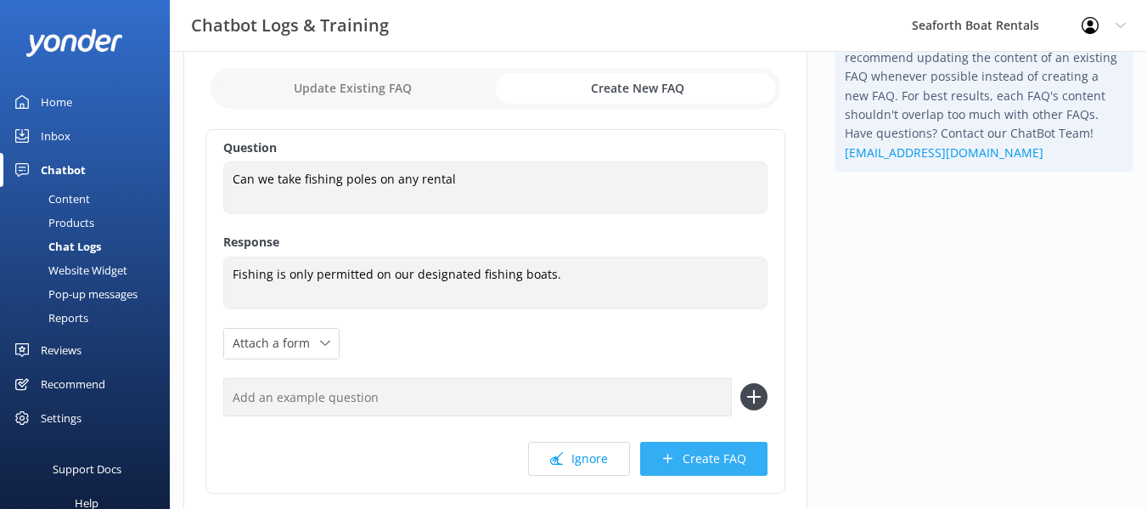
click at [726, 459] on button "Create FAQ" at bounding box center [703, 458] width 127 height 34
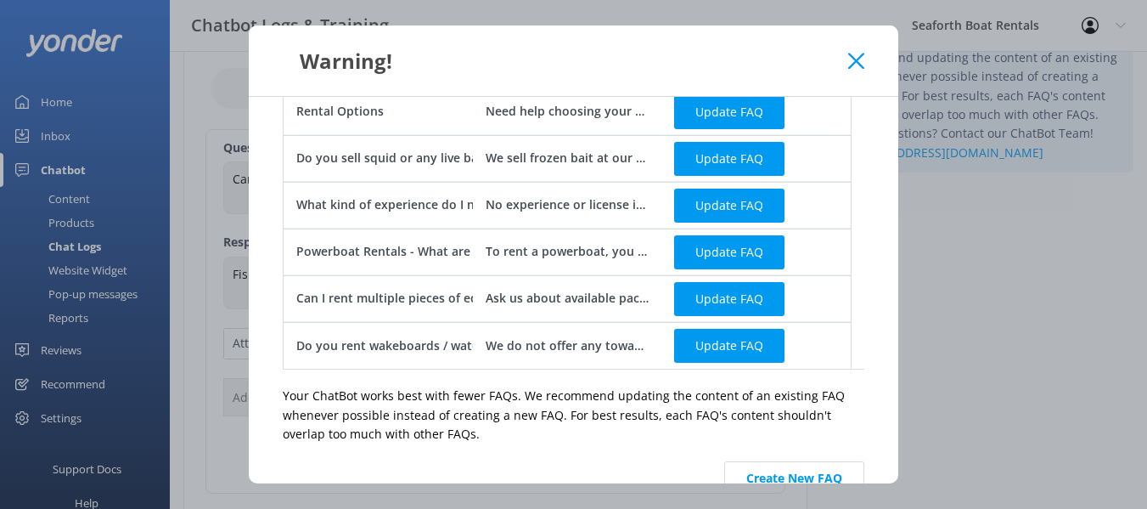
scroll to position [591, 0]
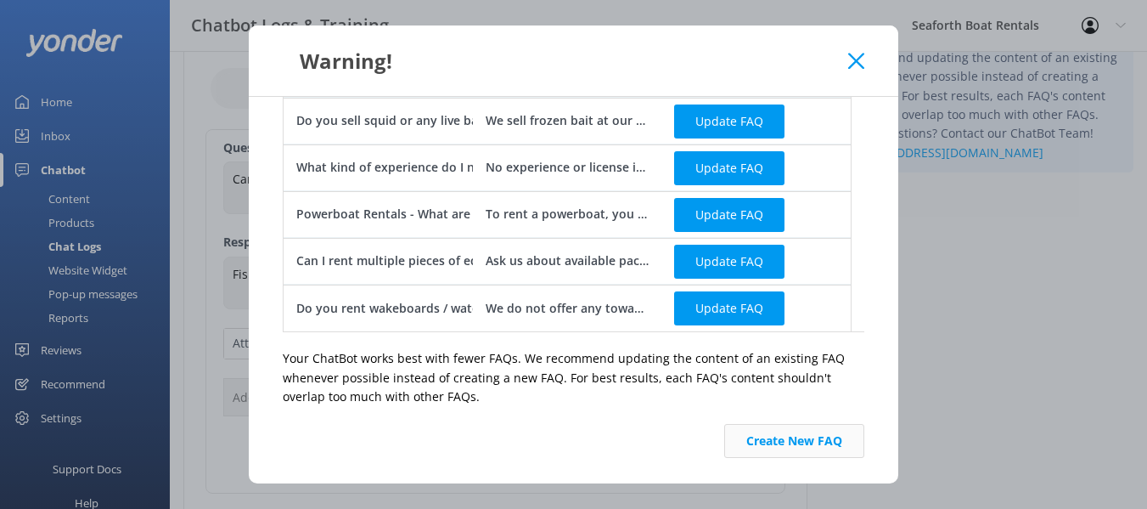
click at [724, 440] on button "Create New FAQ" at bounding box center [794, 441] width 140 height 34
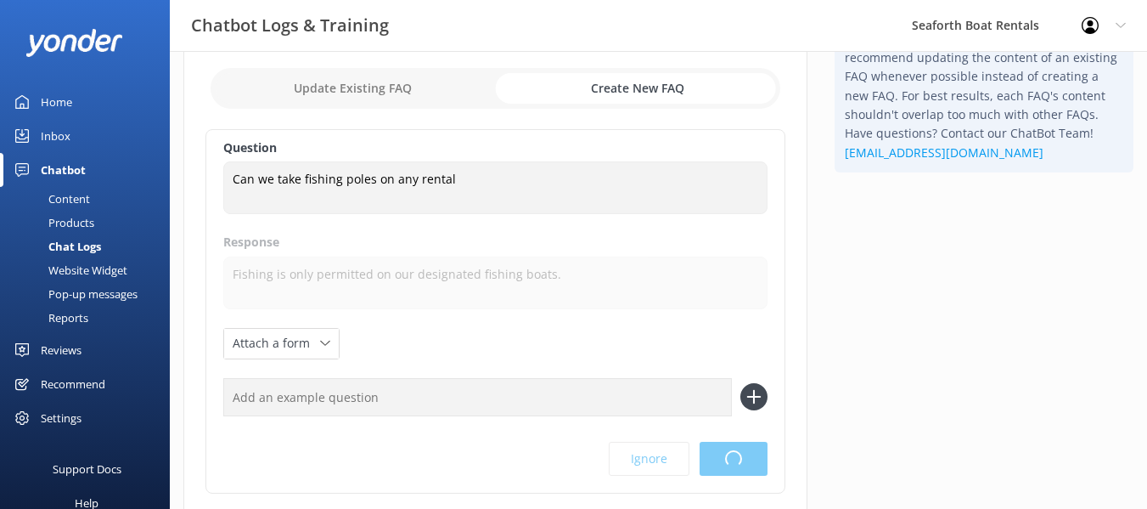
scroll to position [0, 0]
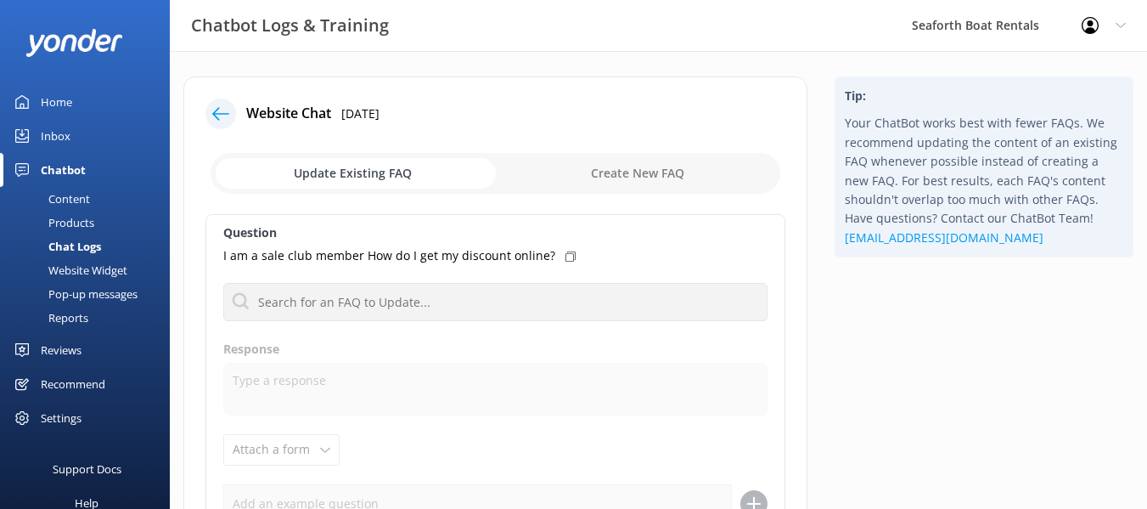
click at [215, 121] on icon at bounding box center [220, 113] width 17 height 17
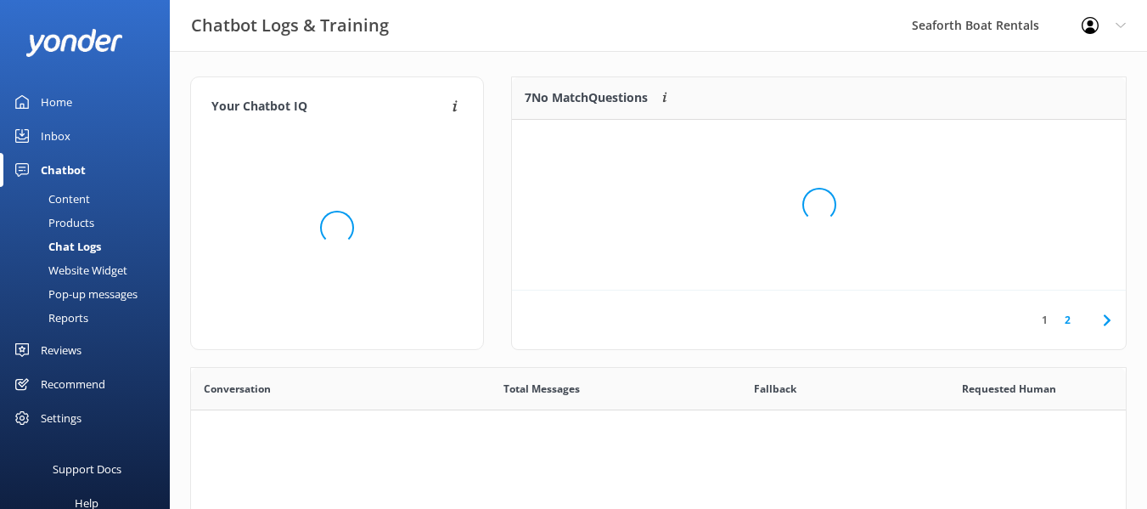
scroll to position [582, 922]
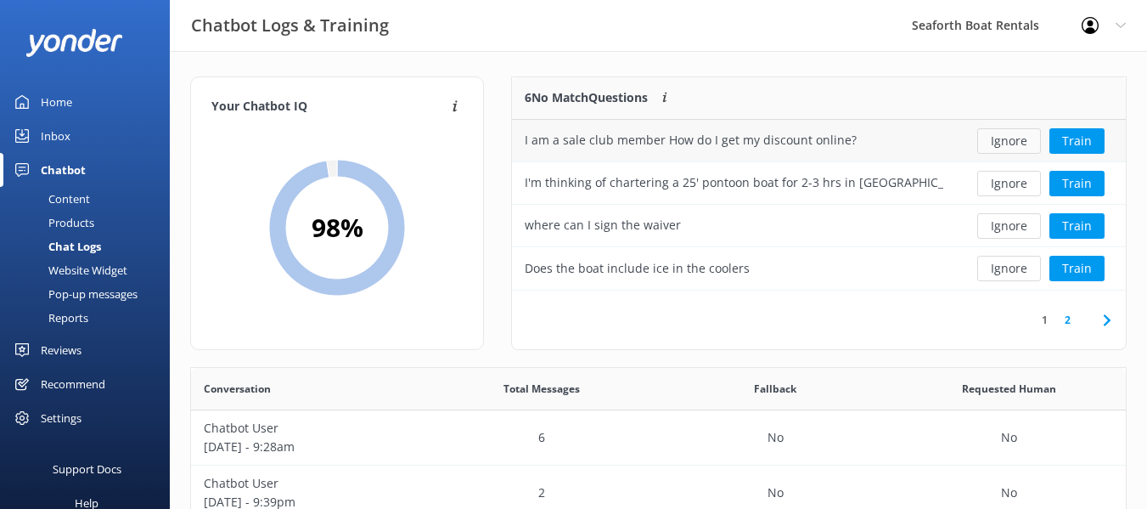
click at [1006, 133] on button "Ignore" at bounding box center [1009, 140] width 64 height 25
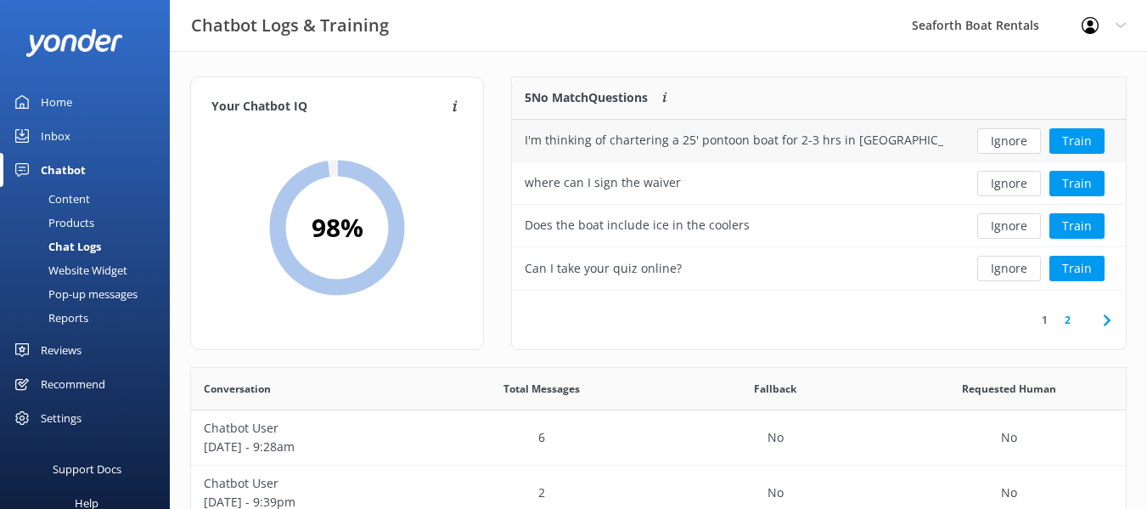
click at [947, 138] on div "I'm thinking of chartering a 25' pontoon boat for 2-3 hrs in Mission Bay on Apr…" at bounding box center [734, 141] width 444 height 42
click at [1064, 144] on button "Train" at bounding box center [1076, 140] width 55 height 25
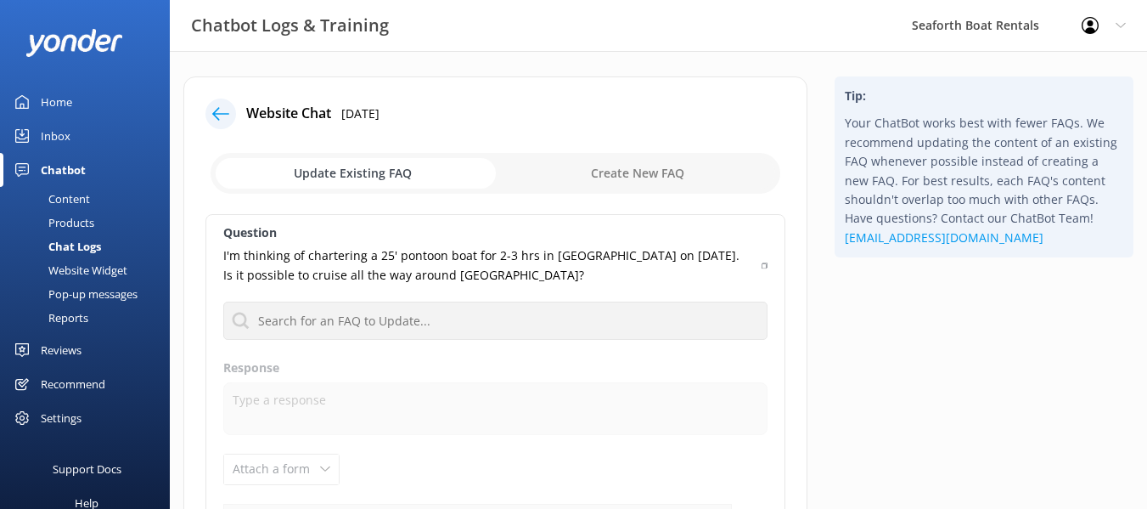
click at [220, 108] on icon at bounding box center [220, 113] width 17 height 17
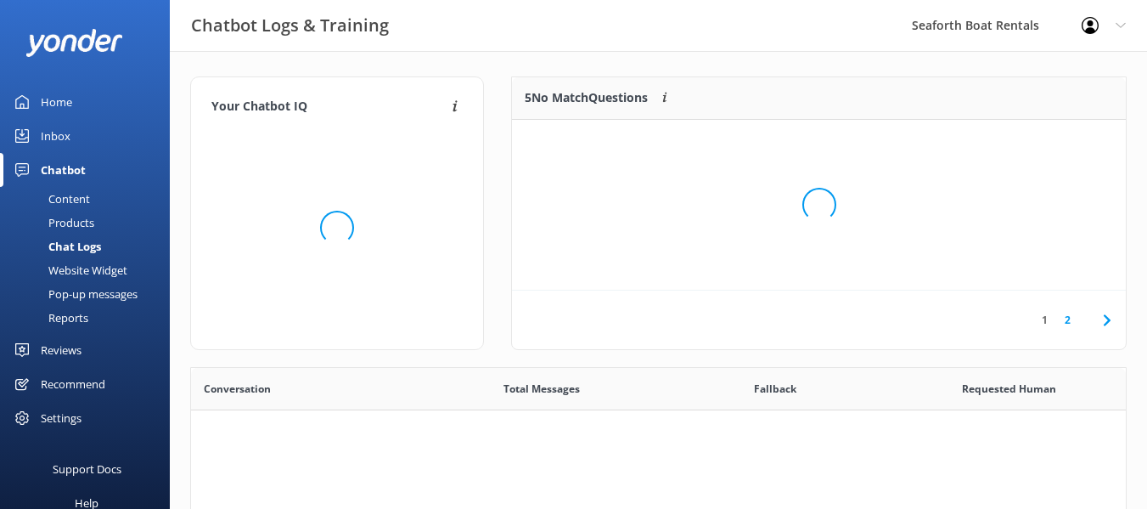
scroll to position [582, 922]
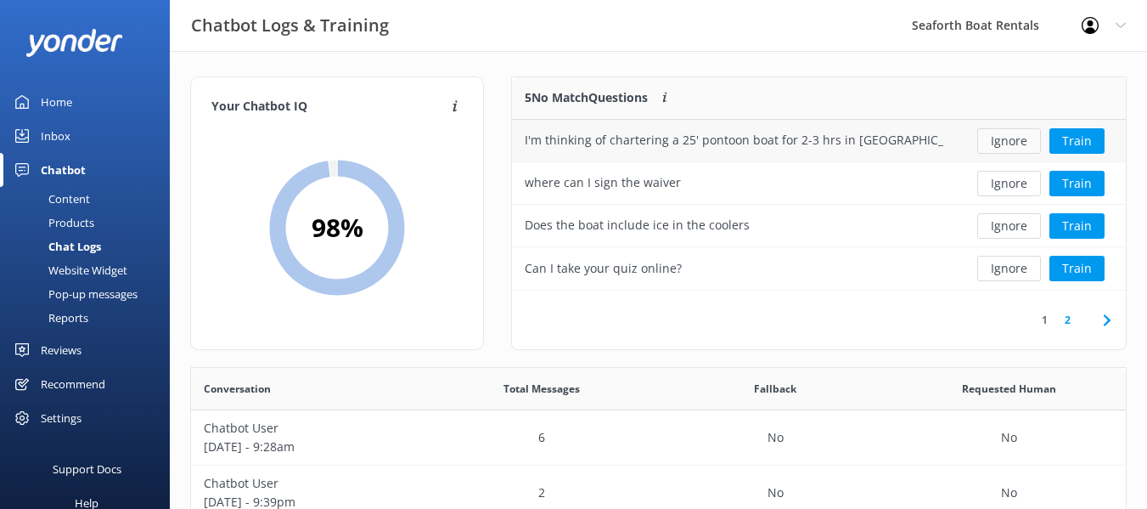
click at [1000, 146] on button "Ignore" at bounding box center [1009, 140] width 64 height 25
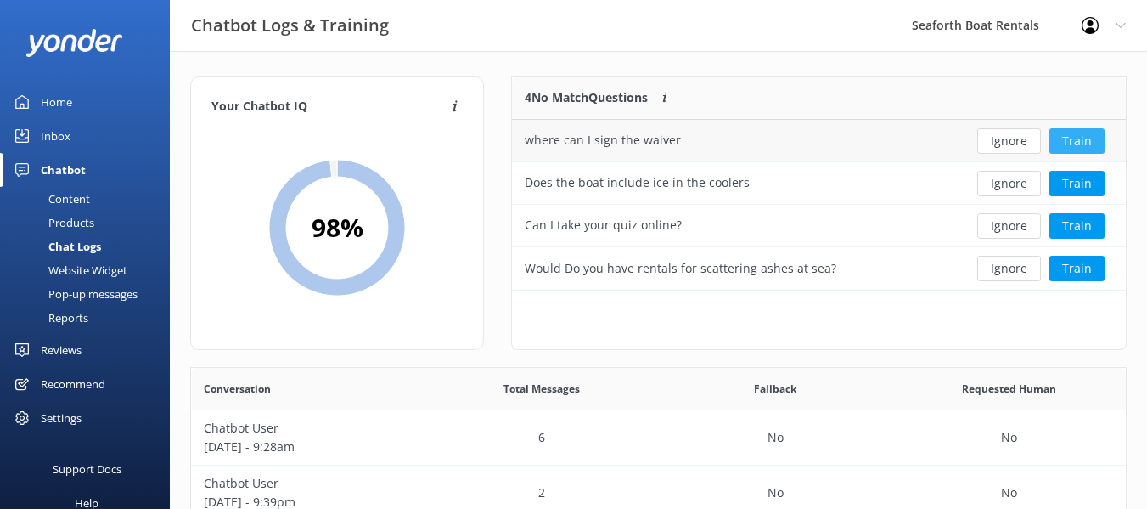
click at [1083, 139] on button "Train" at bounding box center [1076, 140] width 55 height 25
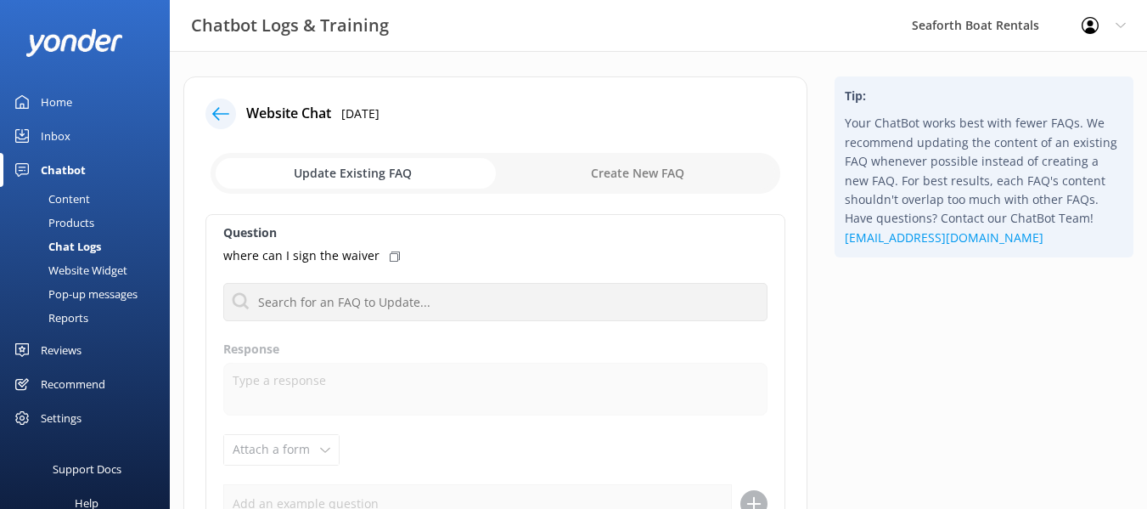
click at [621, 177] on input "checkbox" at bounding box center [496, 173] width 570 height 41
checkbox input "true"
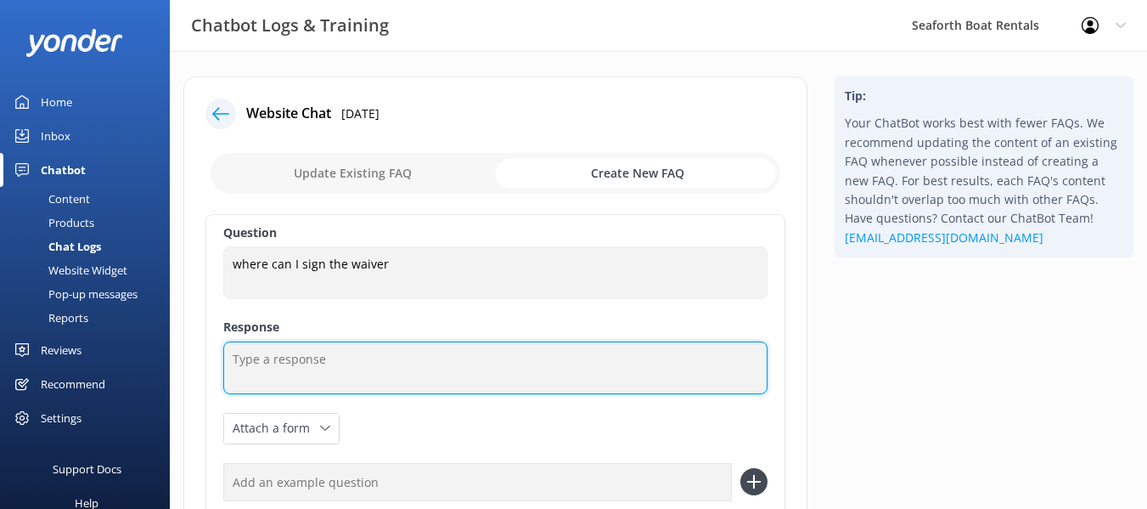
click at [337, 388] on textarea at bounding box center [495, 367] width 544 height 53
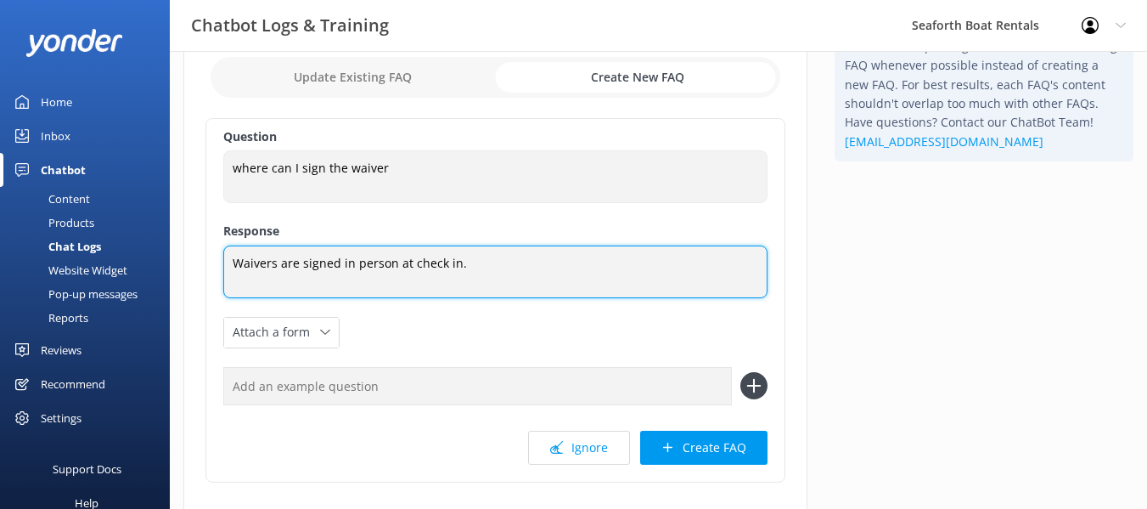
scroll to position [206, 0]
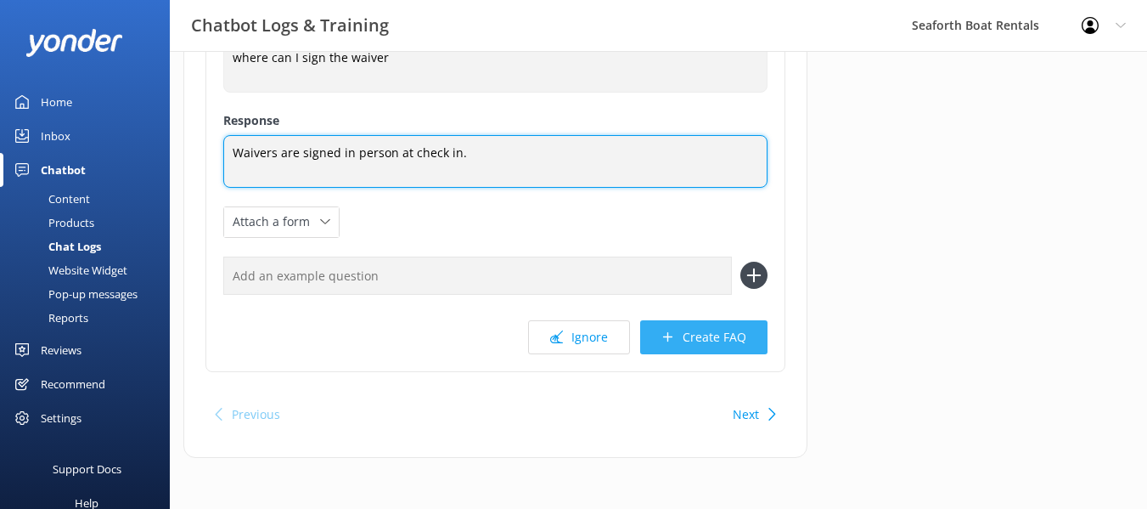
type textarea "Waivers are signed in person at check in."
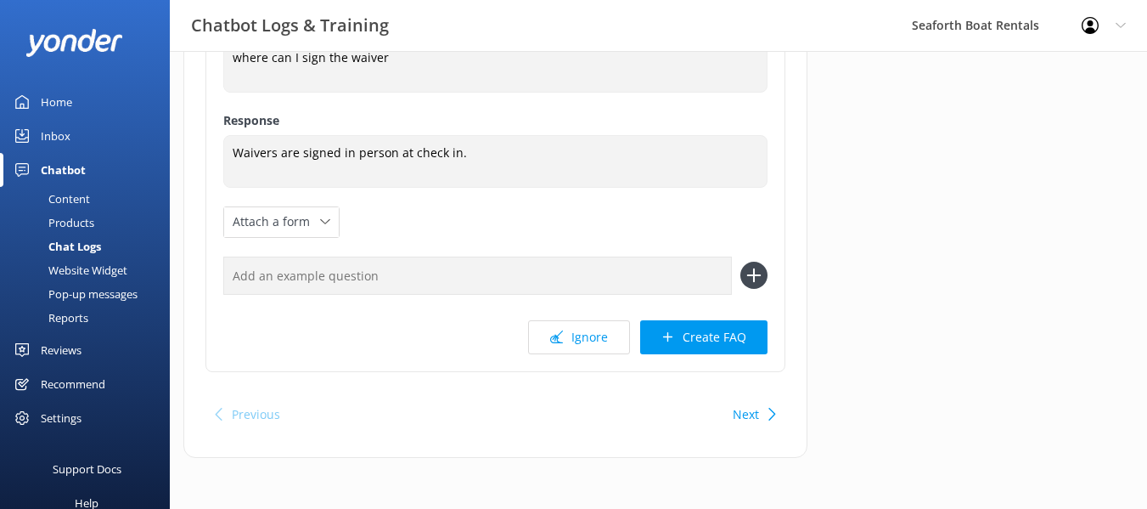
click at [735, 337] on button "Create FAQ" at bounding box center [703, 337] width 127 height 34
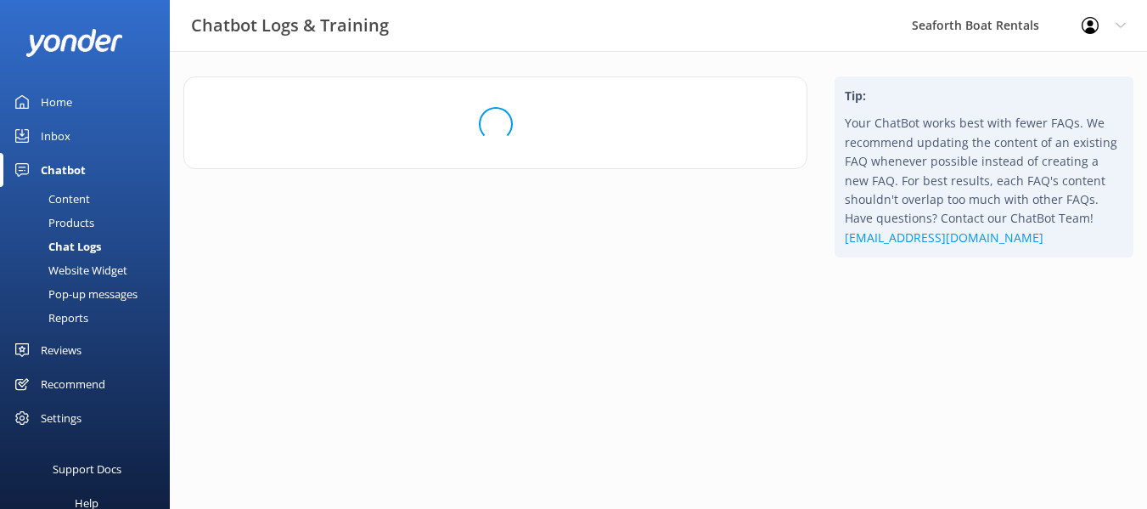
scroll to position [0, 0]
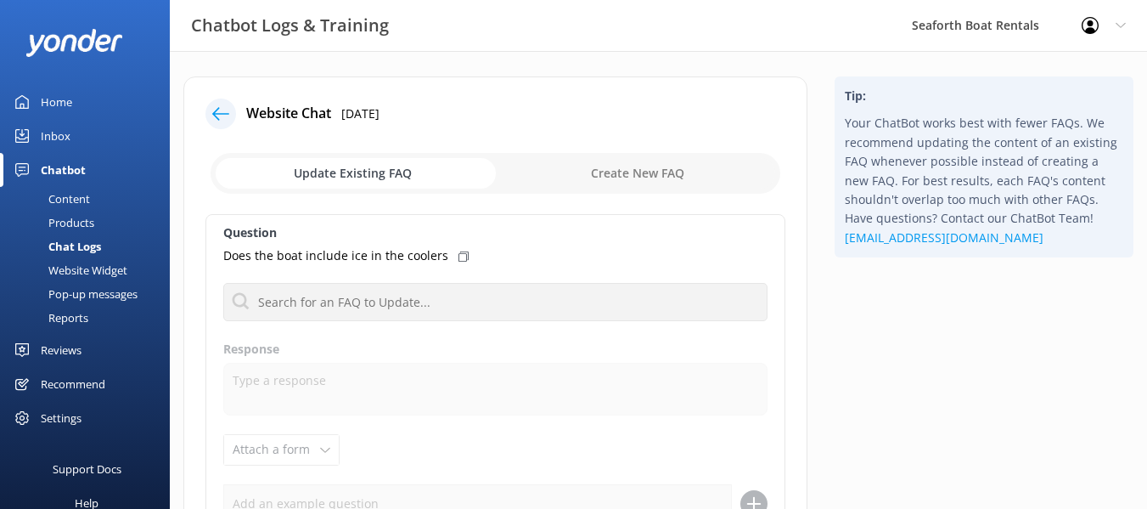
click at [211, 116] on div at bounding box center [220, 113] width 31 height 31
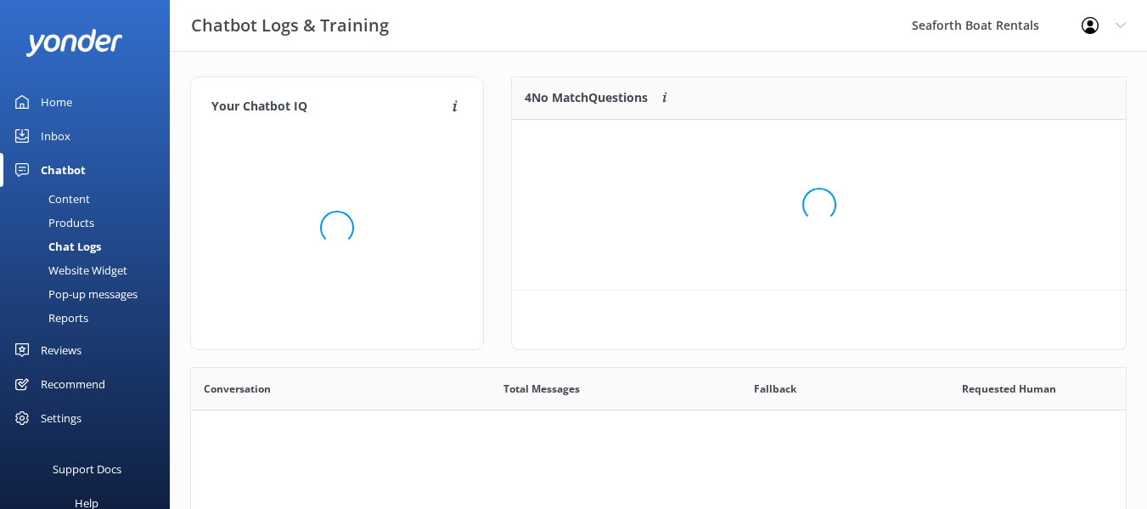
scroll to position [158, 600]
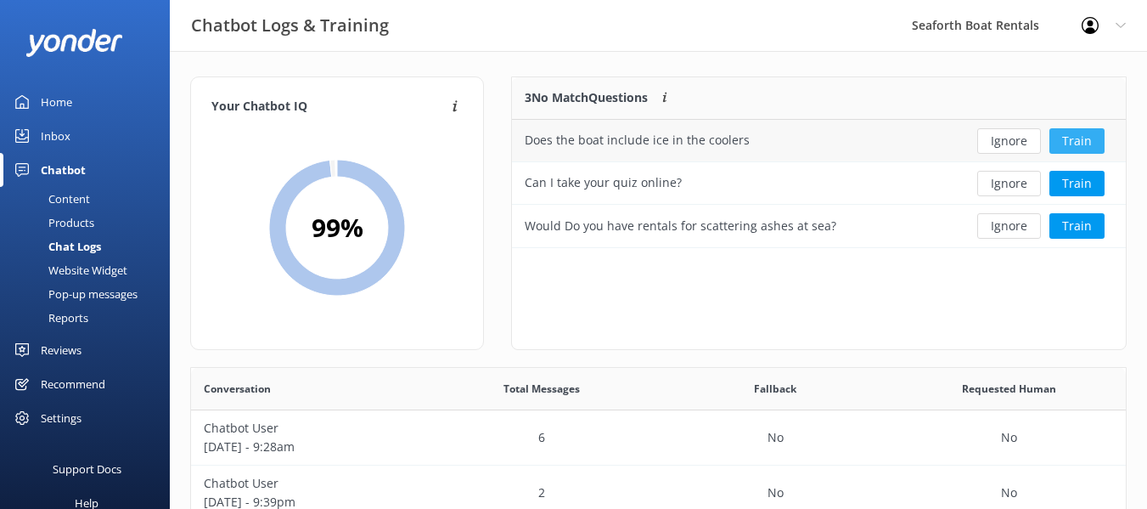
click at [1069, 142] on button "Train" at bounding box center [1076, 140] width 55 height 25
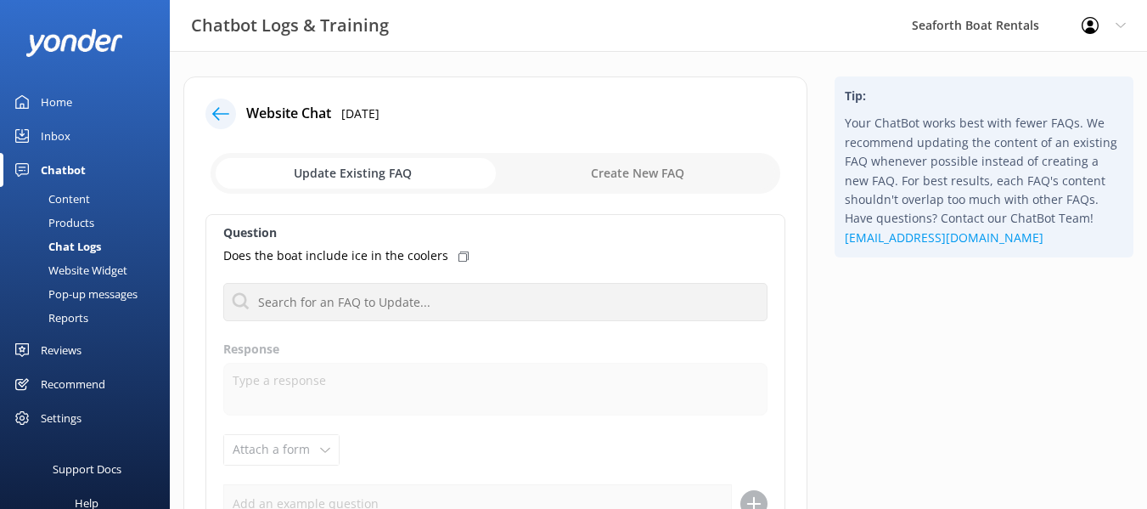
click at [604, 184] on input "checkbox" at bounding box center [496, 173] width 570 height 41
checkbox input "true"
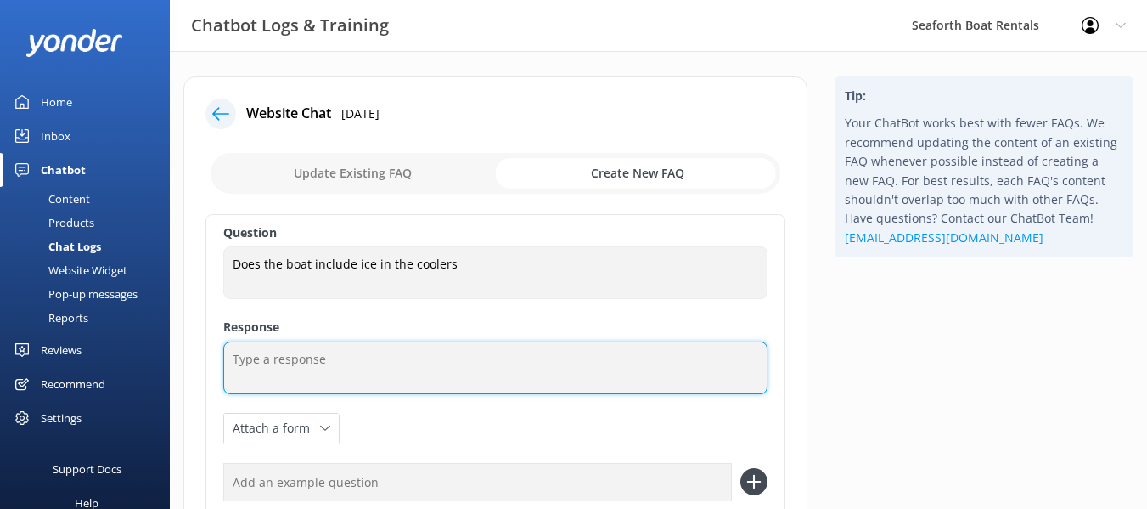
click at [551, 342] on textarea at bounding box center [495, 367] width 544 height 53
type textarea "While some of our larger boats have coolers on board"
click at [488, 369] on textarea "While some of our larger boats have coolers on board" at bounding box center [495, 367] width 544 height 53
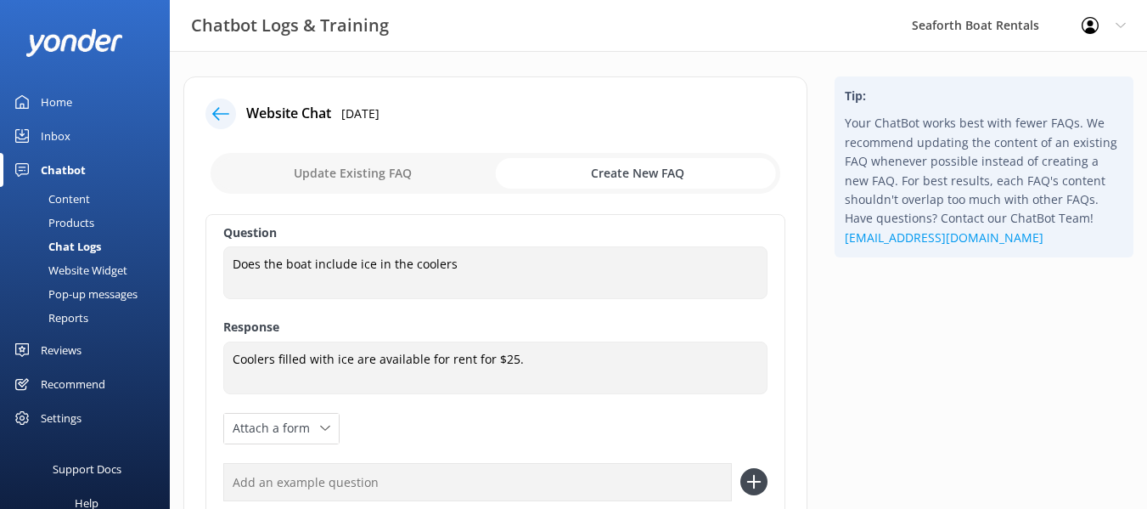
click at [492, 308] on div "Question Does the boat include ice in the coolers Does the boat include ice in …" at bounding box center [495, 396] width 580 height 364
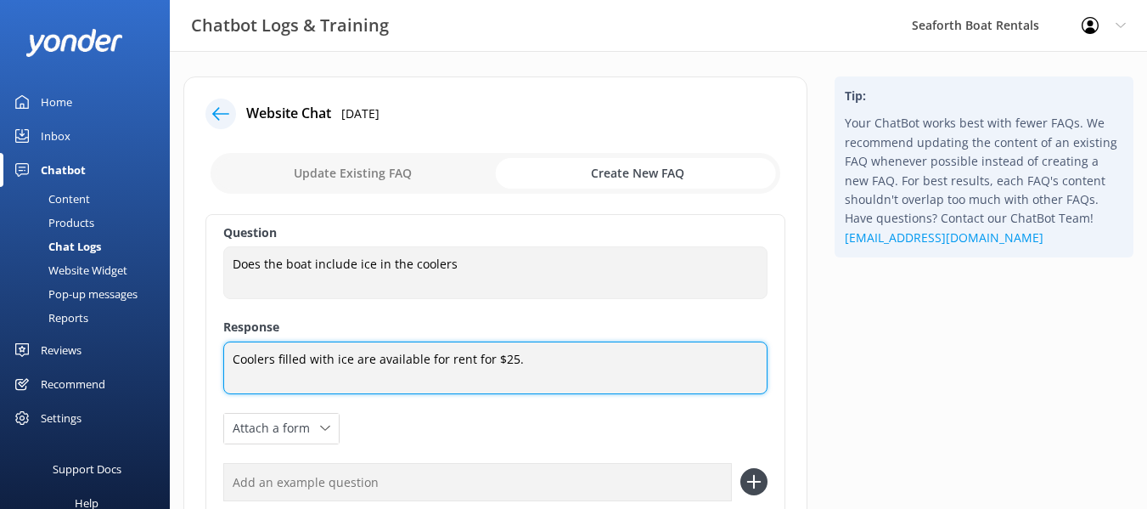
click at [559, 382] on textarea "Coolers filled with ice are available for rent for $25." at bounding box center [495, 367] width 544 height 53
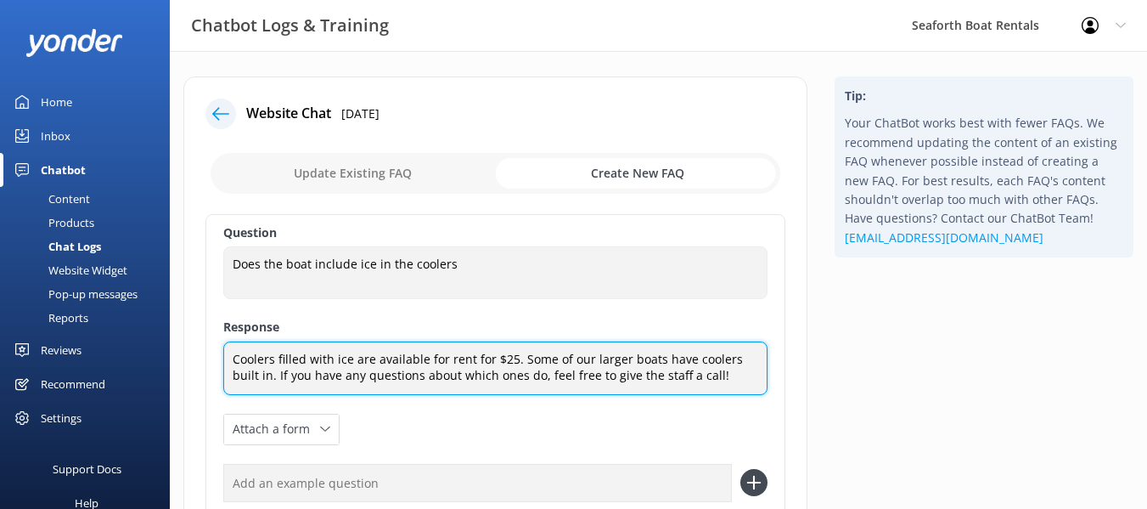
scroll to position [207, 0]
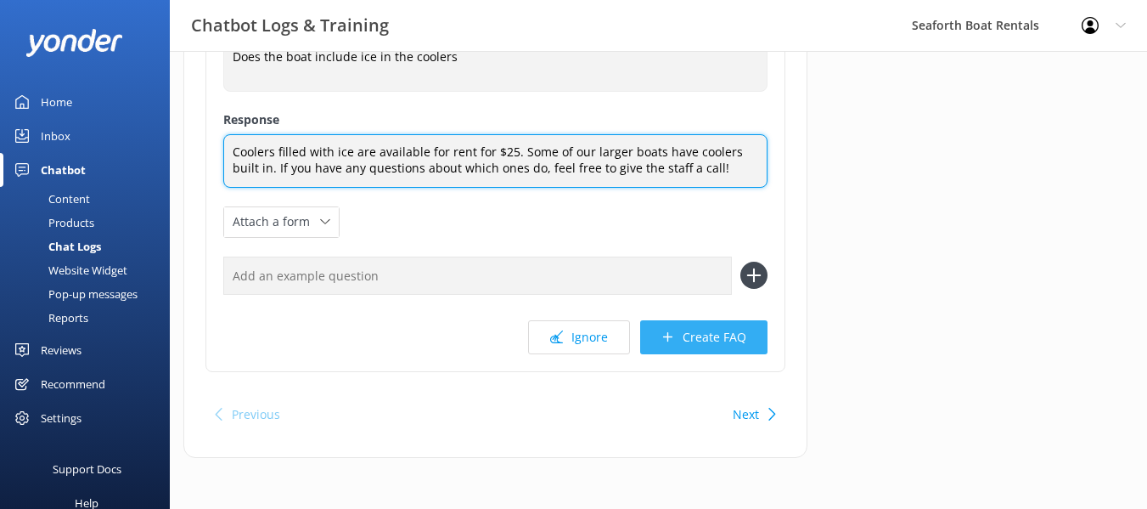
type textarea "Coolers filled with ice are available for rent for $25. Some of our larger boat…"
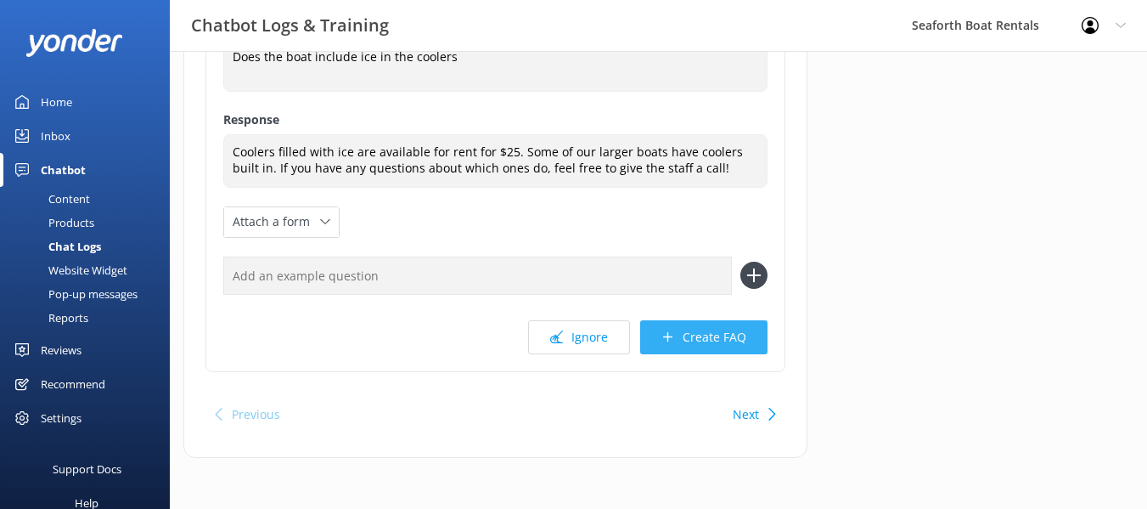
click at [688, 337] on button "Create FAQ" at bounding box center [703, 337] width 127 height 34
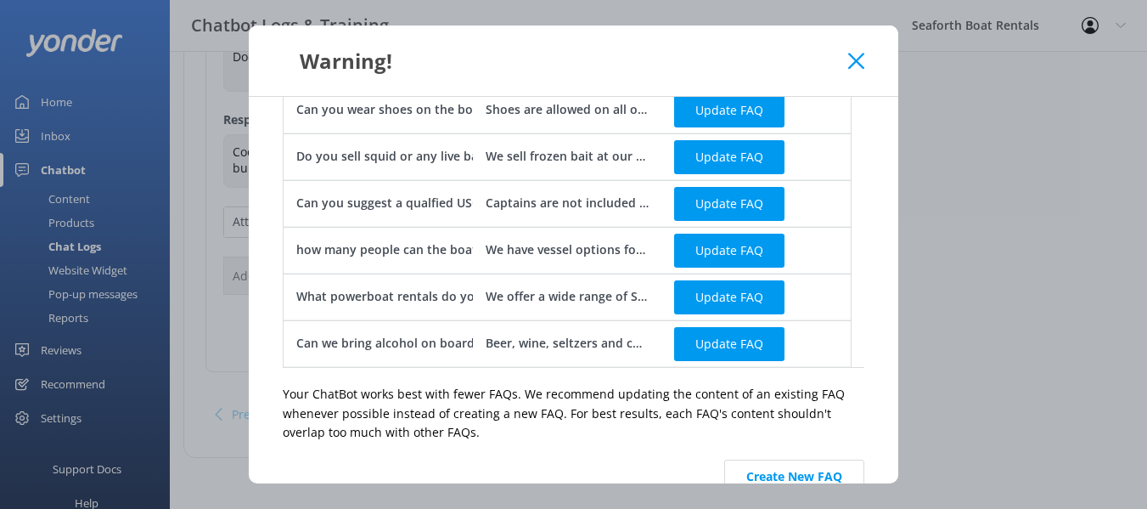
scroll to position [803, 0]
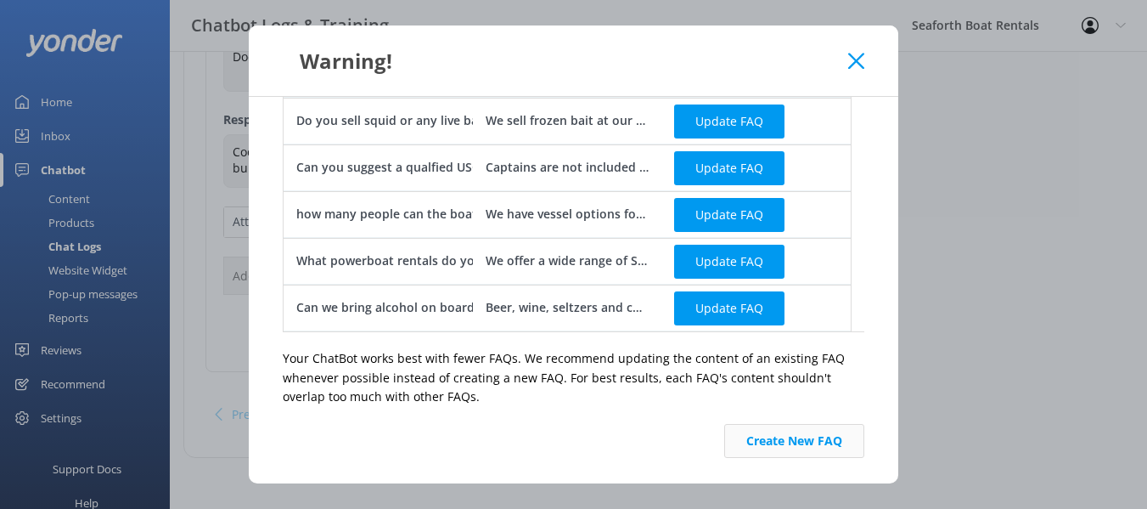
click at [774, 447] on button "Create New FAQ" at bounding box center [794, 441] width 140 height 34
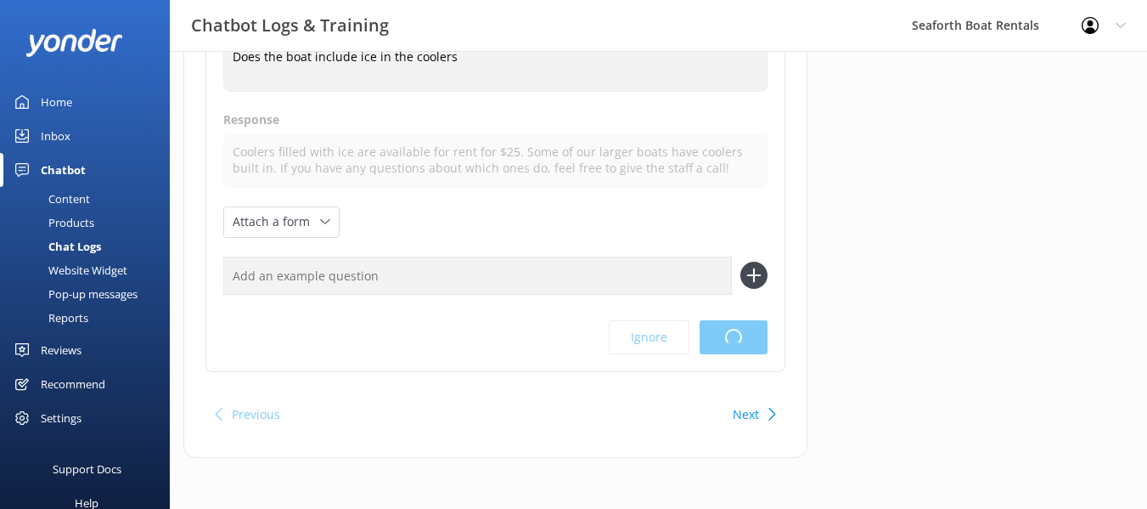
scroll to position [0, 0]
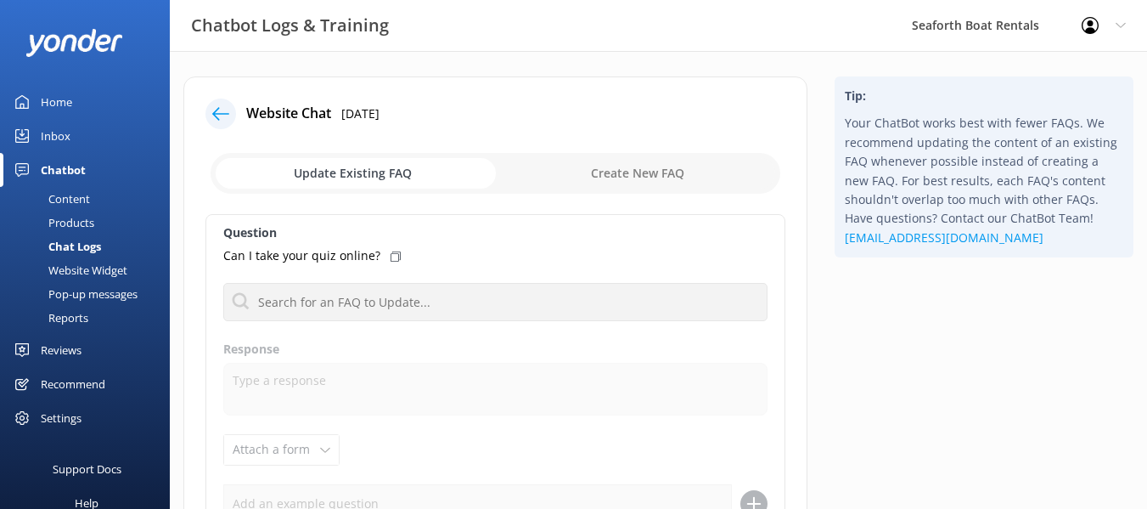
scroll to position [228, 0]
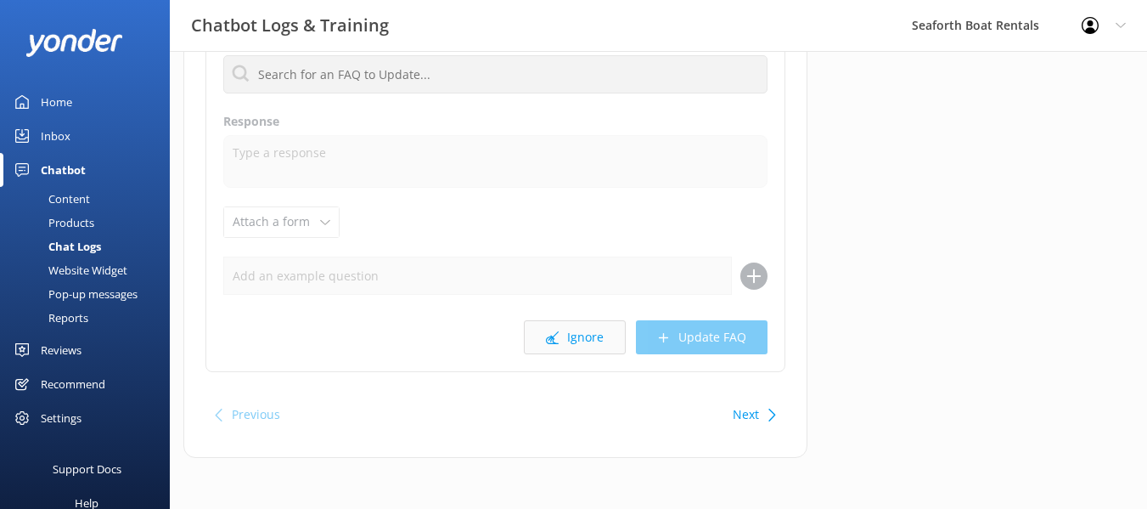
click at [567, 334] on button "Ignore" at bounding box center [575, 337] width 102 height 34
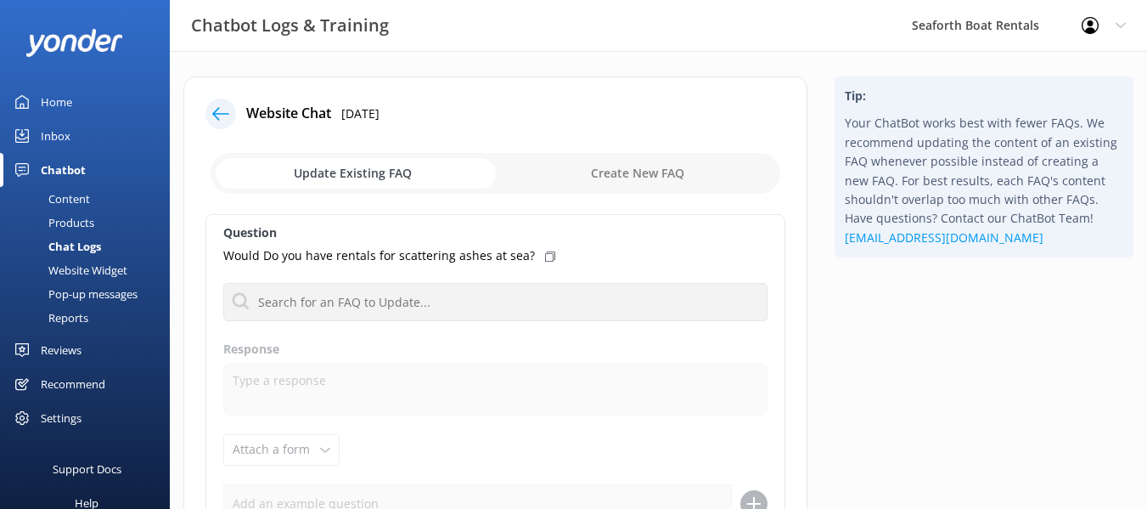
click at [645, 171] on input "checkbox" at bounding box center [496, 173] width 570 height 41
checkbox input "true"
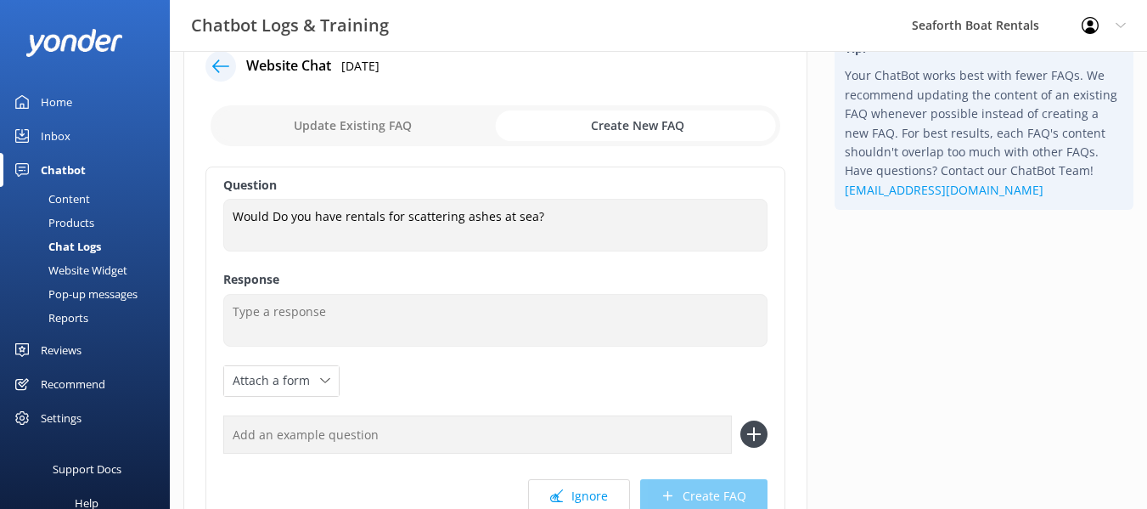
scroll to position [85, 0]
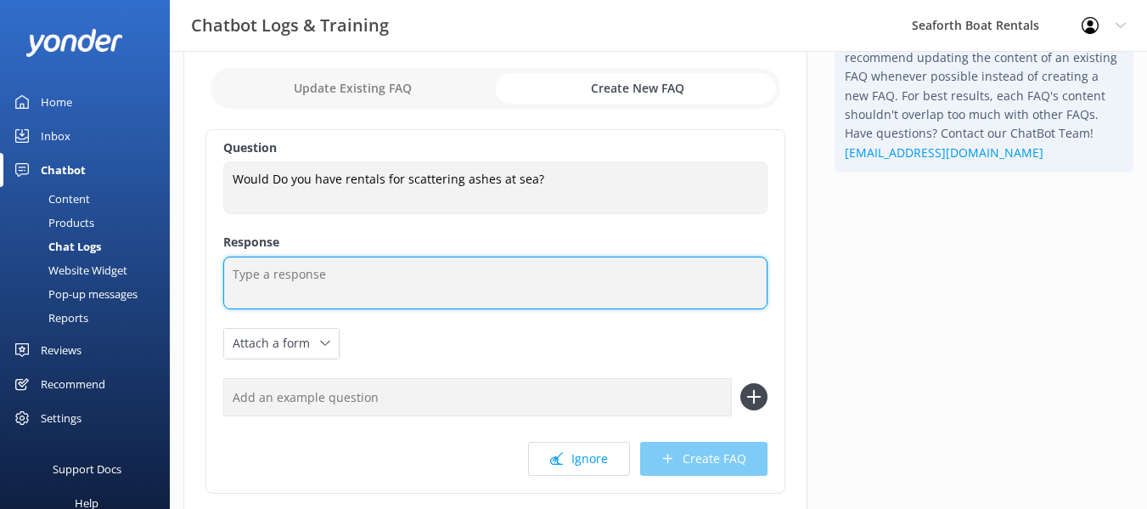
click at [404, 278] on textarea at bounding box center [495, 282] width 544 height 53
type textarea "E"
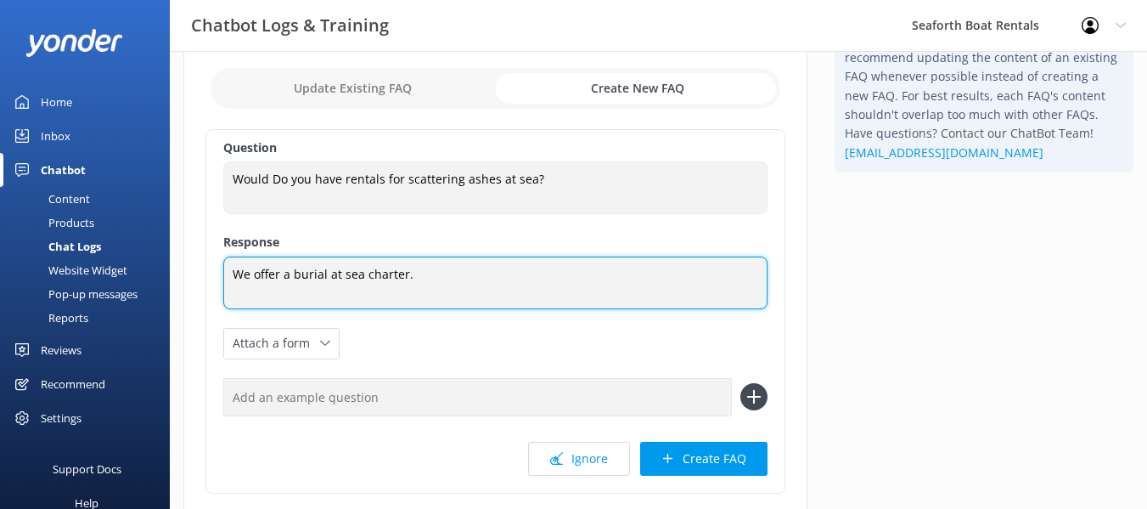
paste textarea "https://seaforthboatrental.com/tours/burial-at-sea/?"
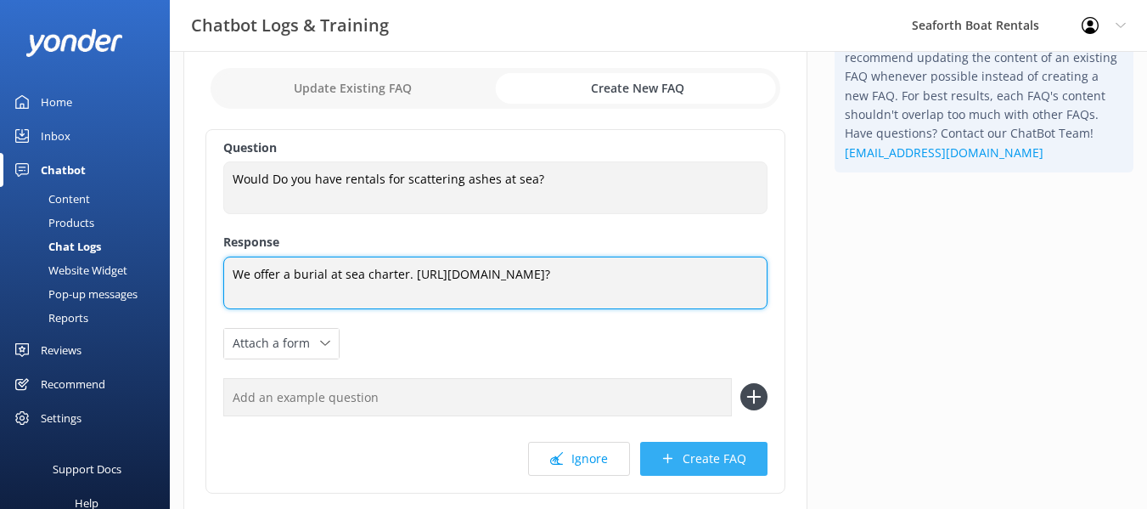
type textarea "We offer a burial at sea charter. https://seaforthboatrental.com/tours/burial-a…"
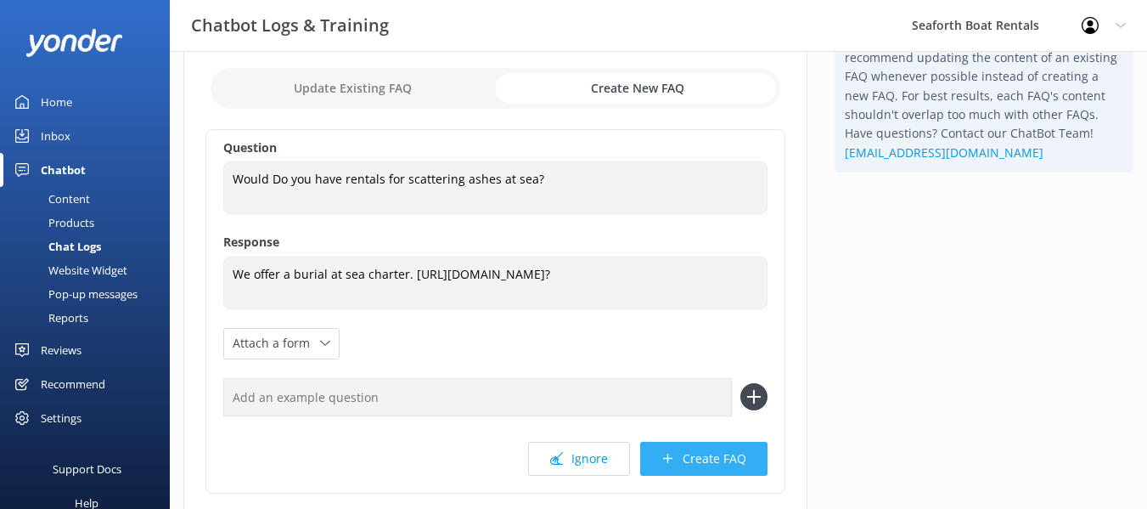
click at [676, 468] on button "Create FAQ" at bounding box center [703, 458] width 127 height 34
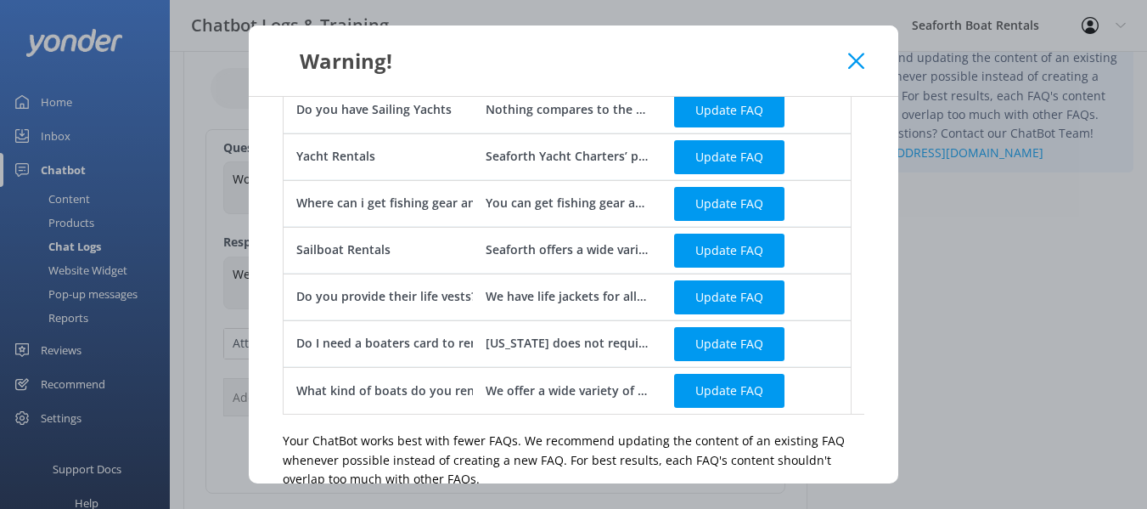
scroll to position [779, 0]
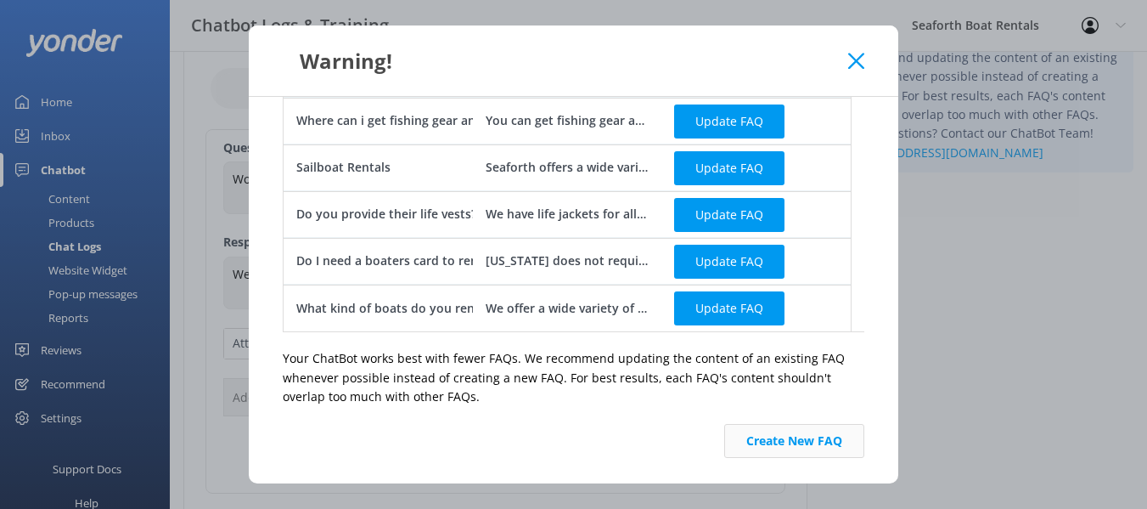
click at [787, 450] on button "Create New FAQ" at bounding box center [794, 441] width 140 height 34
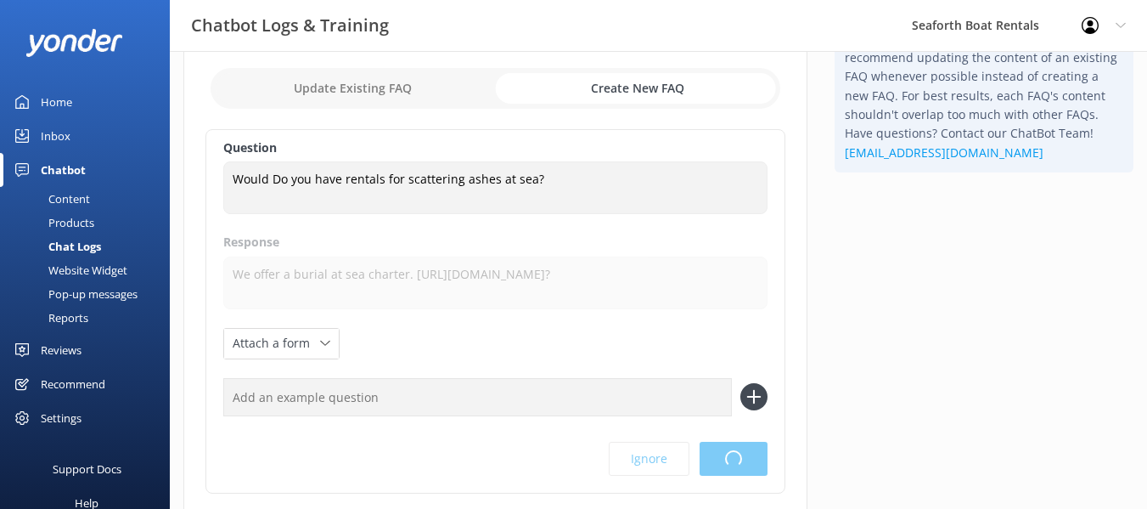
scroll to position [0, 0]
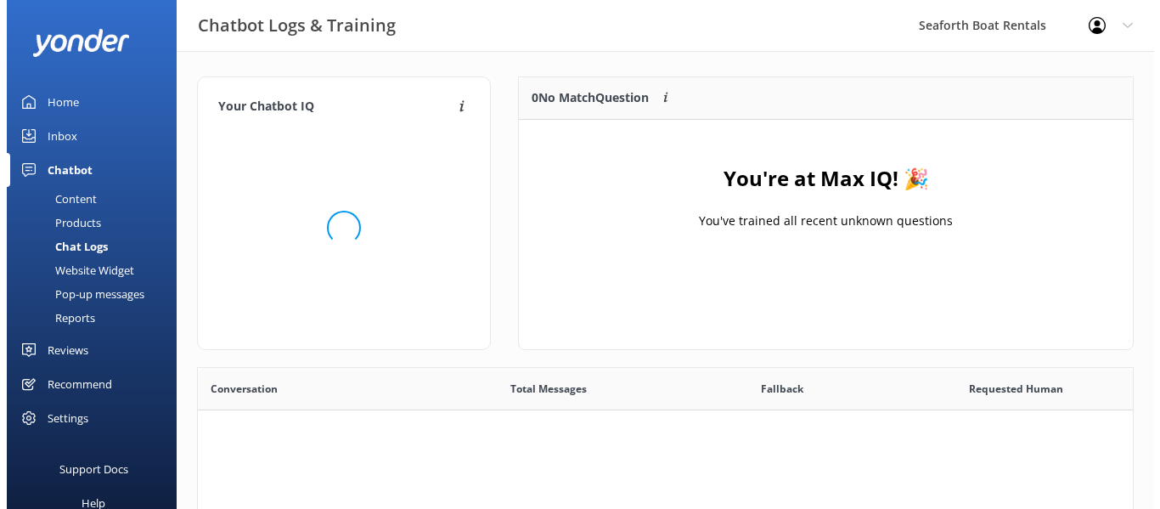
scroll to position [200, 600]
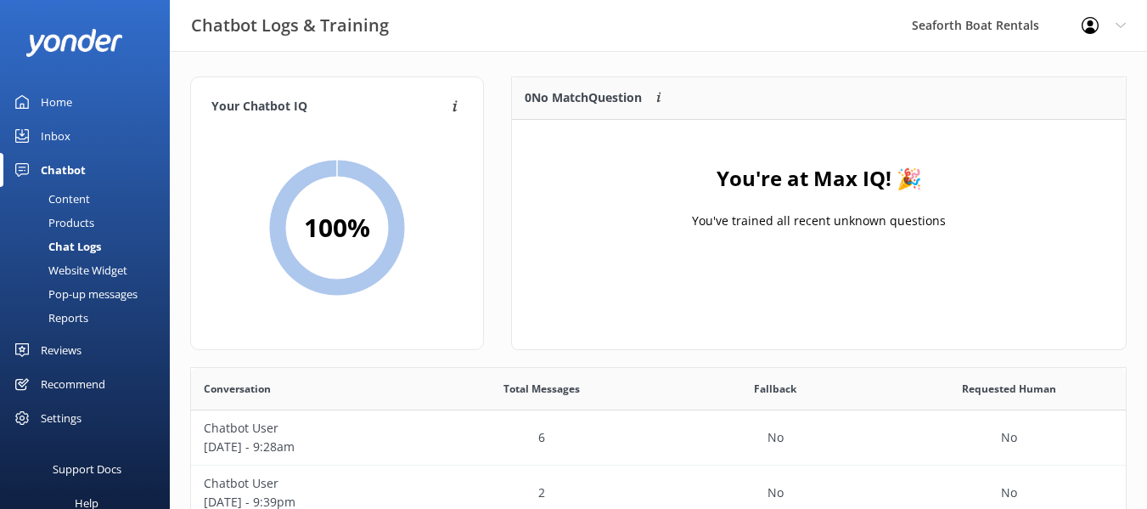
click at [43, 126] on div "Inbox" at bounding box center [56, 136] width 30 height 34
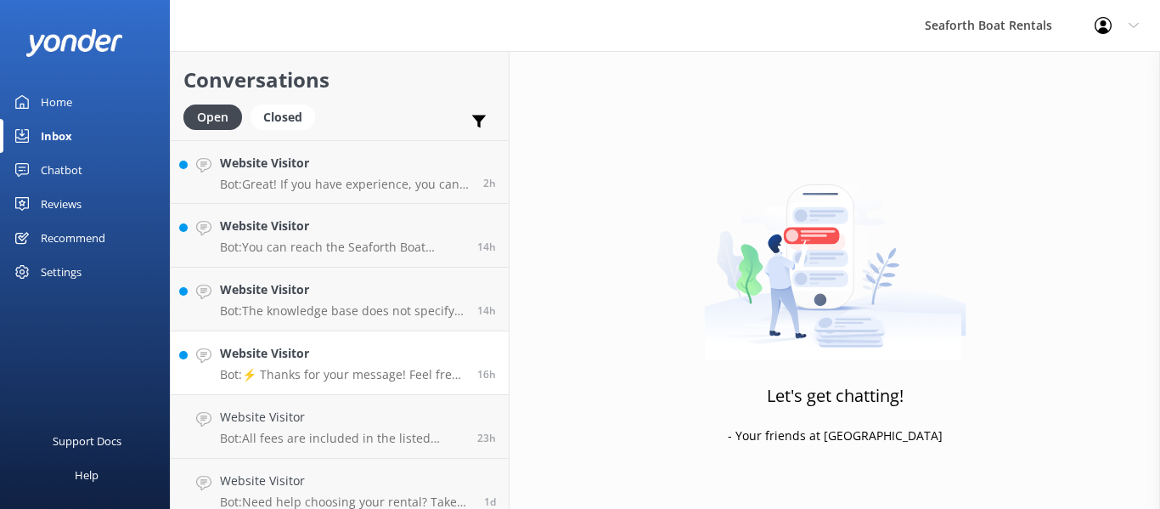
click at [351, 373] on p "Bot: ⚡ Thanks for your message! Feel free to keep chatting — our automated FAQ …" at bounding box center [342, 374] width 245 height 15
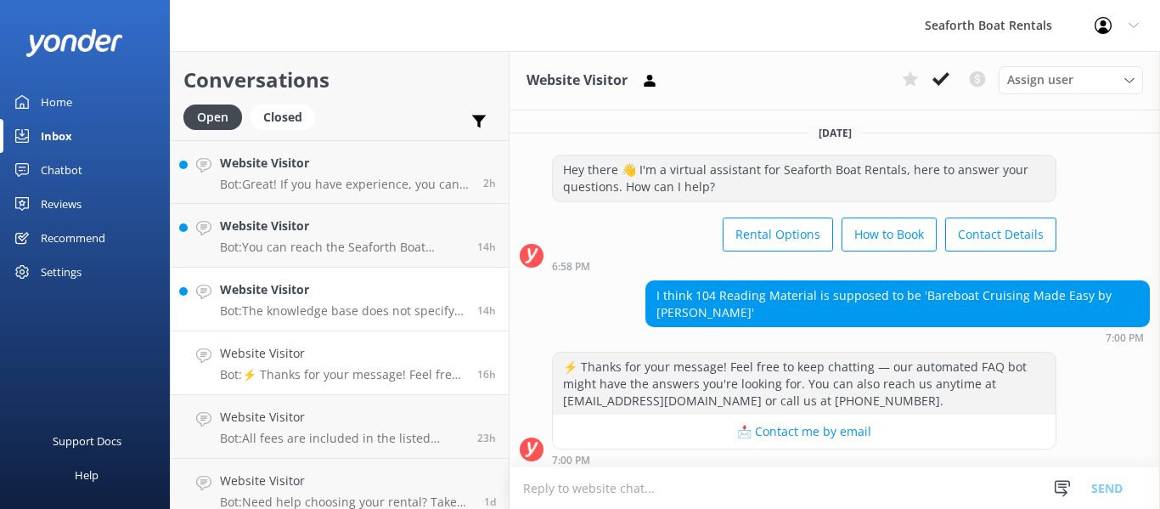
click at [359, 302] on div "Website Visitor Bot: The knowledge base does not specify whether the Capri 22 s…" at bounding box center [342, 298] width 245 height 37
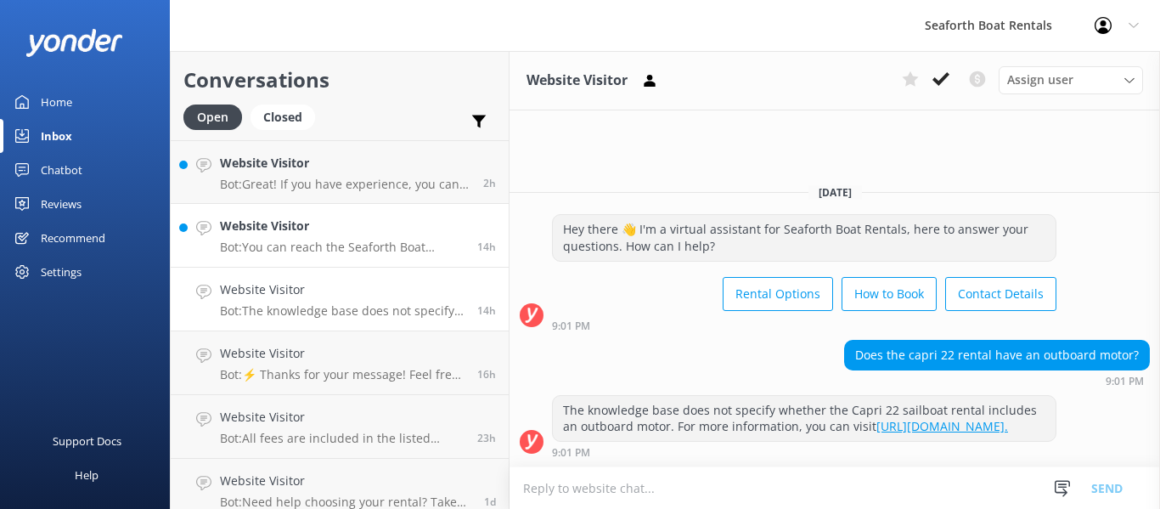
click at [340, 223] on h4 "Website Visitor" at bounding box center [342, 225] width 245 height 19
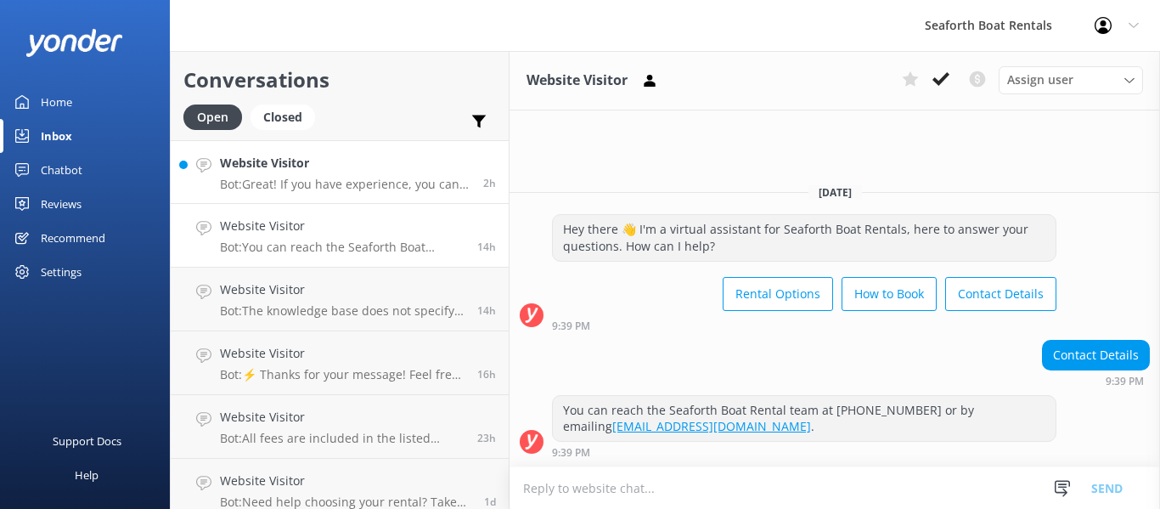
click at [332, 174] on div "Website Visitor Bot: Great! If you have experience, you can rent the Catalina 2…" at bounding box center [345, 172] width 250 height 37
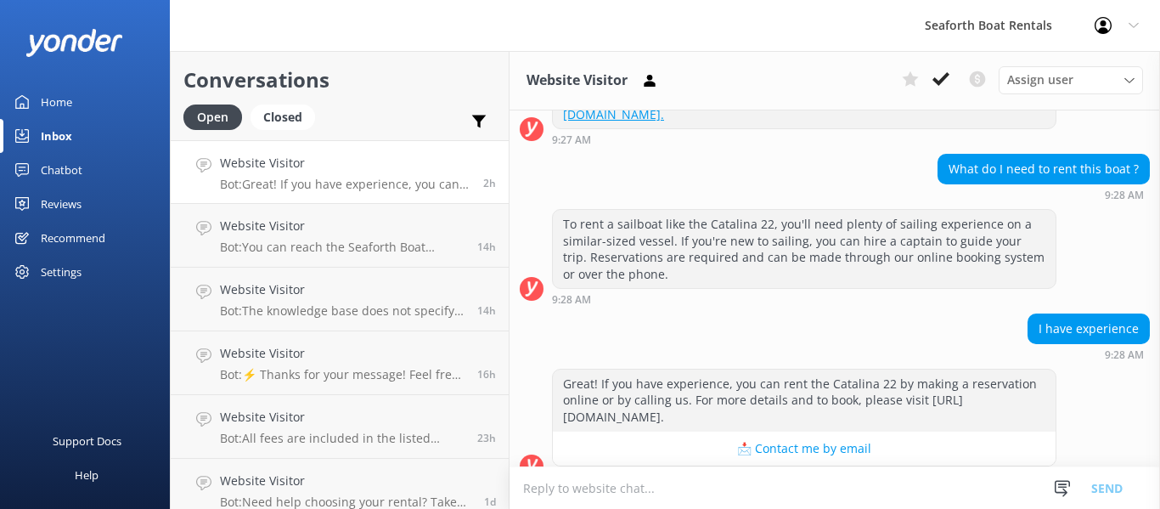
scroll to position [327, 0]
